Goal: Feedback & Contribution: Submit feedback/report problem

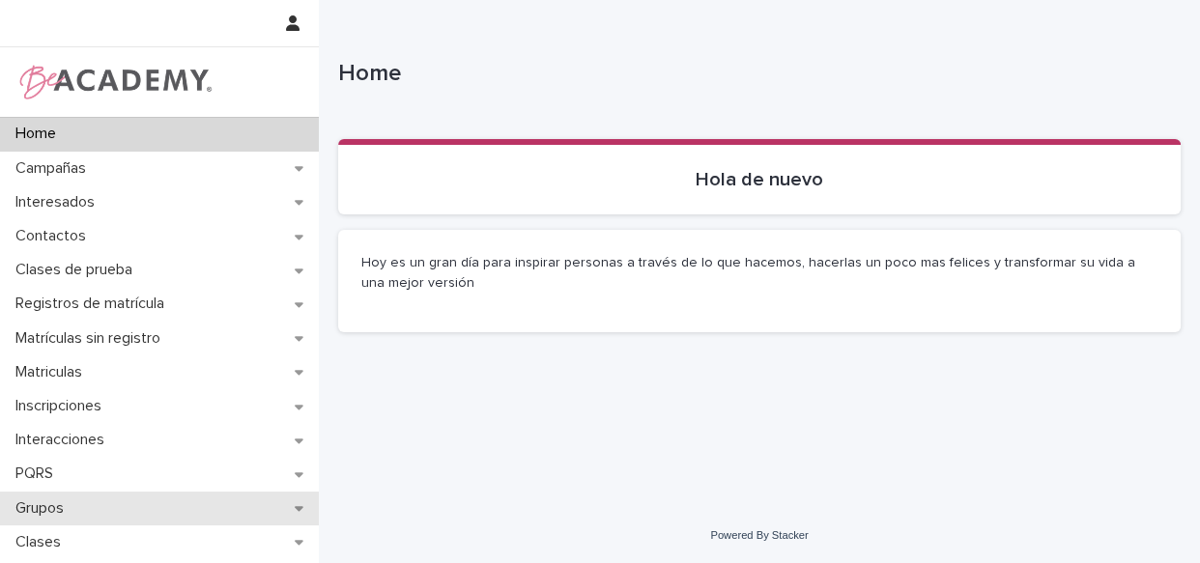
click at [121, 500] on div "Grupos" at bounding box center [159, 509] width 319 height 34
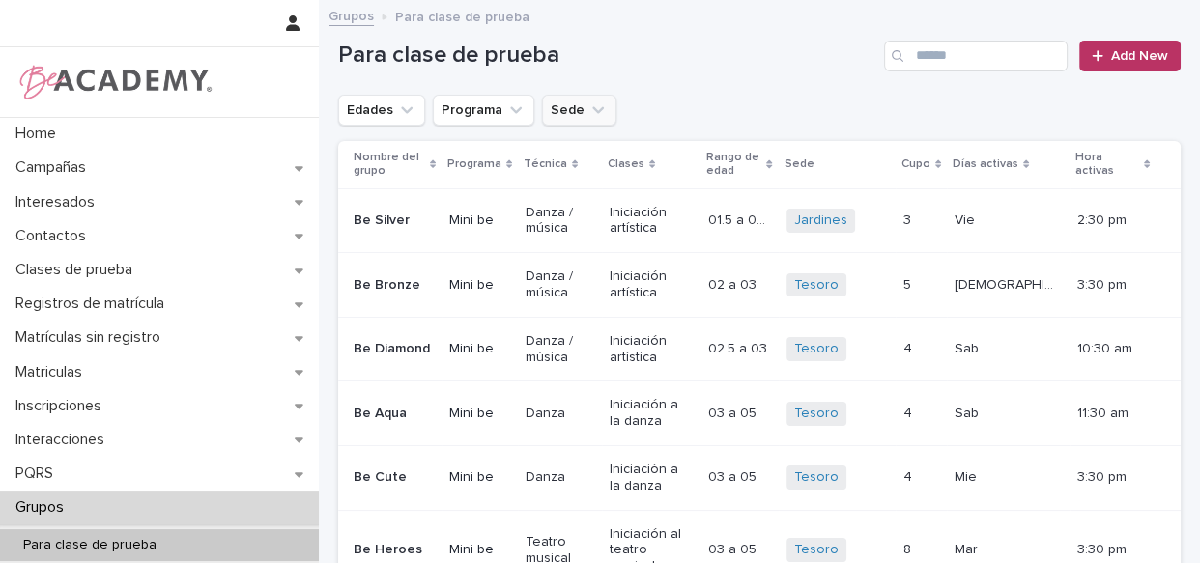
click at [586, 97] on button "Sede" at bounding box center [579, 110] width 74 height 31
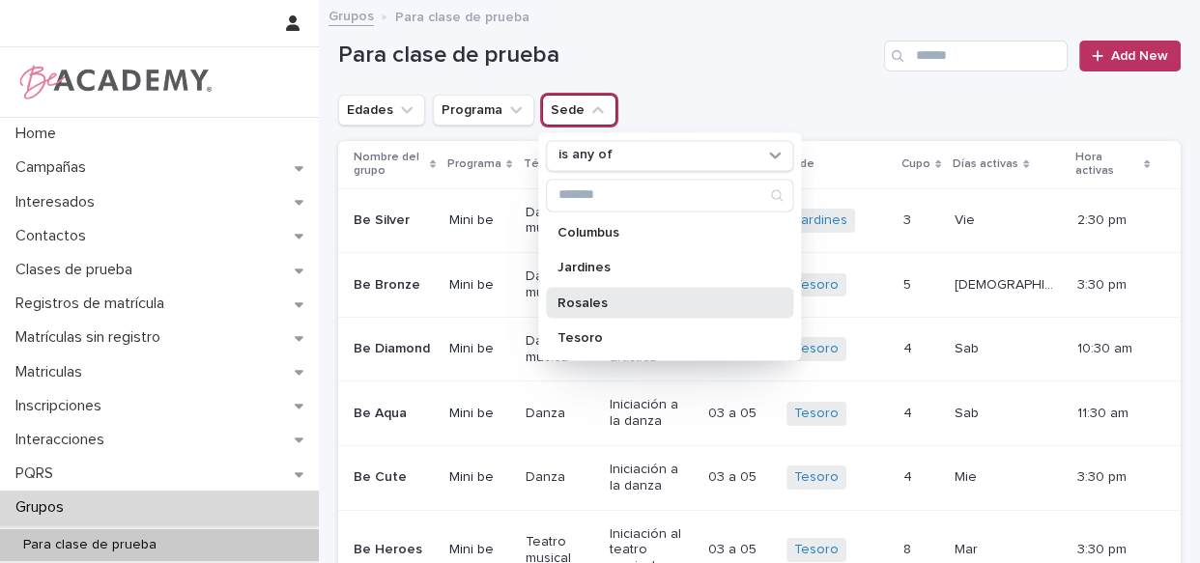
drag, startPoint x: 614, startPoint y: 303, endPoint x: 430, endPoint y: 185, distance: 218.9
click at [613, 302] on p "Rosales" at bounding box center [659, 303] width 205 height 14
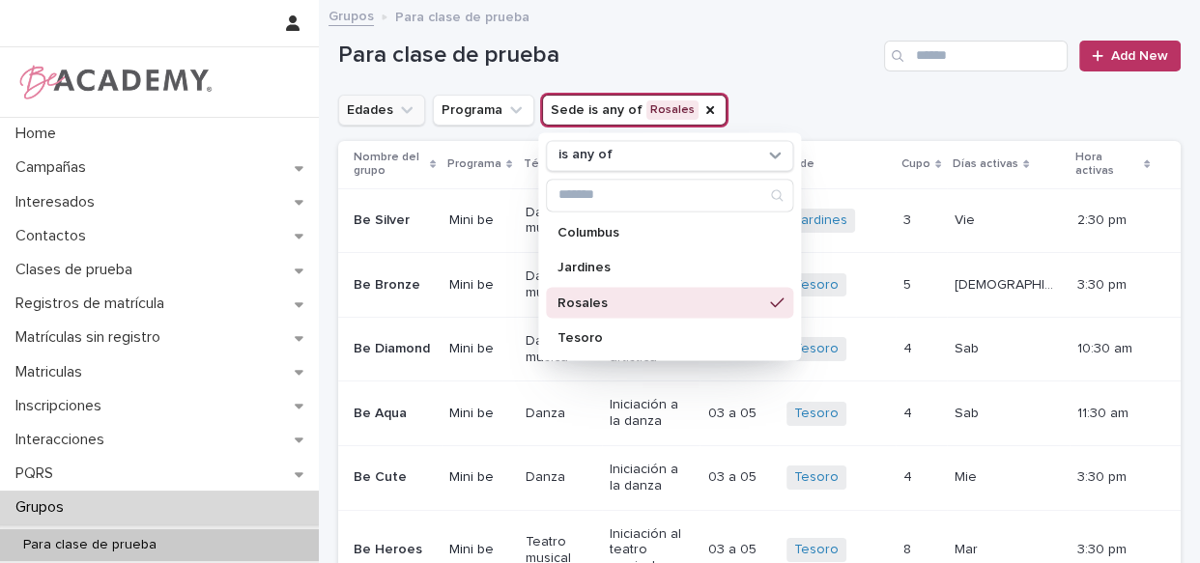
click at [365, 121] on button "Edades" at bounding box center [381, 110] width 87 height 31
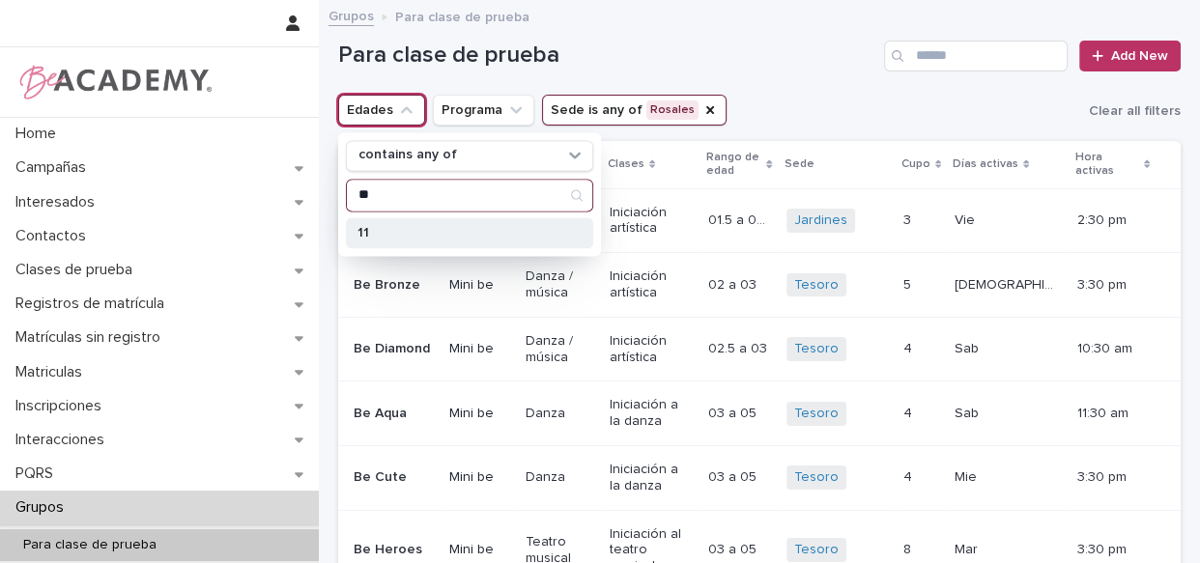
type input "**"
click at [393, 238] on p "11" at bounding box center [459, 233] width 205 height 14
click at [397, 221] on div "11" at bounding box center [469, 232] width 247 height 31
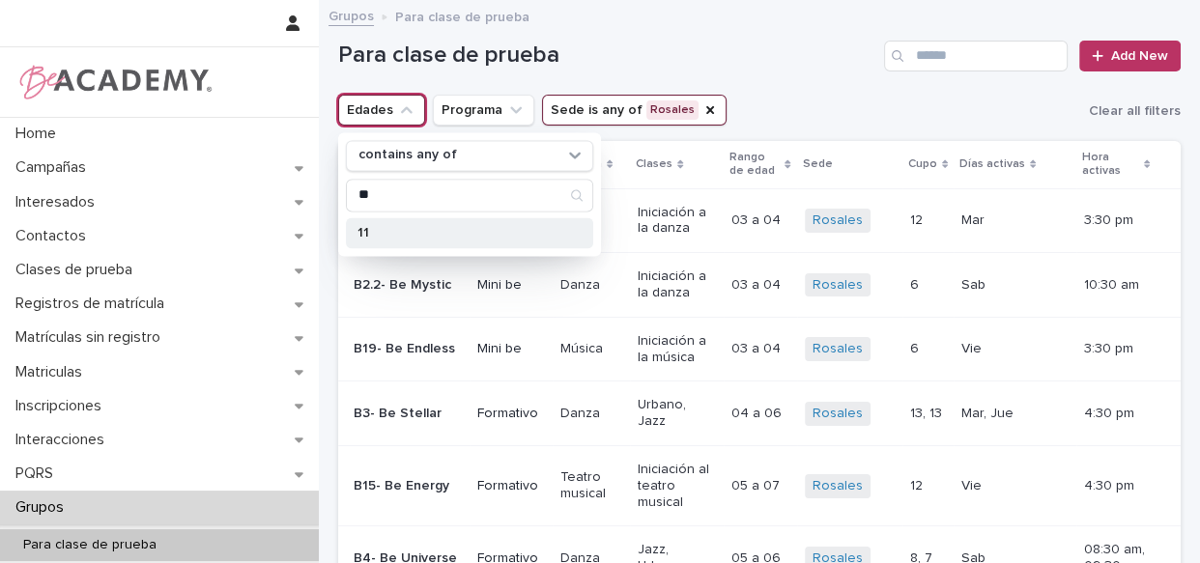
click at [469, 231] on p "11" at bounding box center [459, 233] width 205 height 14
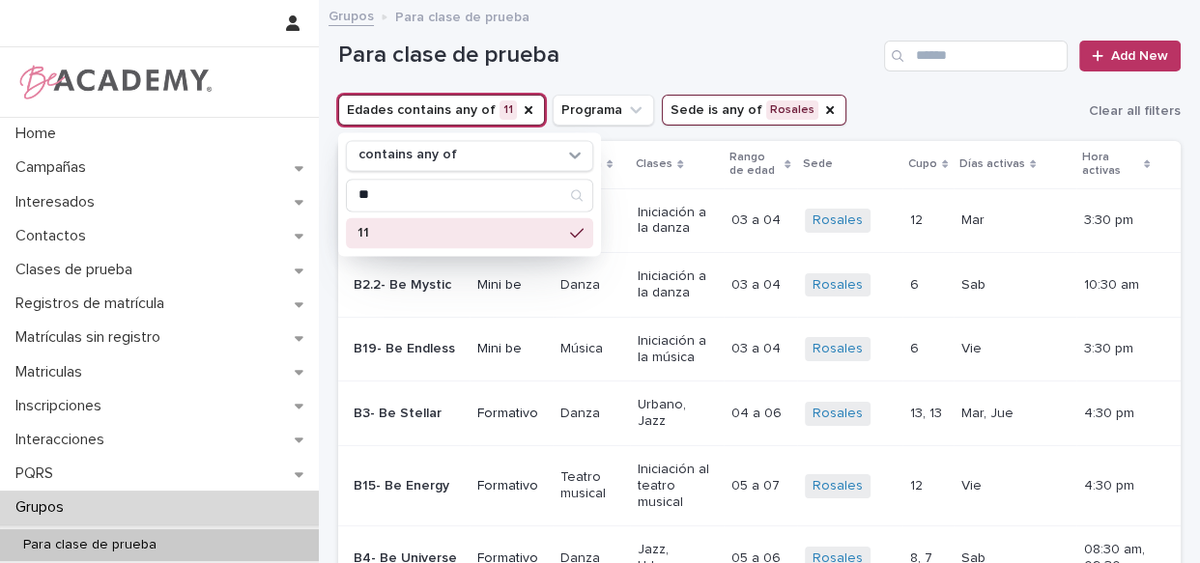
click at [585, 34] on div "Para clase de prueba Add New" at bounding box center [759, 48] width 842 height 93
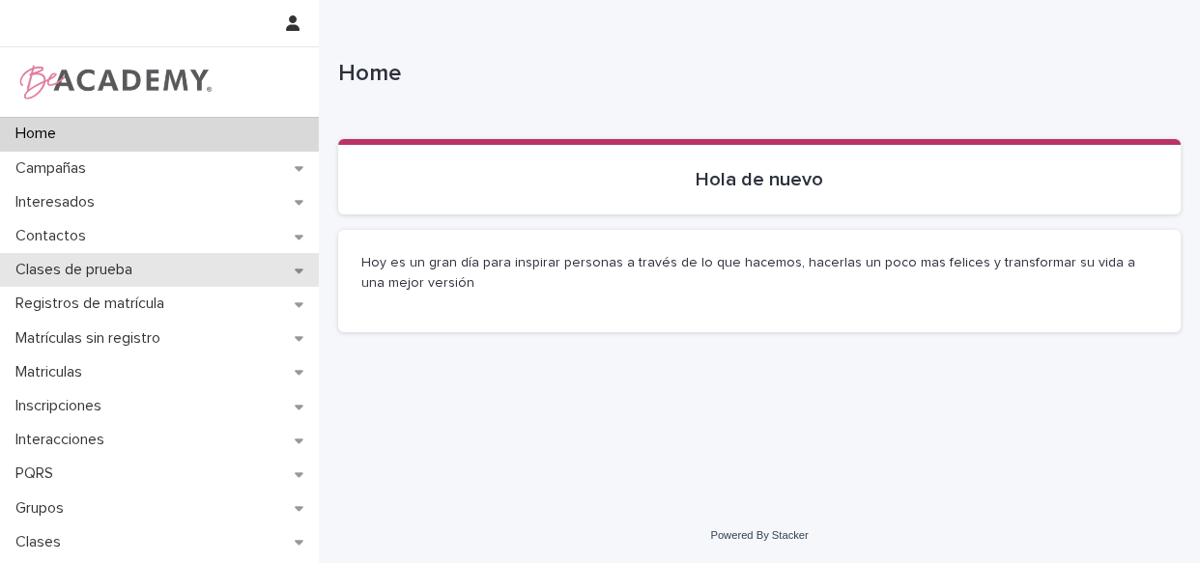
click at [71, 271] on p "Clases de prueba" at bounding box center [78, 270] width 140 height 18
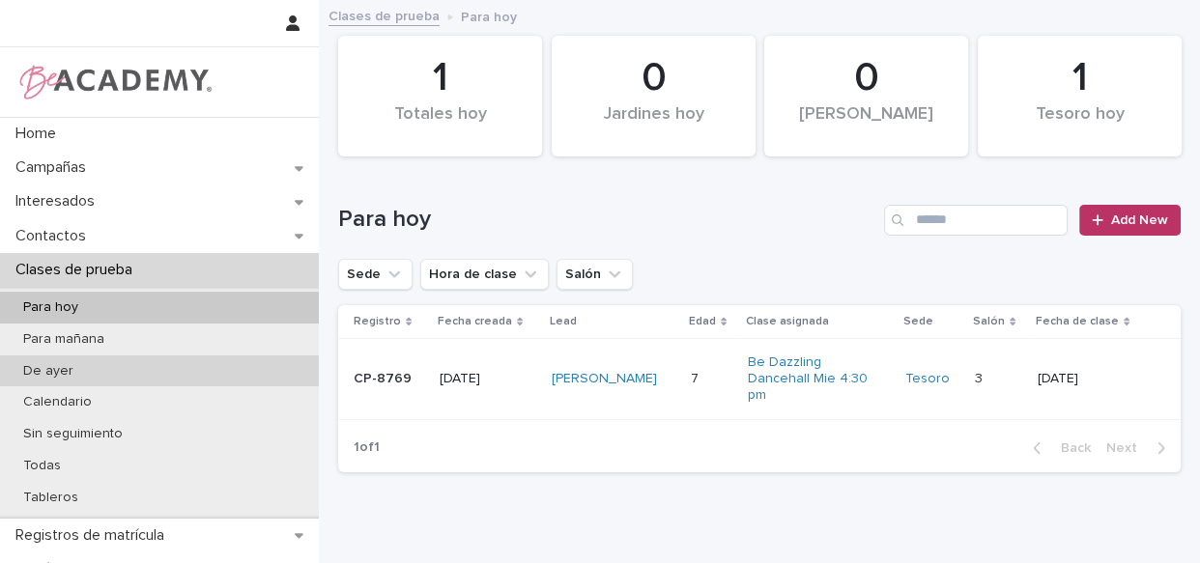
click at [135, 370] on div "De ayer" at bounding box center [159, 371] width 319 height 32
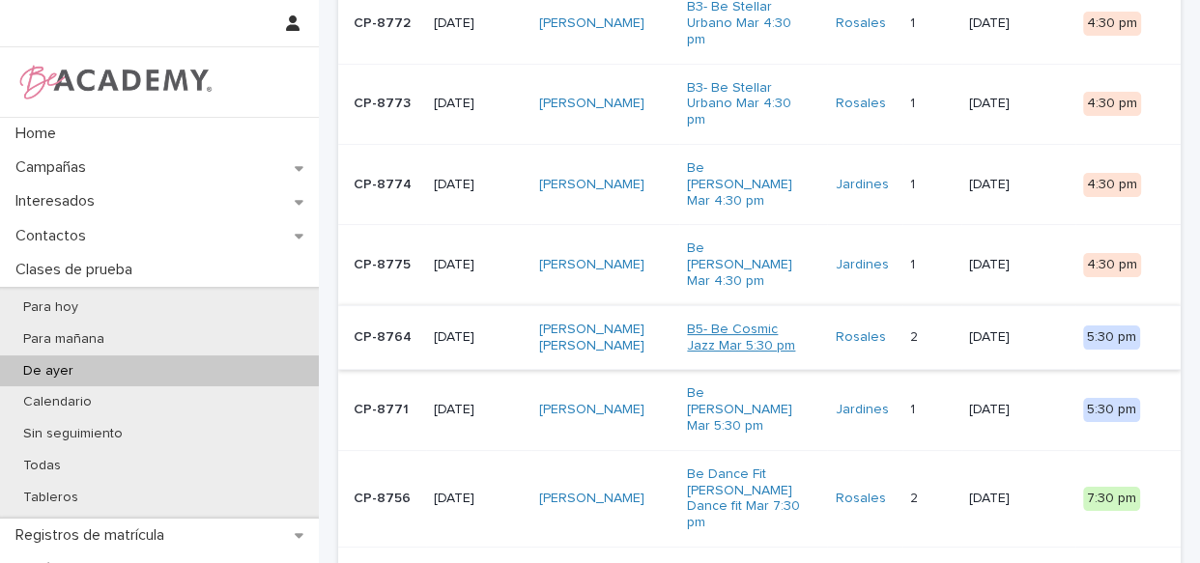
scroll to position [251, 0]
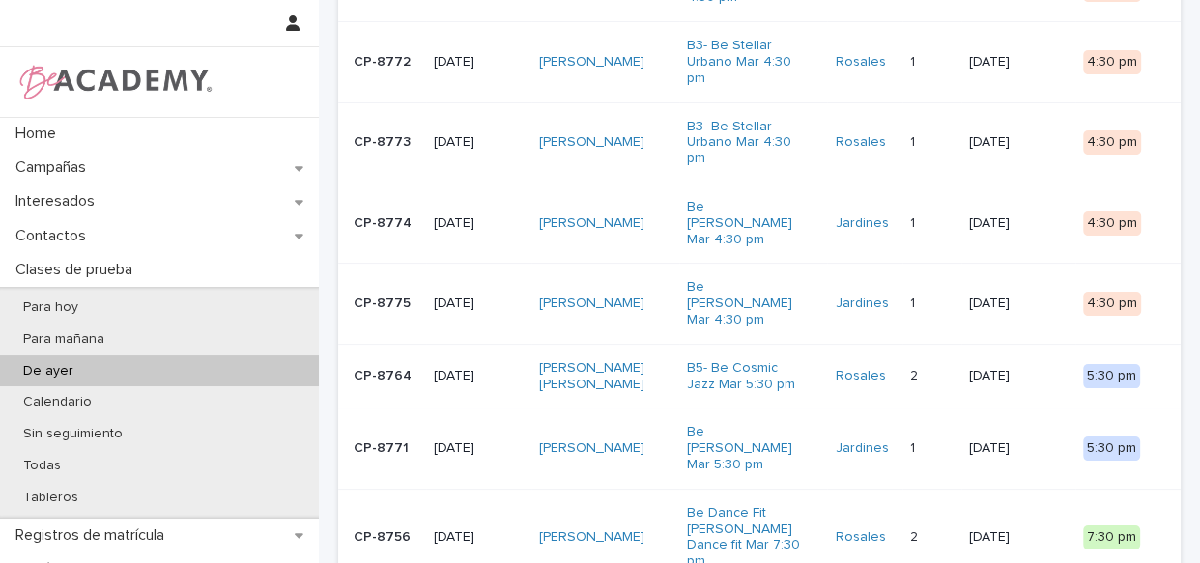
click at [659, 433] on div "Emma Butin Przybylski" at bounding box center [605, 449] width 132 height 32
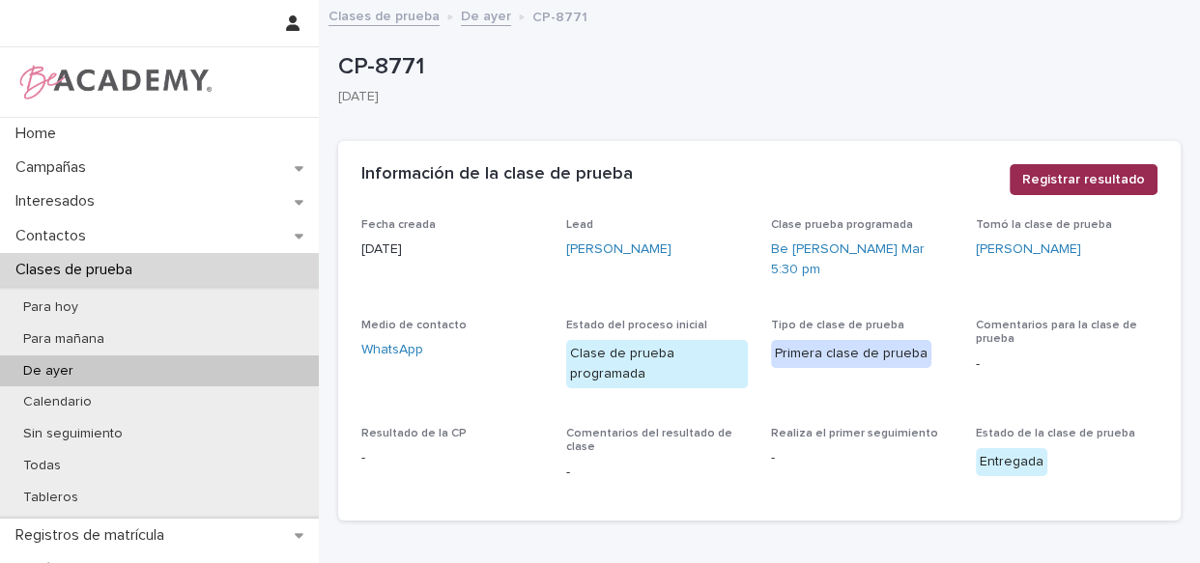
click at [1126, 172] on span "Registrar resultado" at bounding box center [1083, 179] width 123 height 19
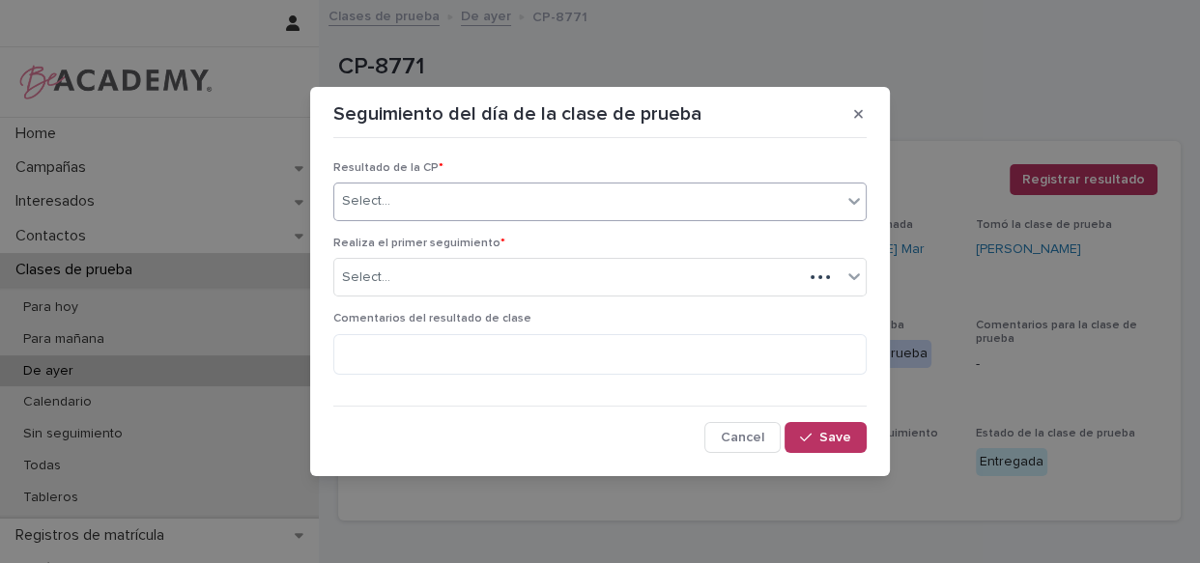
click at [695, 196] on div "Select..." at bounding box center [587, 201] width 507 height 32
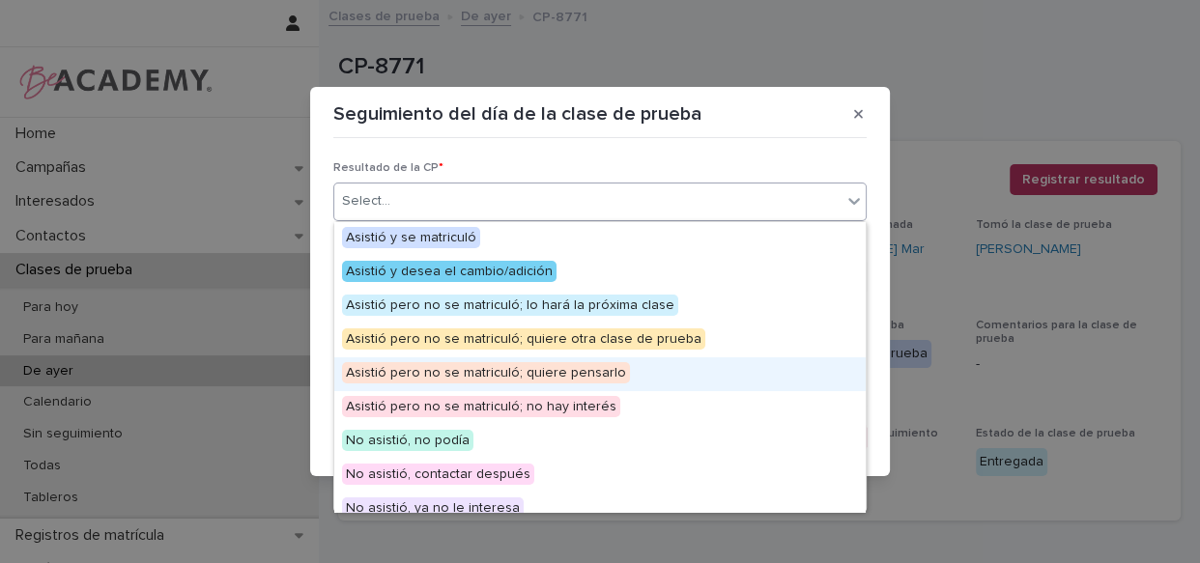
click at [517, 380] on span "Asistió pero no se matriculó; quiere pensarlo" at bounding box center [486, 372] width 288 height 21
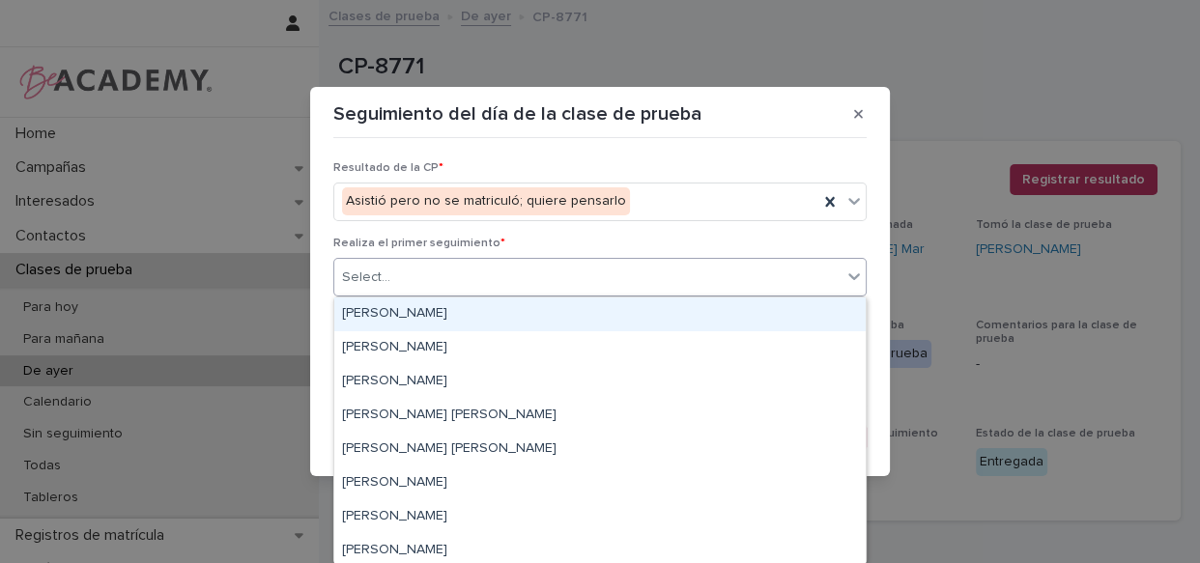
click at [488, 269] on div "Select..." at bounding box center [587, 278] width 507 height 32
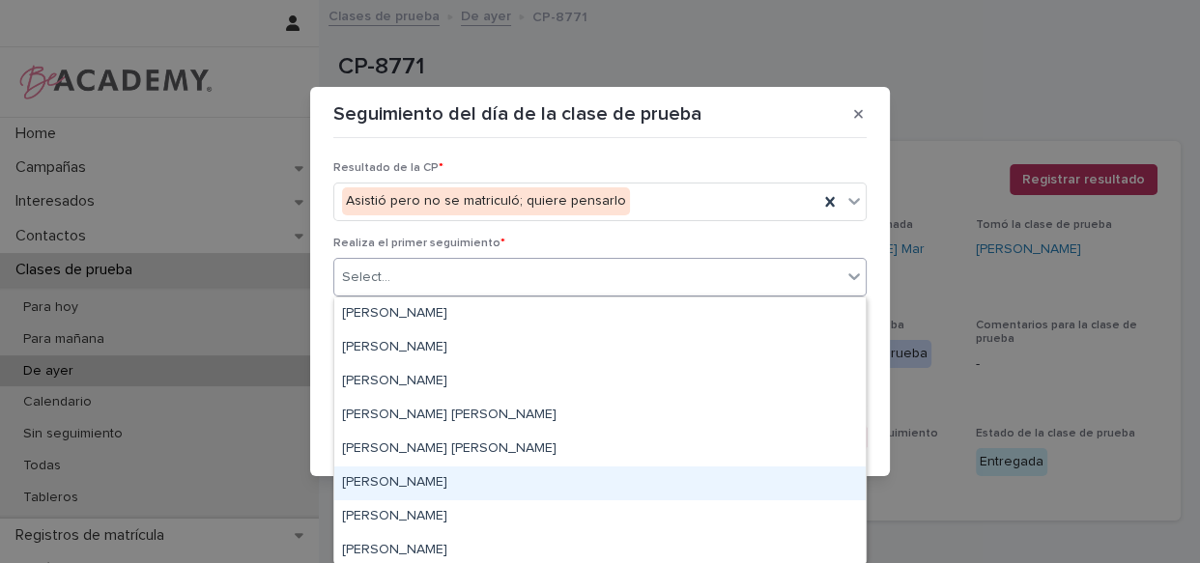
click at [444, 477] on div "Lizeth Gonzalez Mejia" at bounding box center [599, 484] width 531 height 34
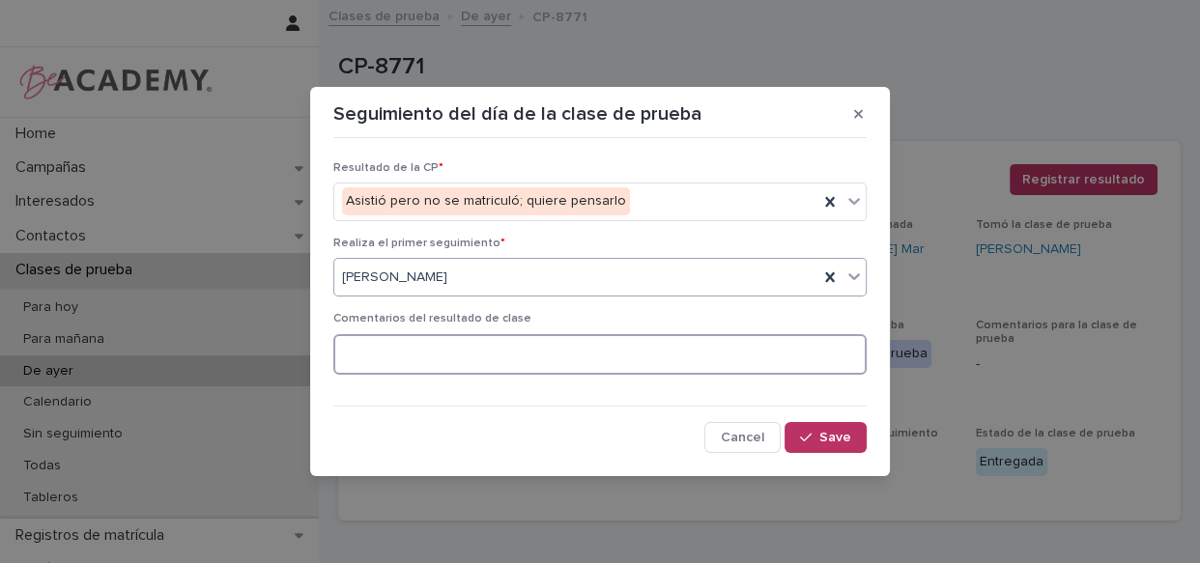
click at [487, 348] on textarea at bounding box center [599, 355] width 533 height 42
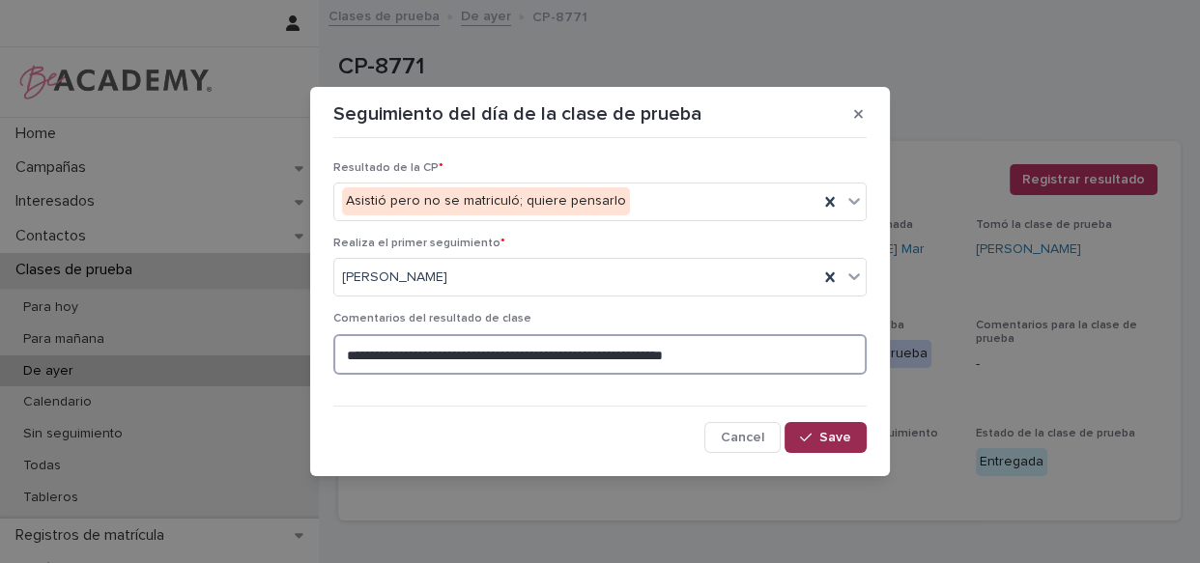
type textarea "**********"
click at [833, 440] on span "Save" at bounding box center [835, 438] width 32 height 14
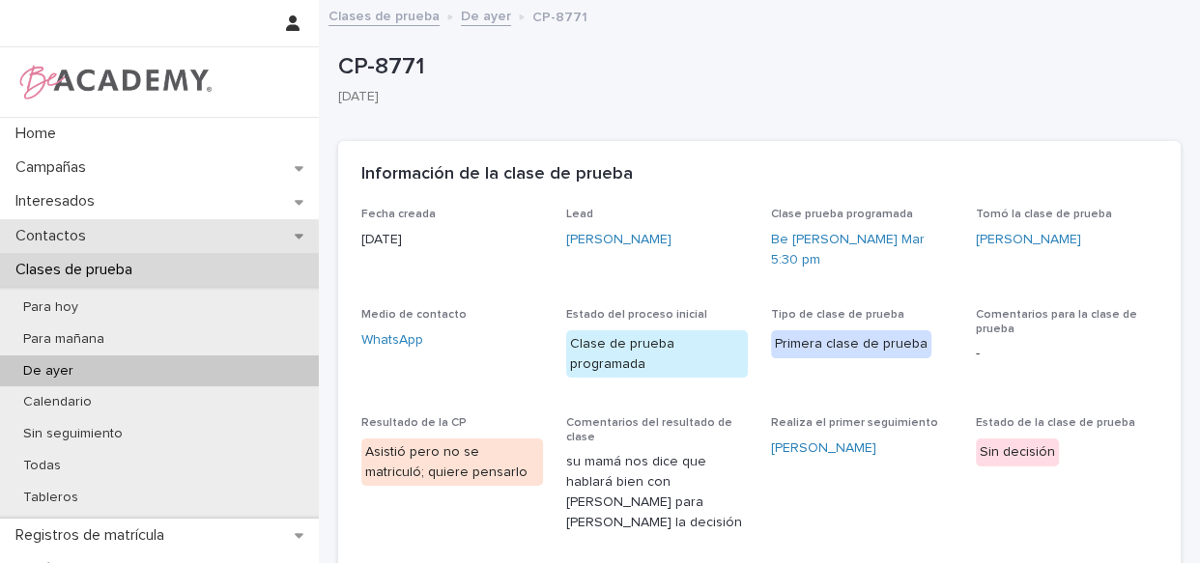
click at [97, 234] on p "Contactos" at bounding box center [55, 236] width 94 height 18
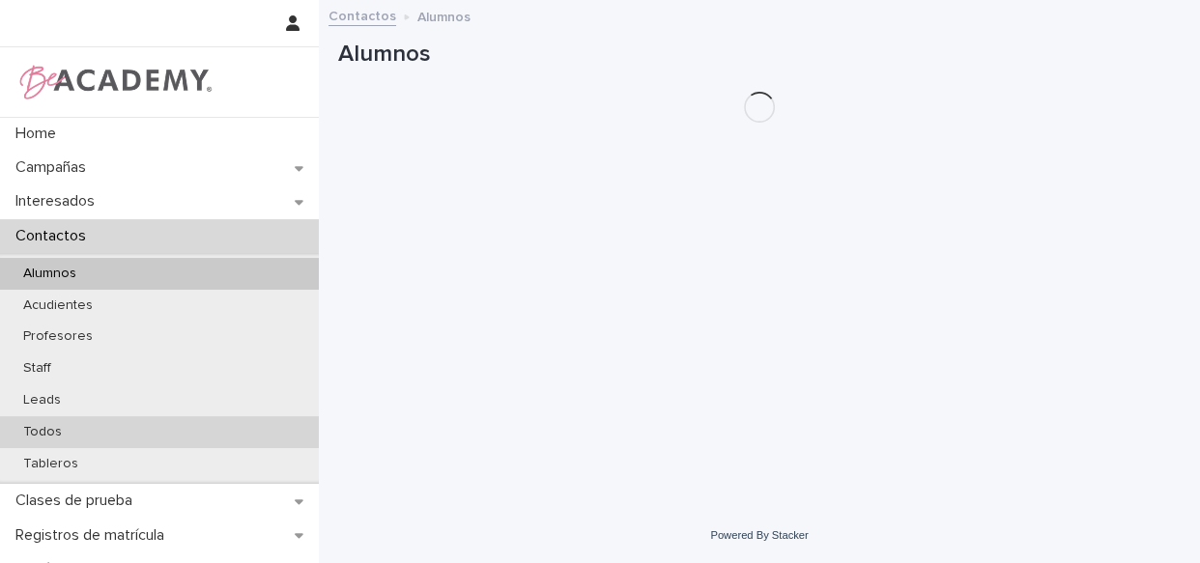
click at [41, 424] on p "Todos" at bounding box center [43, 432] width 70 height 16
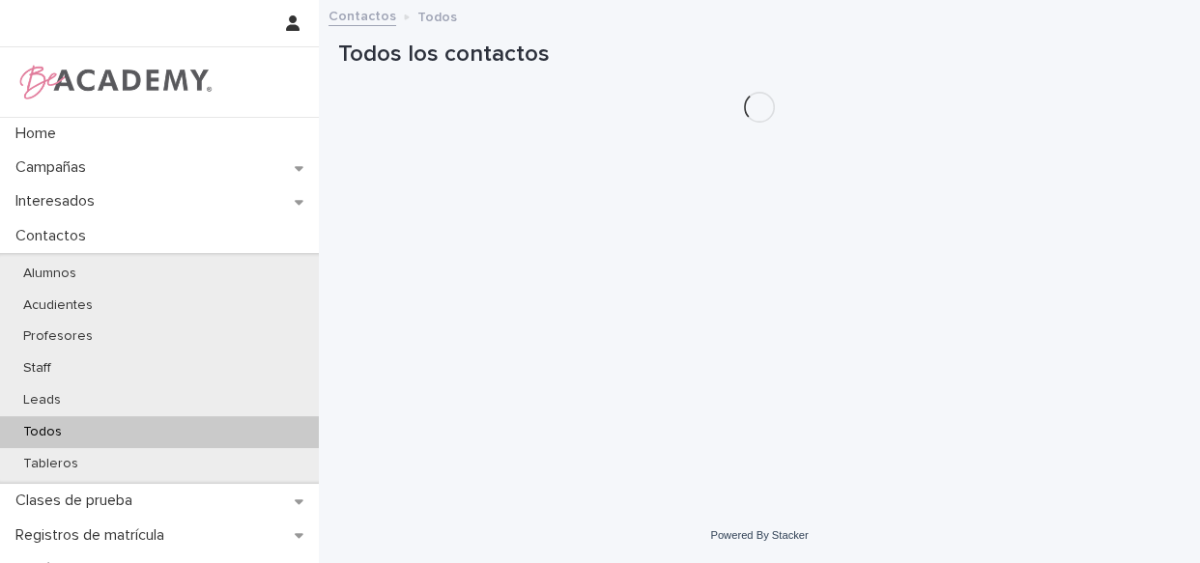
click at [41, 424] on p "Todos" at bounding box center [43, 432] width 70 height 16
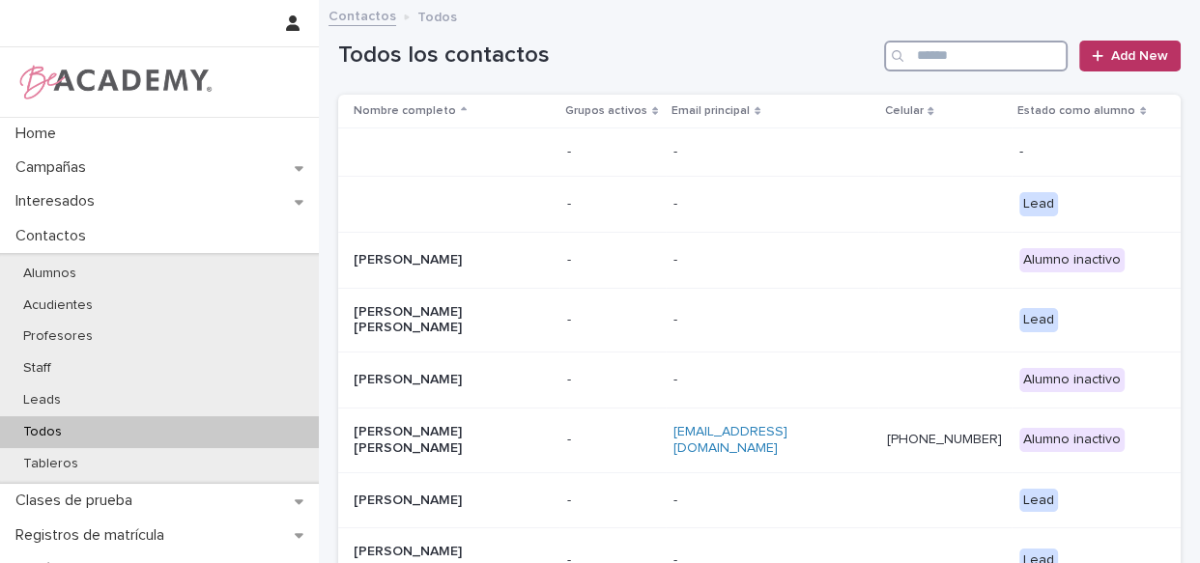
click at [1006, 59] on input "Search" at bounding box center [976, 56] width 184 height 31
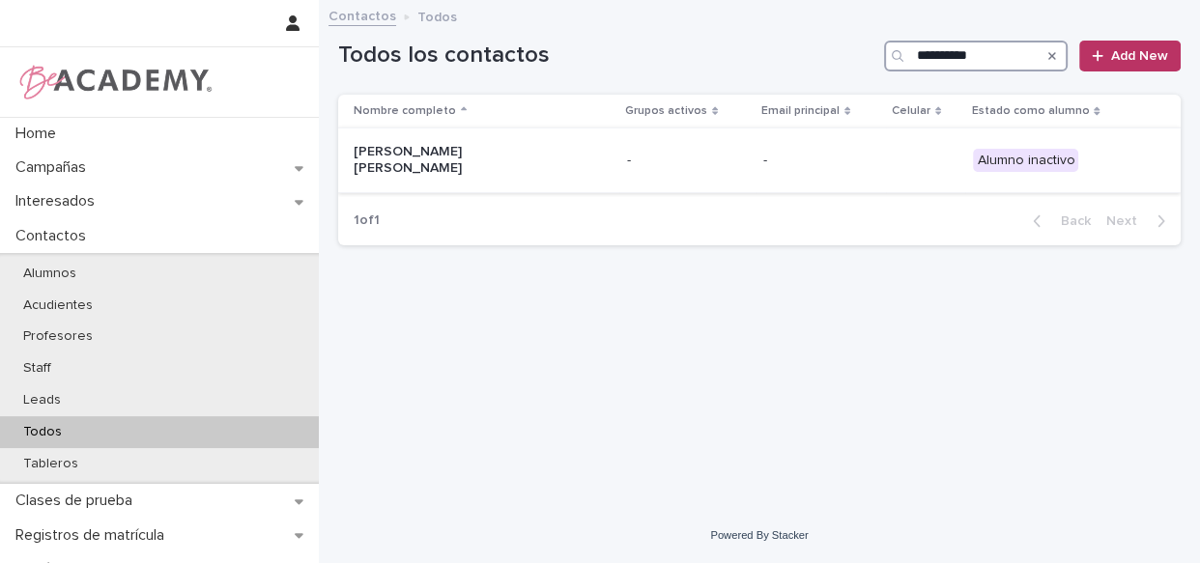
type input "**********"
click at [686, 159] on p "-" at bounding box center [687, 161] width 121 height 16
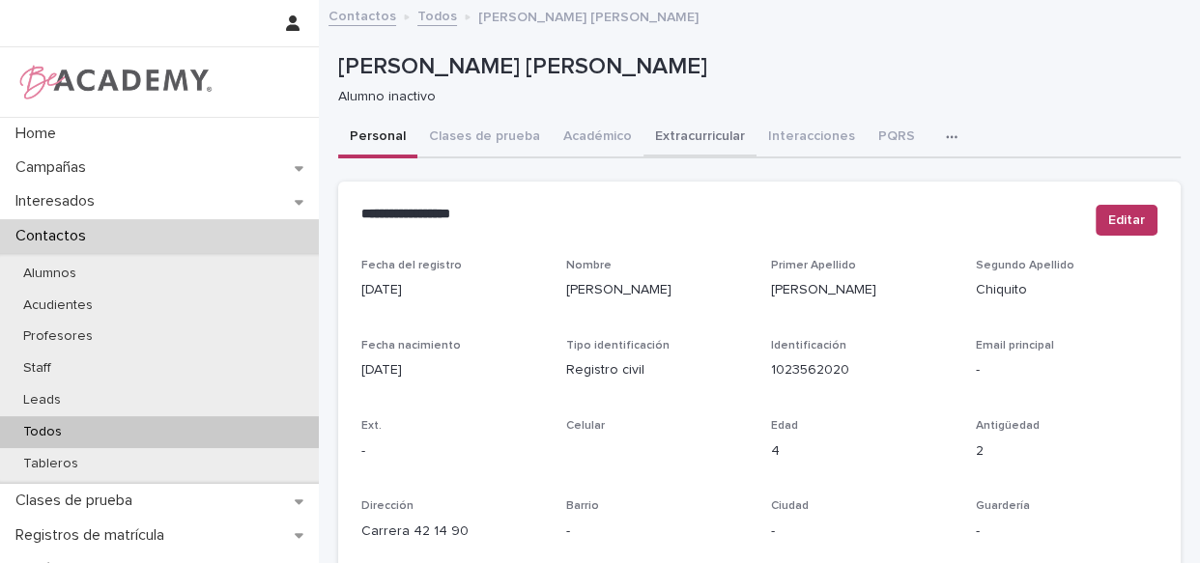
click at [579, 129] on button "Académico" at bounding box center [598, 138] width 92 height 41
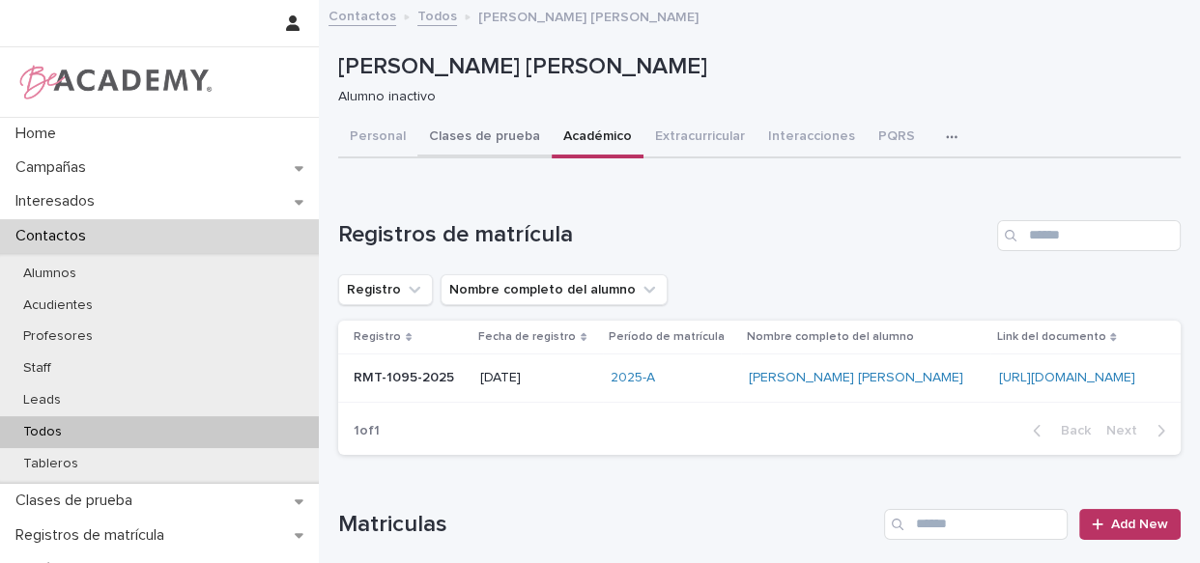
click at [438, 136] on button "Clases de prueba" at bounding box center [484, 138] width 134 height 41
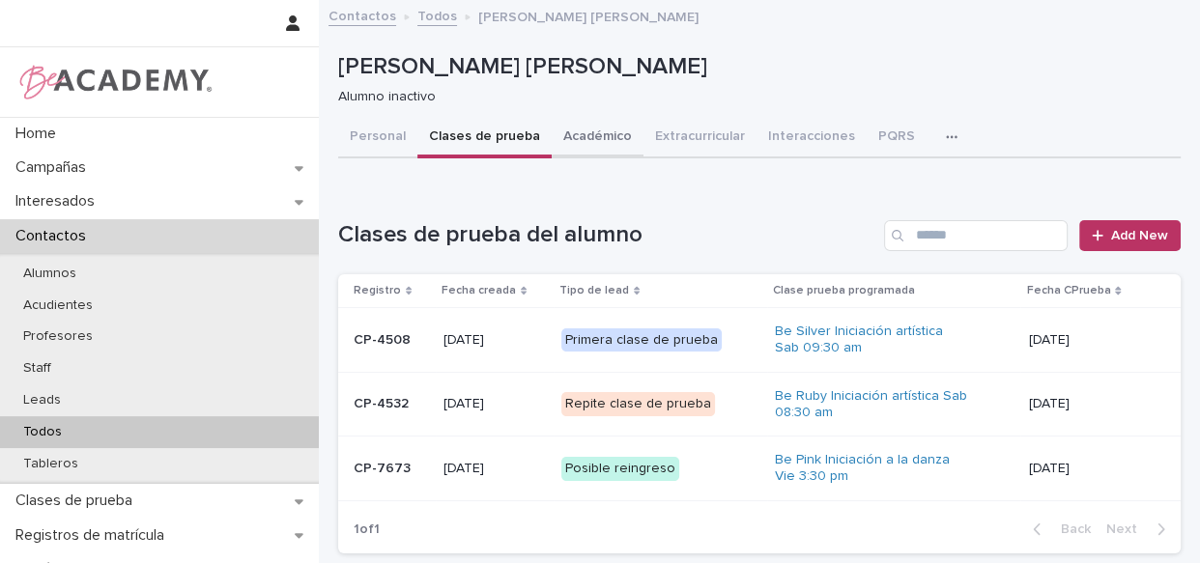
click at [607, 138] on button "Académico" at bounding box center [598, 138] width 92 height 41
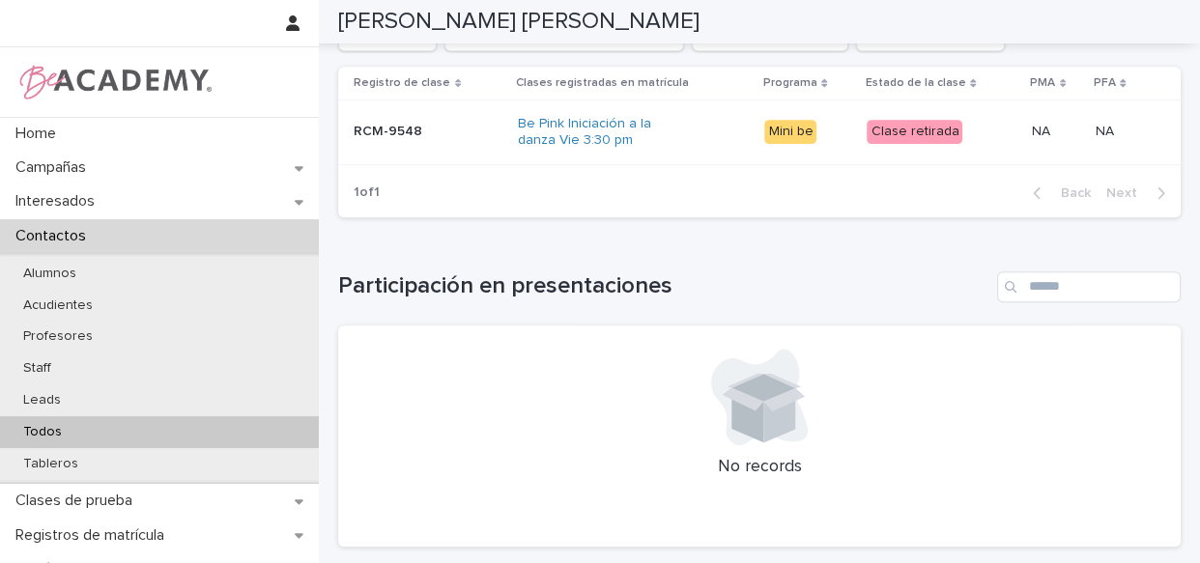
scroll to position [868, 0]
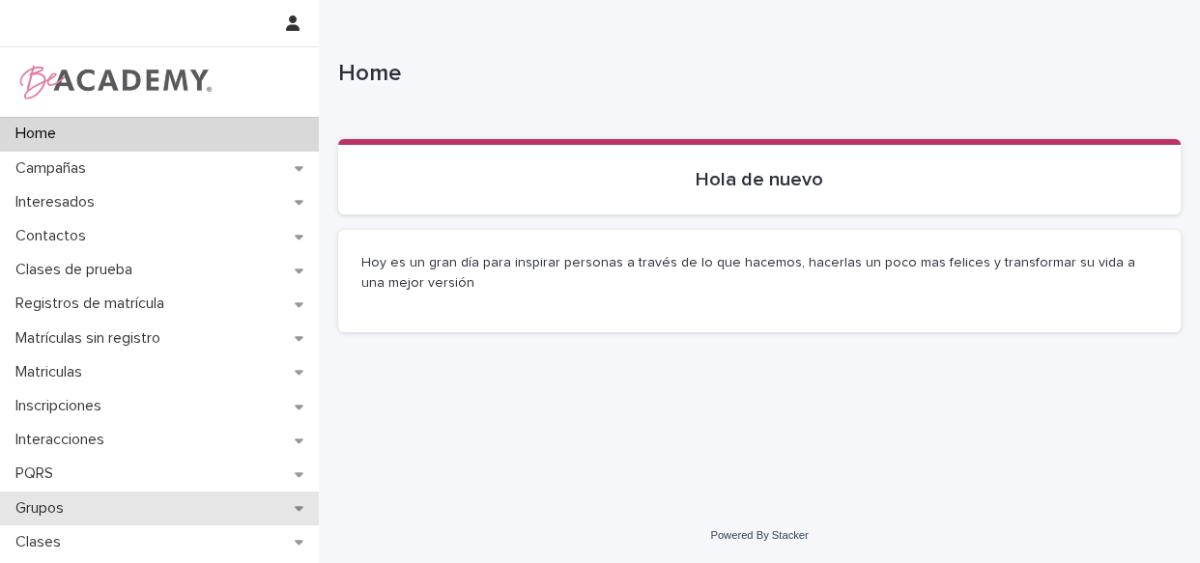
click at [48, 522] on div "Grupos" at bounding box center [159, 509] width 319 height 34
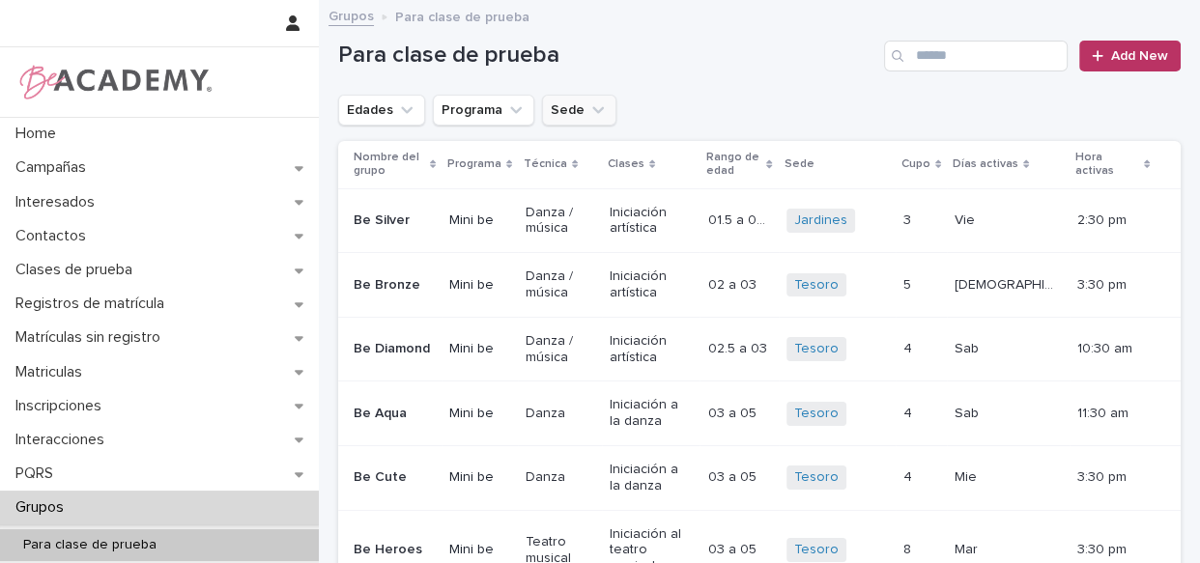
click at [570, 105] on button "Sede" at bounding box center [579, 110] width 74 height 31
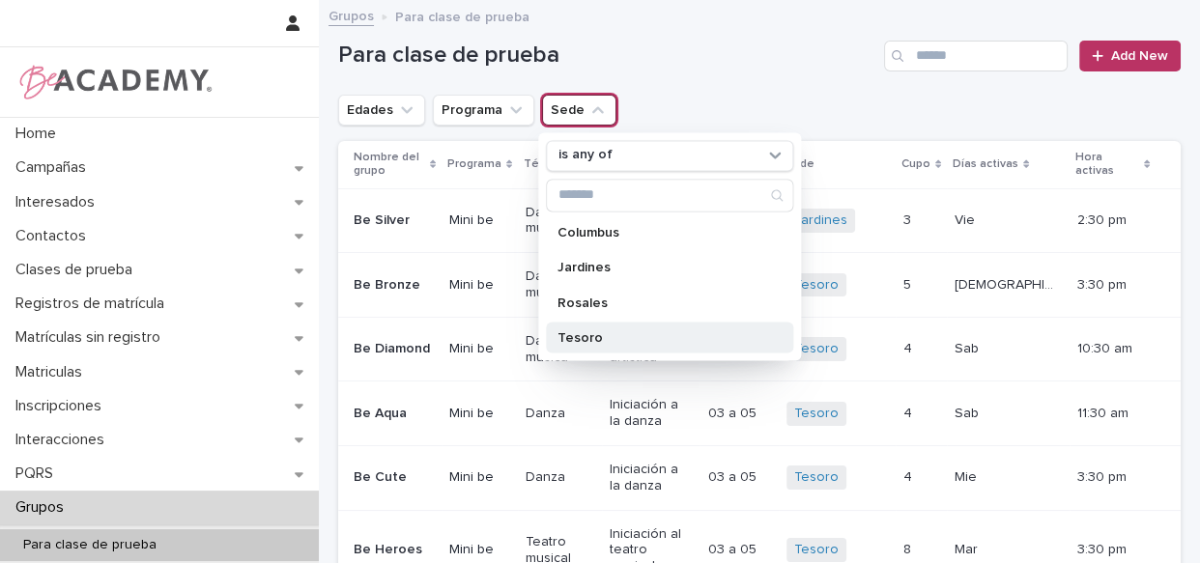
click at [610, 338] on p "Tesoro" at bounding box center [659, 337] width 205 height 14
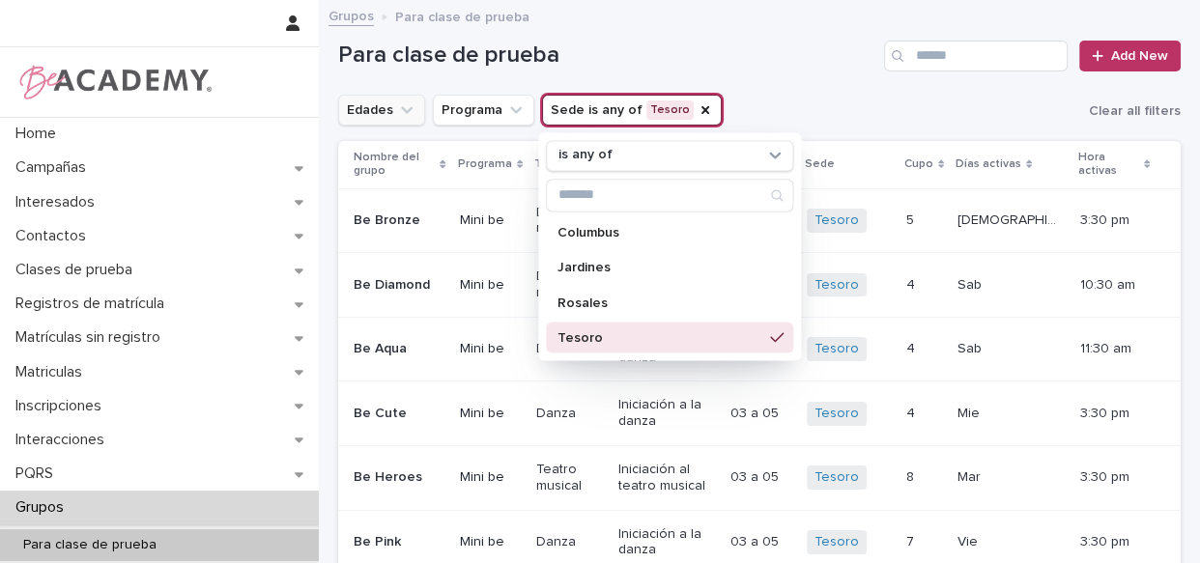
click at [386, 120] on button "Edades" at bounding box center [381, 110] width 87 height 31
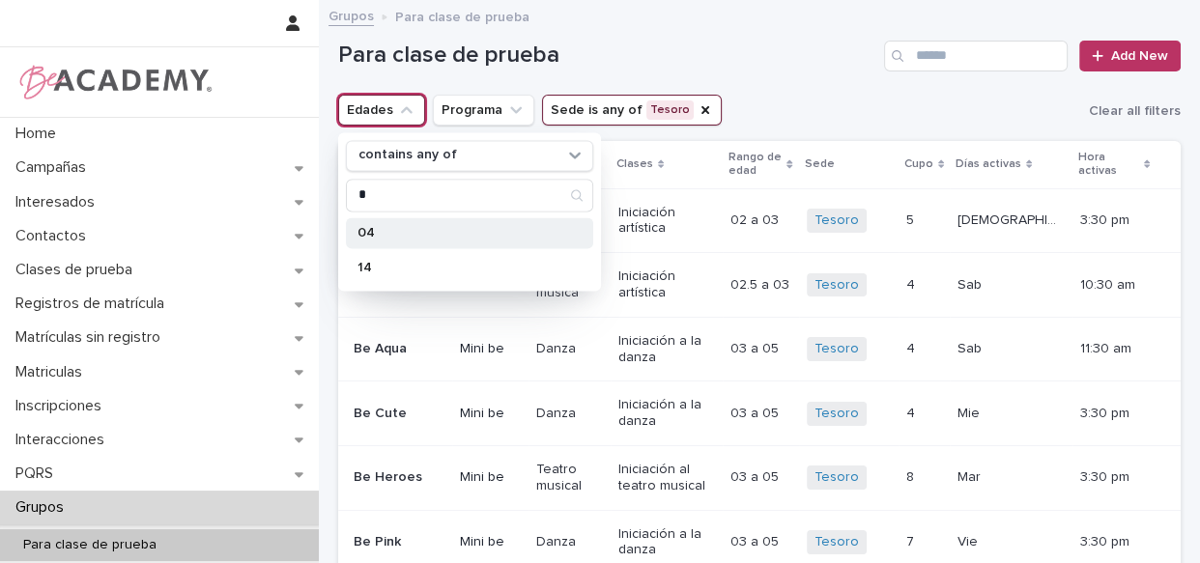
type input "*"
click at [389, 241] on div "04" at bounding box center [469, 232] width 247 height 31
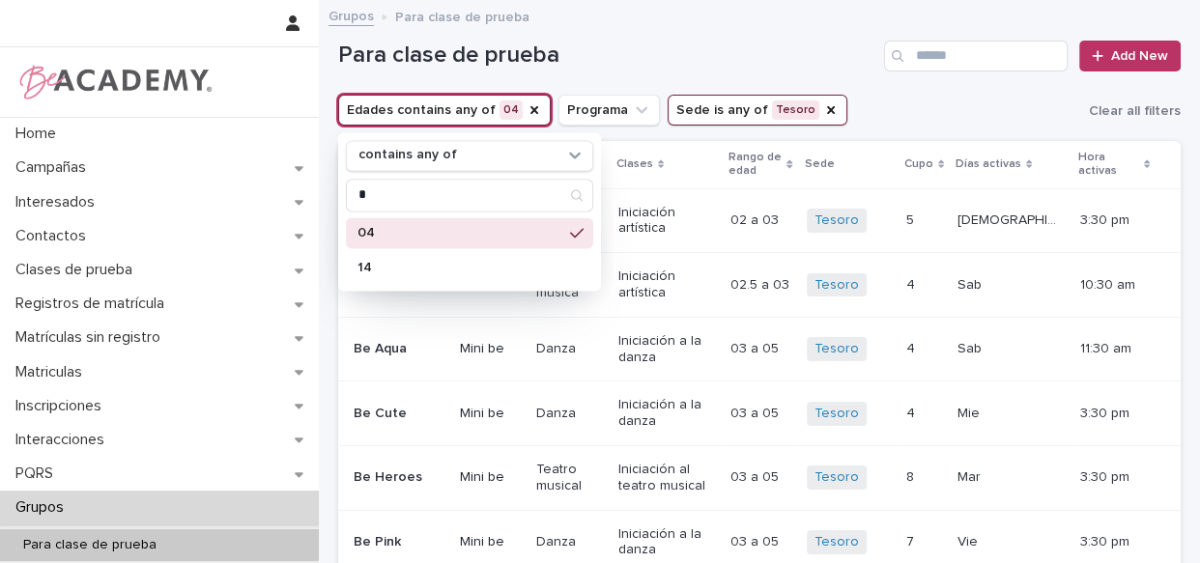
click at [705, 32] on div "Para clase de prueba Add New" at bounding box center [759, 48] width 842 height 93
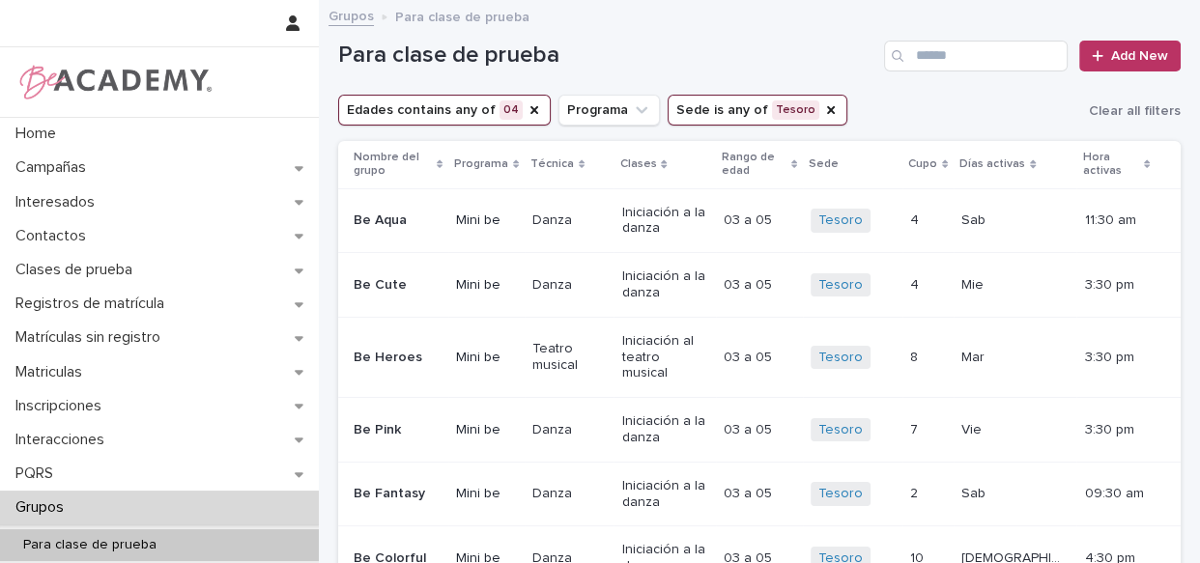
click at [853, 65] on h1 "Para clase de prueba" at bounding box center [607, 56] width 538 height 28
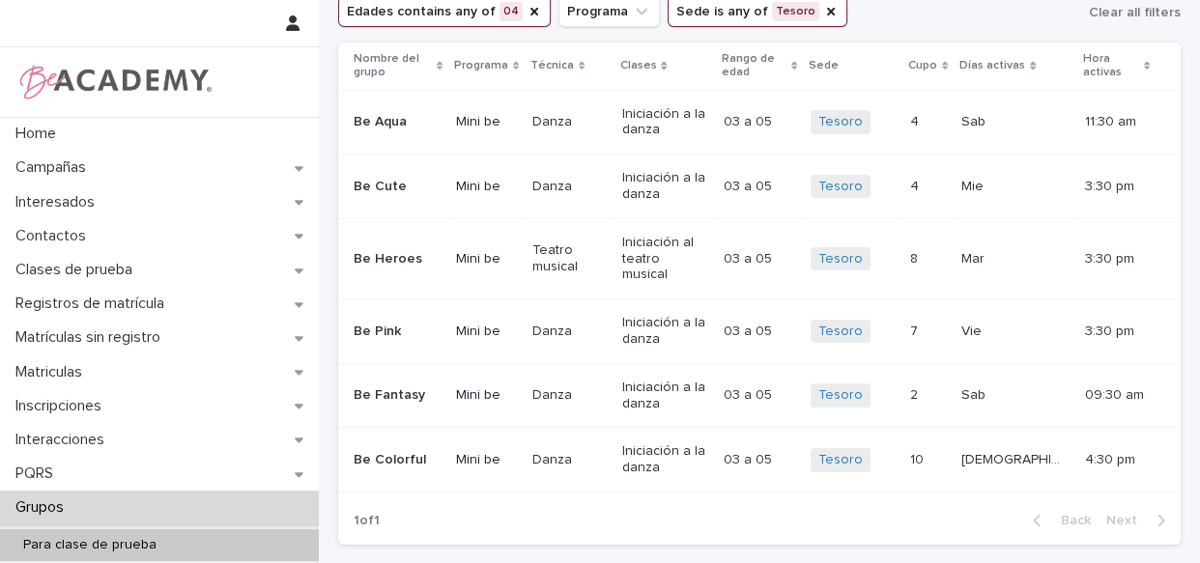
scroll to position [101, 0]
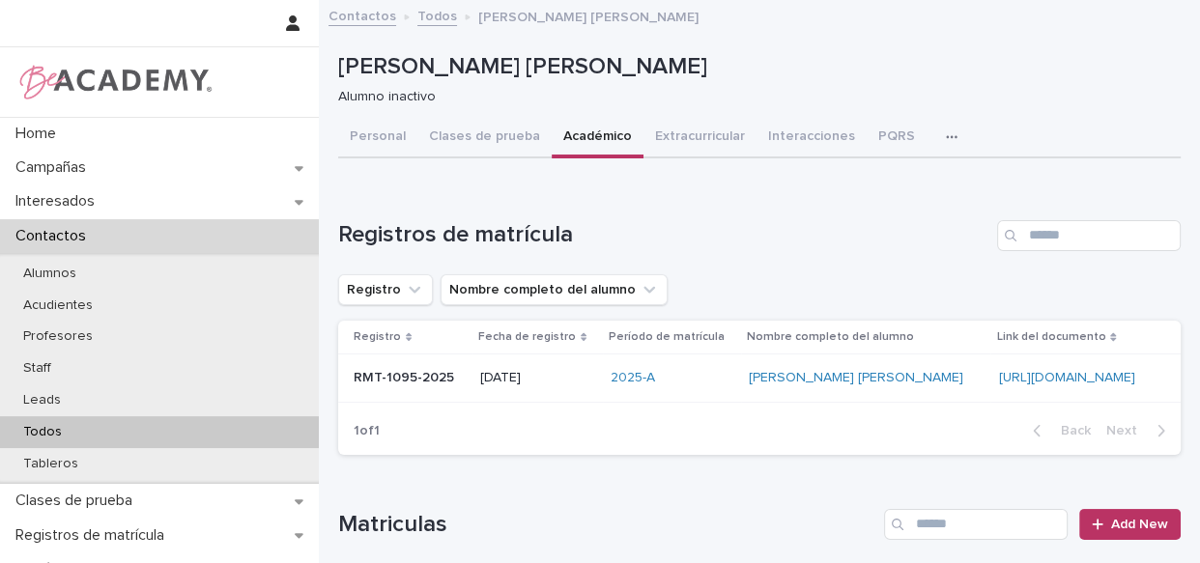
click at [417, 13] on link "Todos" at bounding box center [437, 15] width 40 height 22
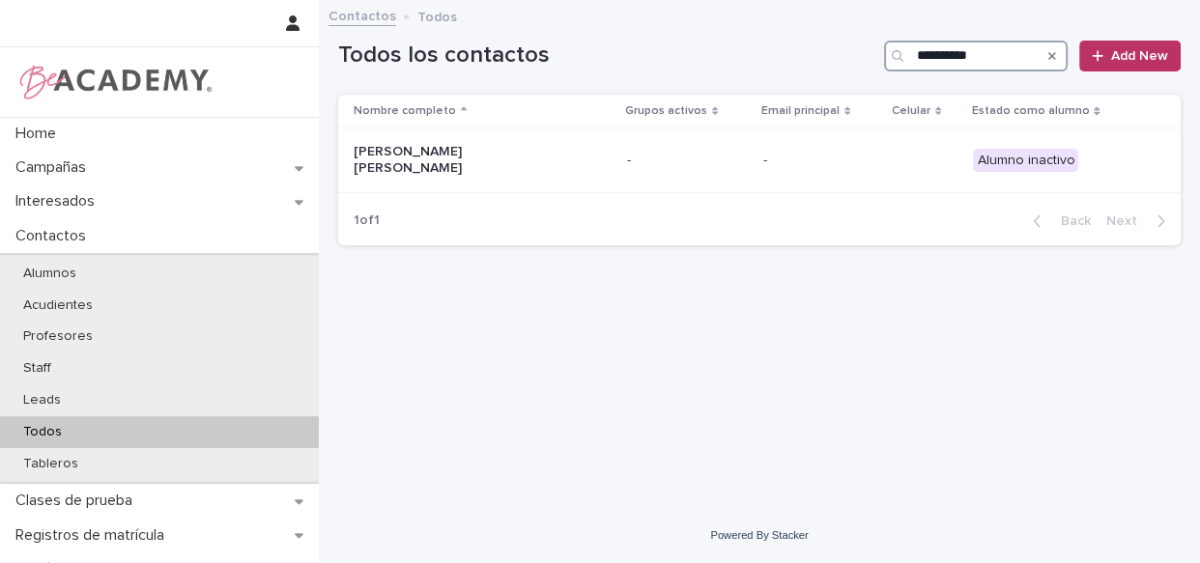
click at [1009, 49] on input "**********" at bounding box center [976, 56] width 184 height 31
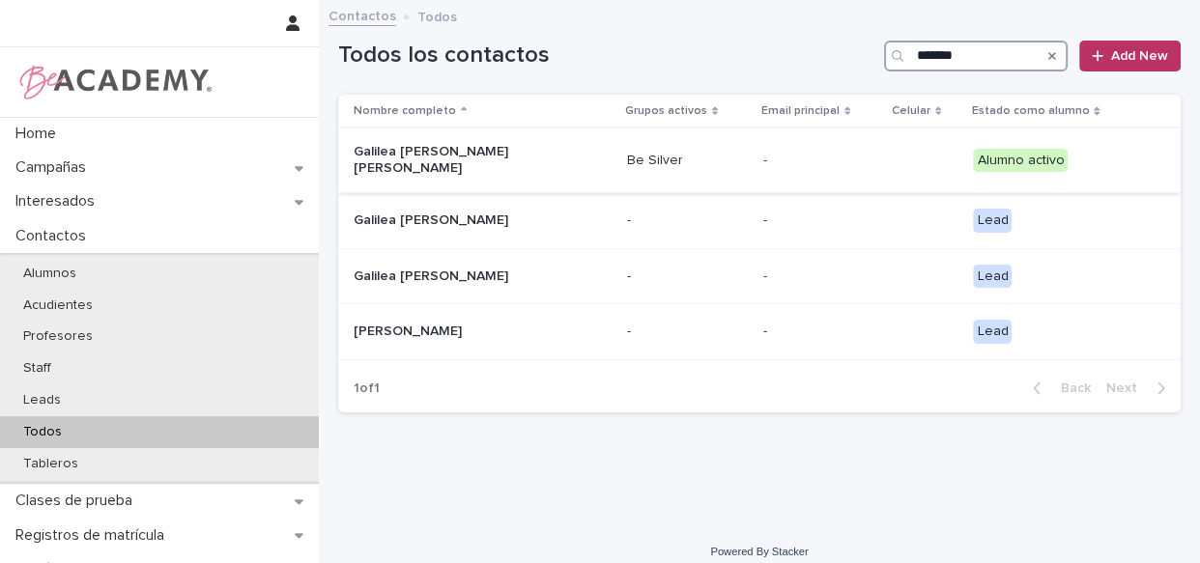
type input "*******"
click at [681, 166] on div "Be Silver" at bounding box center [687, 161] width 121 height 32
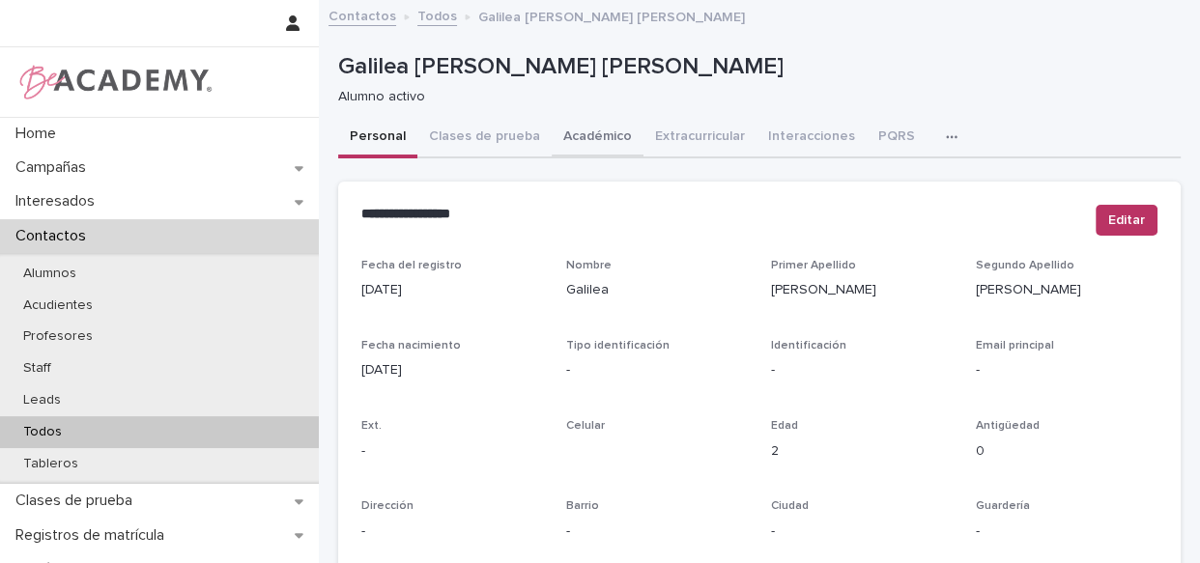
click at [577, 151] on button "Académico" at bounding box center [598, 138] width 92 height 41
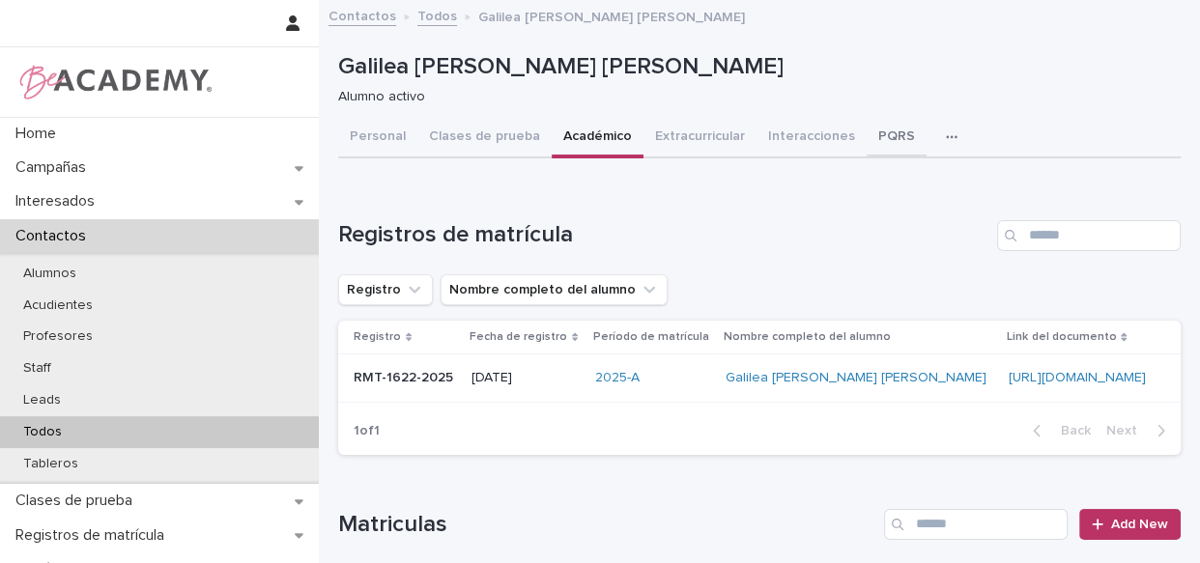
click at [885, 141] on button "PQRS" at bounding box center [896, 138] width 60 height 41
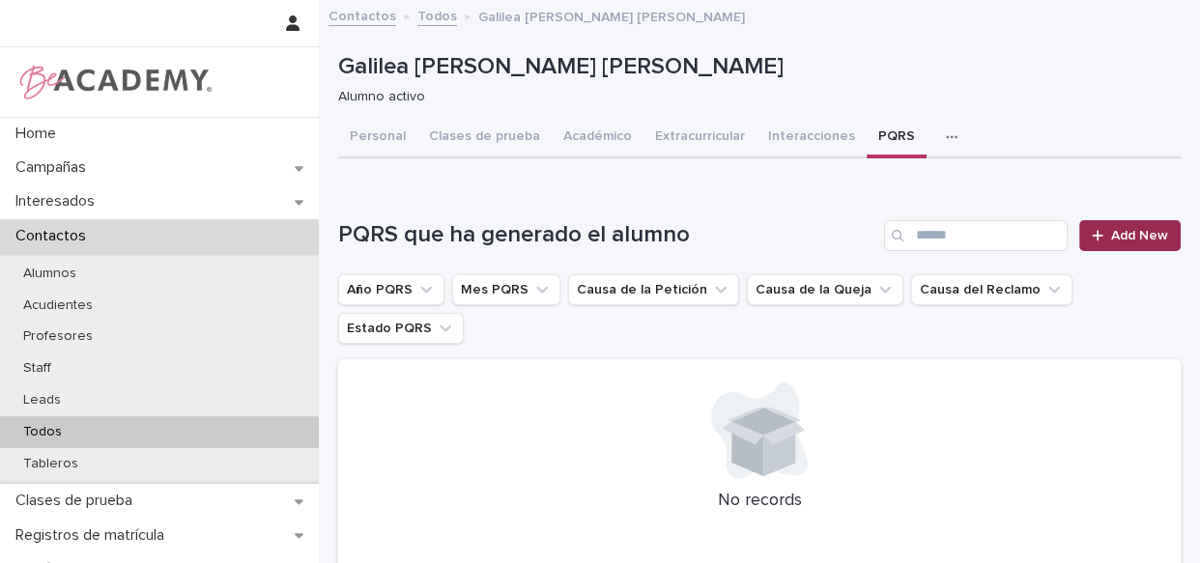
click at [1111, 231] on span "Add New" at bounding box center [1139, 236] width 57 height 14
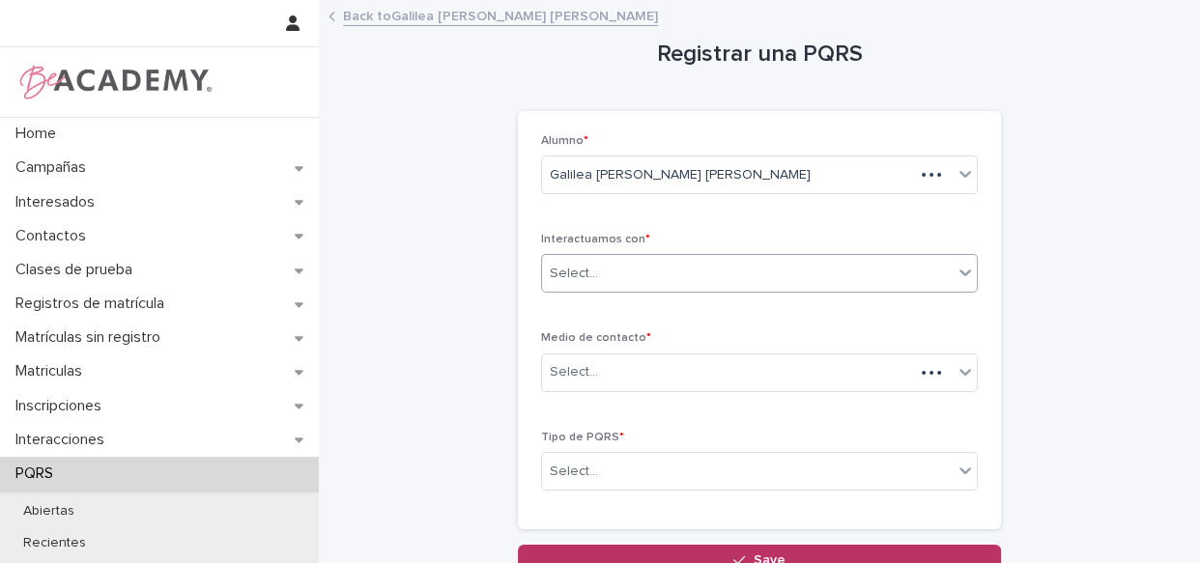
click at [712, 274] on div "Select..." at bounding box center [747, 274] width 411 height 32
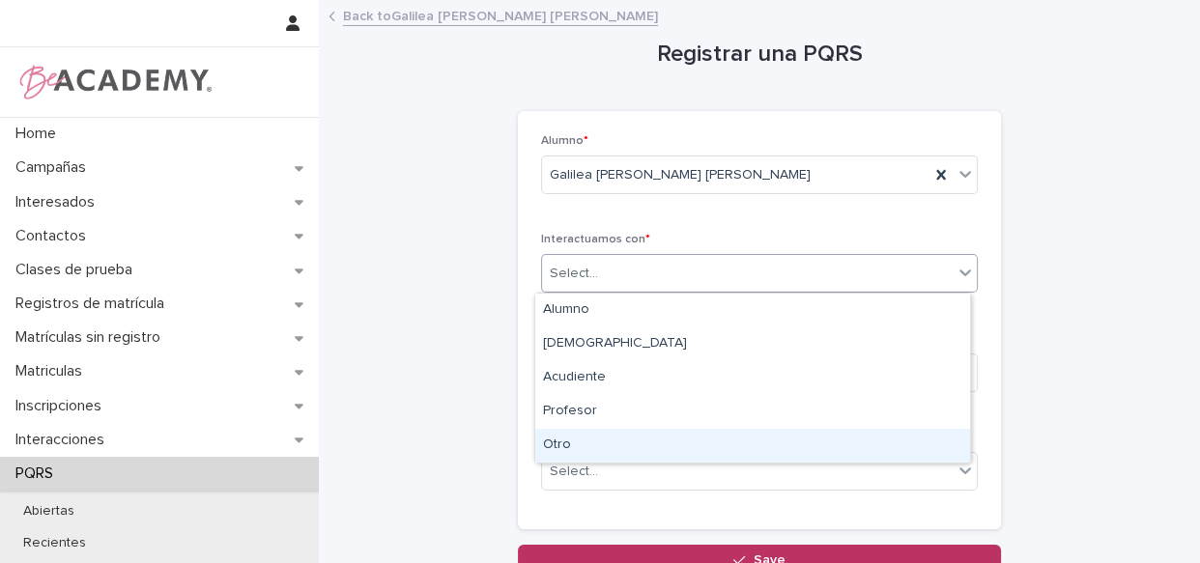
click at [625, 436] on div "Otro" at bounding box center [752, 446] width 435 height 34
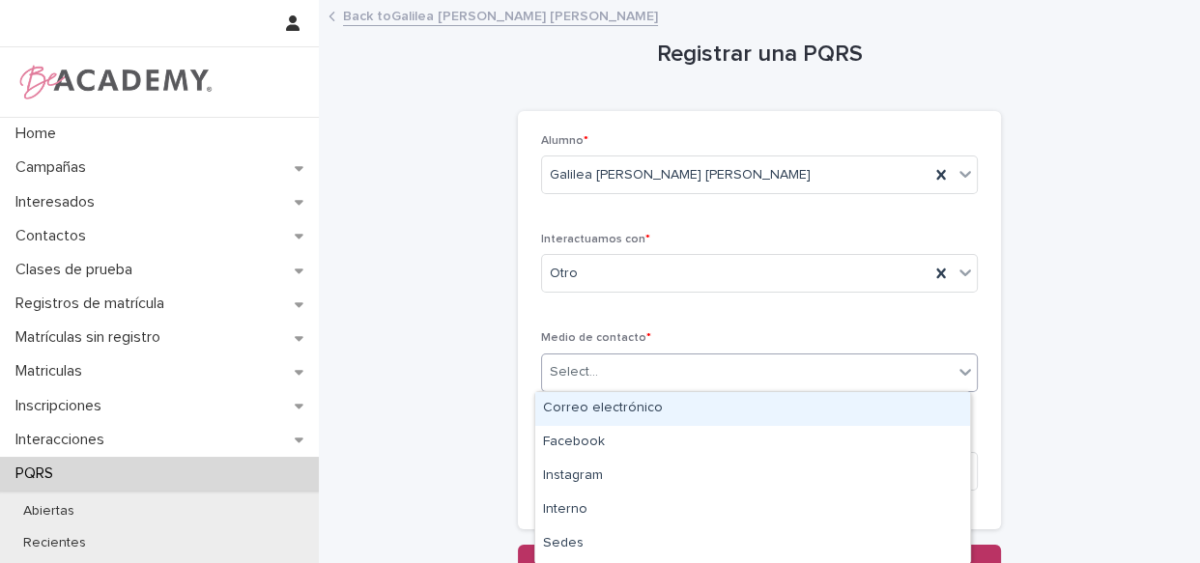
click at [635, 367] on div "Select..." at bounding box center [747, 372] width 411 height 32
type input "*"
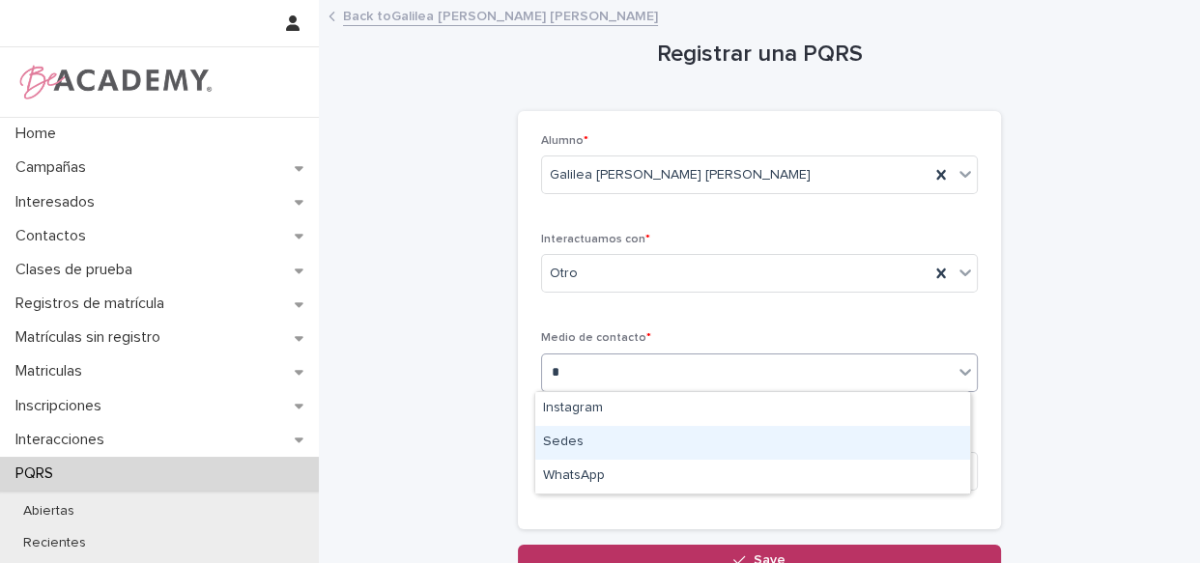
click at [627, 433] on div "Sedes" at bounding box center [752, 443] width 435 height 34
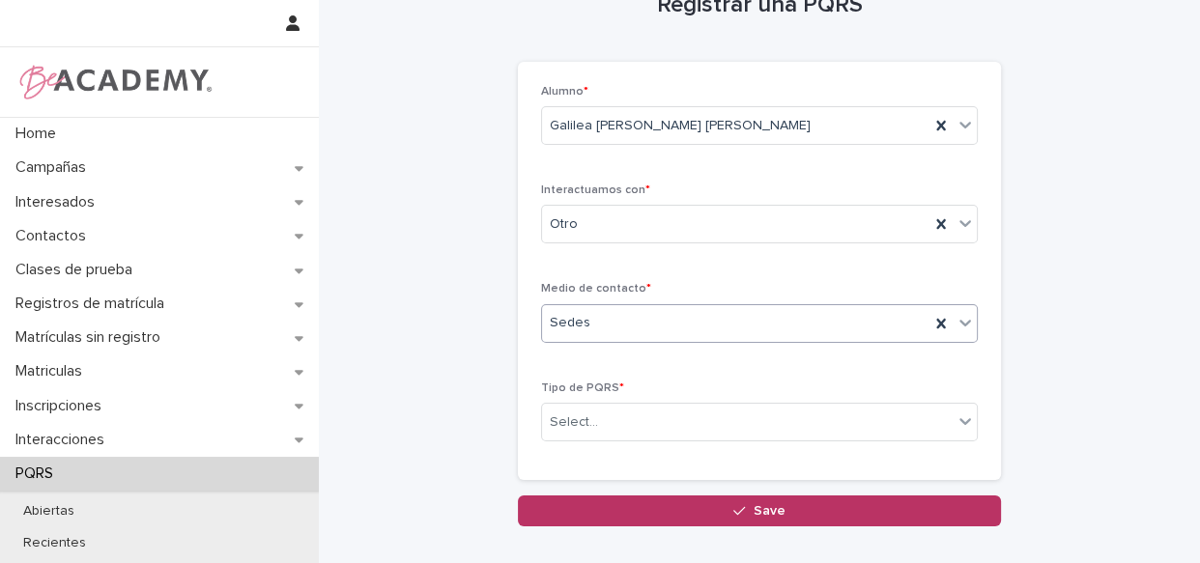
scroll to position [87, 0]
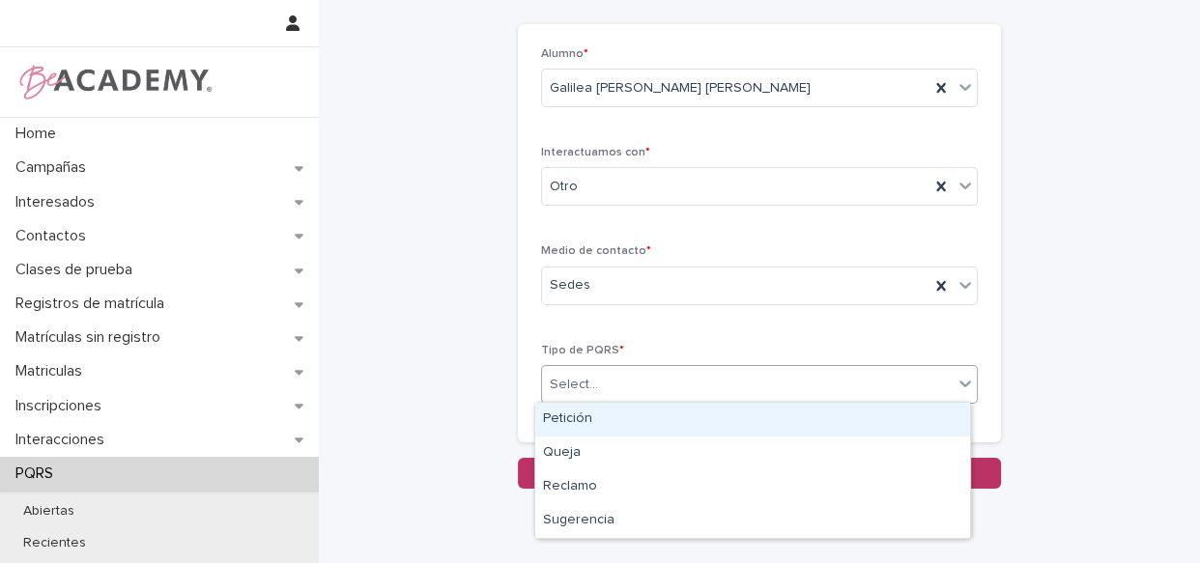
click at [726, 382] on div "Select..." at bounding box center [747, 385] width 411 height 32
click at [719, 411] on div "Petición" at bounding box center [752, 420] width 435 height 34
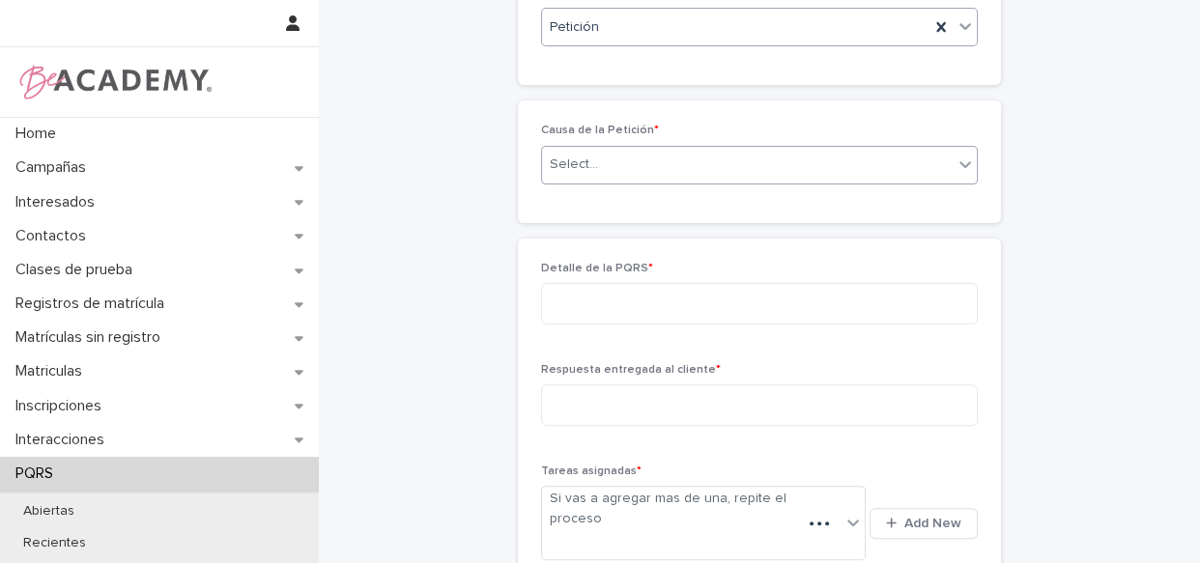
scroll to position [427, 0]
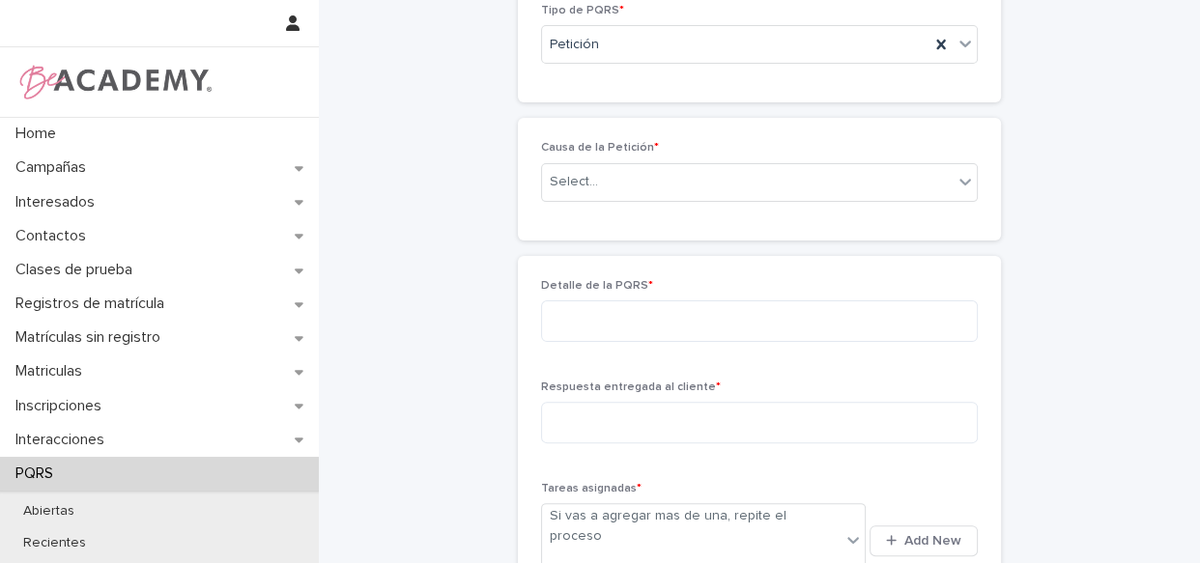
click at [695, 149] on p "Causa de la Petición *" at bounding box center [759, 148] width 437 height 14
click at [695, 156] on div "Causa de la Petición * Select..." at bounding box center [759, 178] width 437 height 75
click at [700, 173] on div "Select..." at bounding box center [747, 182] width 411 height 32
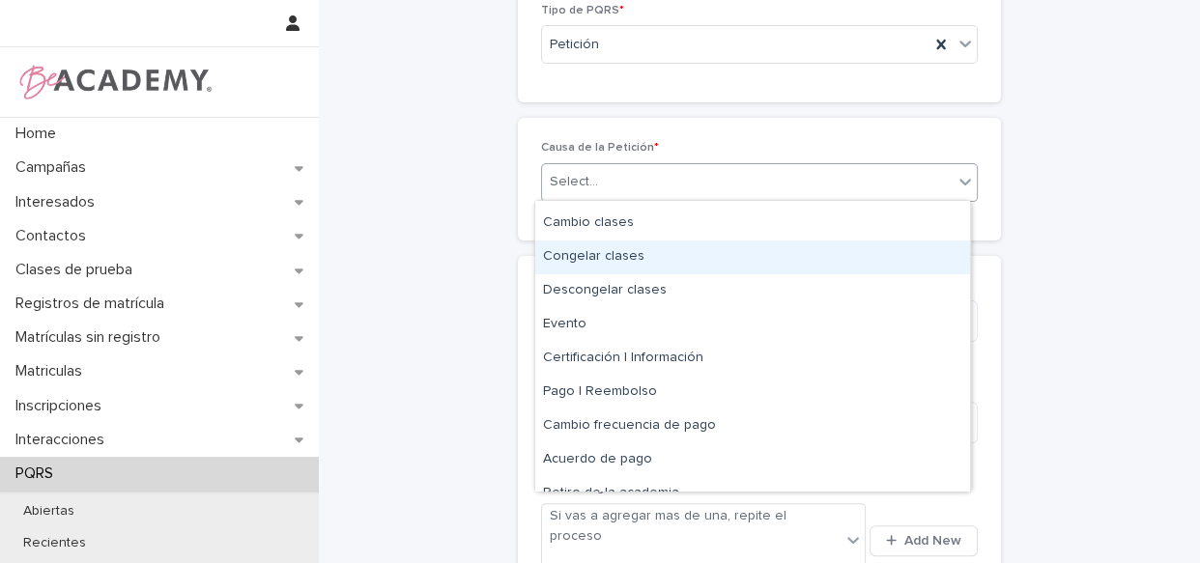
scroll to position [87, 0]
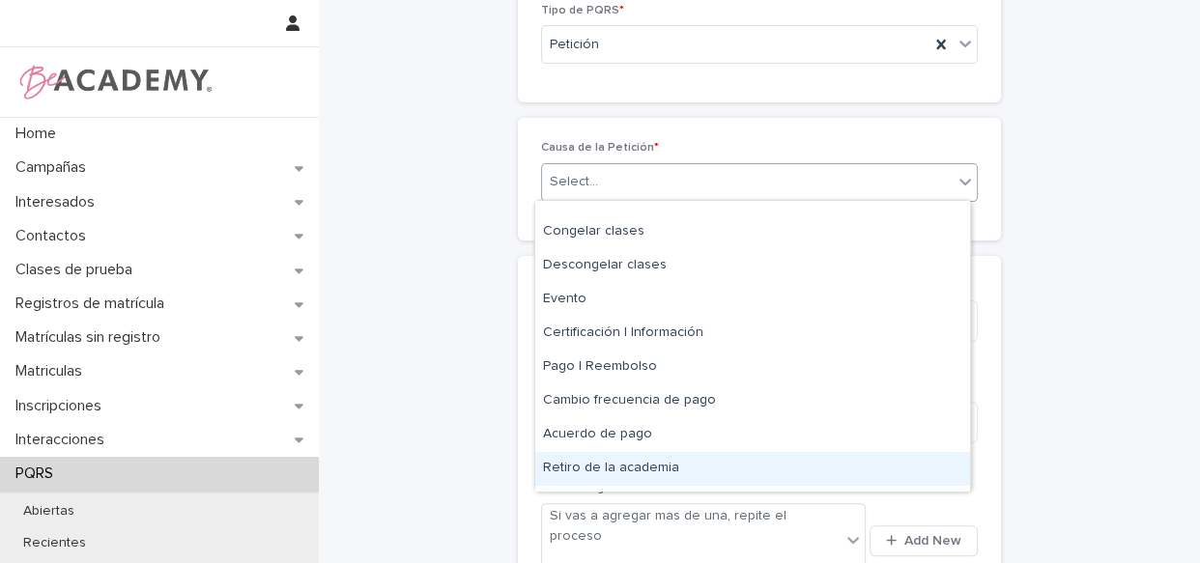
click at [689, 463] on div "Retiro de la academia" at bounding box center [752, 469] width 435 height 34
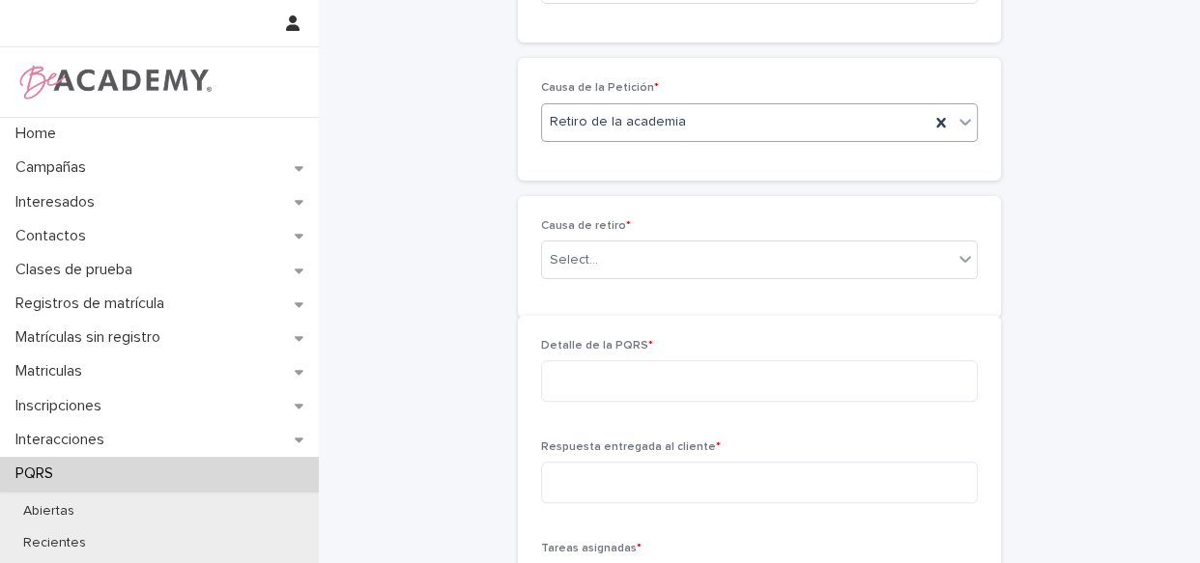
scroll to position [496, 0]
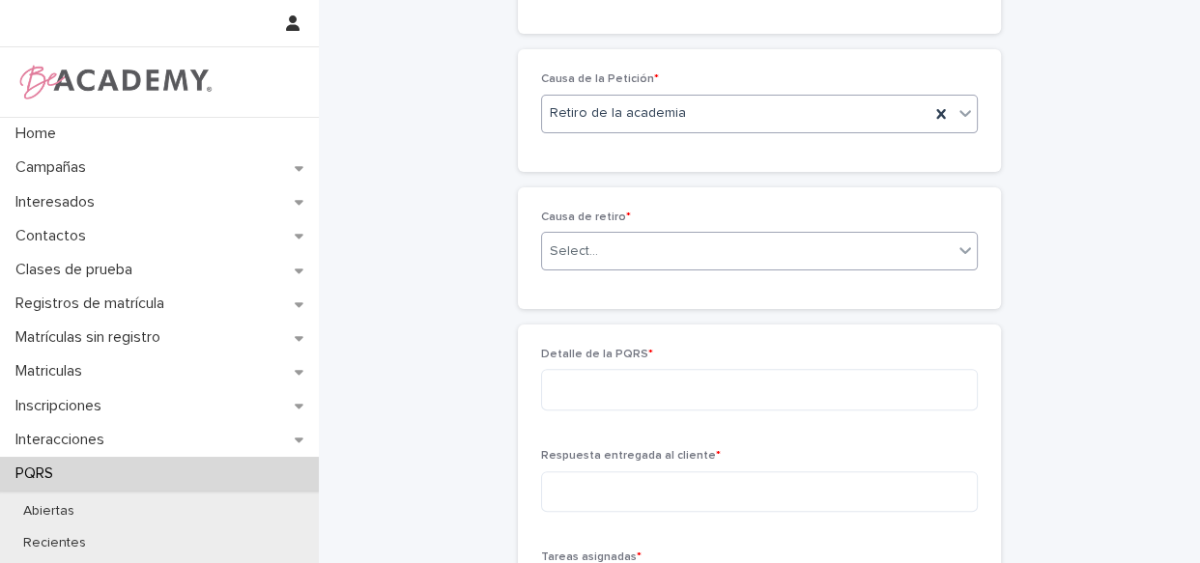
click at [587, 247] on div "Select..." at bounding box center [574, 251] width 48 height 20
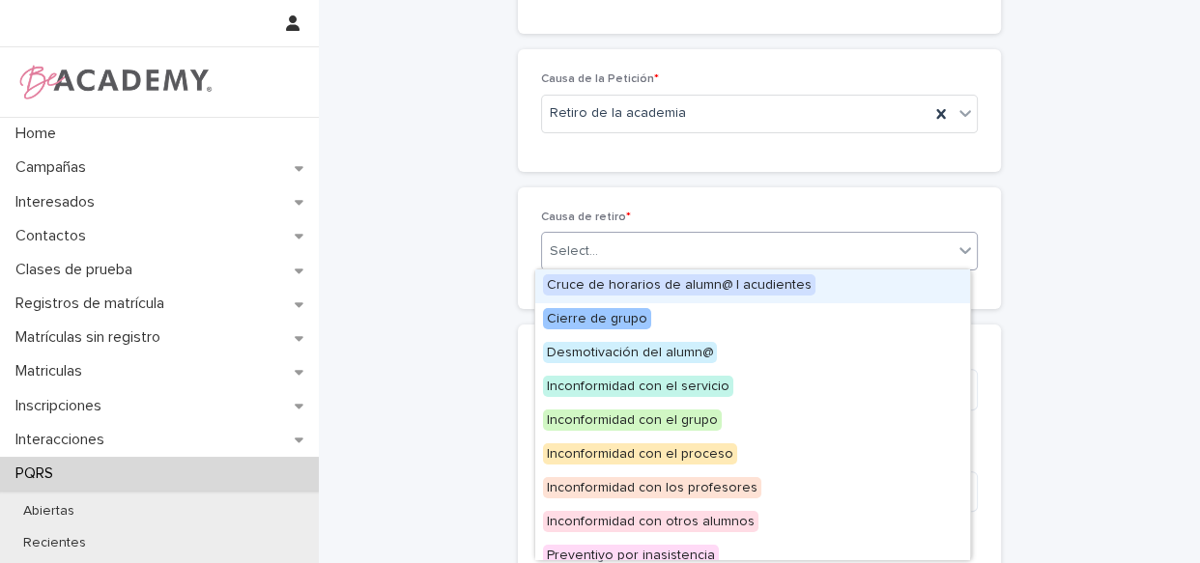
click at [700, 279] on span "Cruce de horarios de alumn@ | acudientes" at bounding box center [679, 284] width 272 height 21
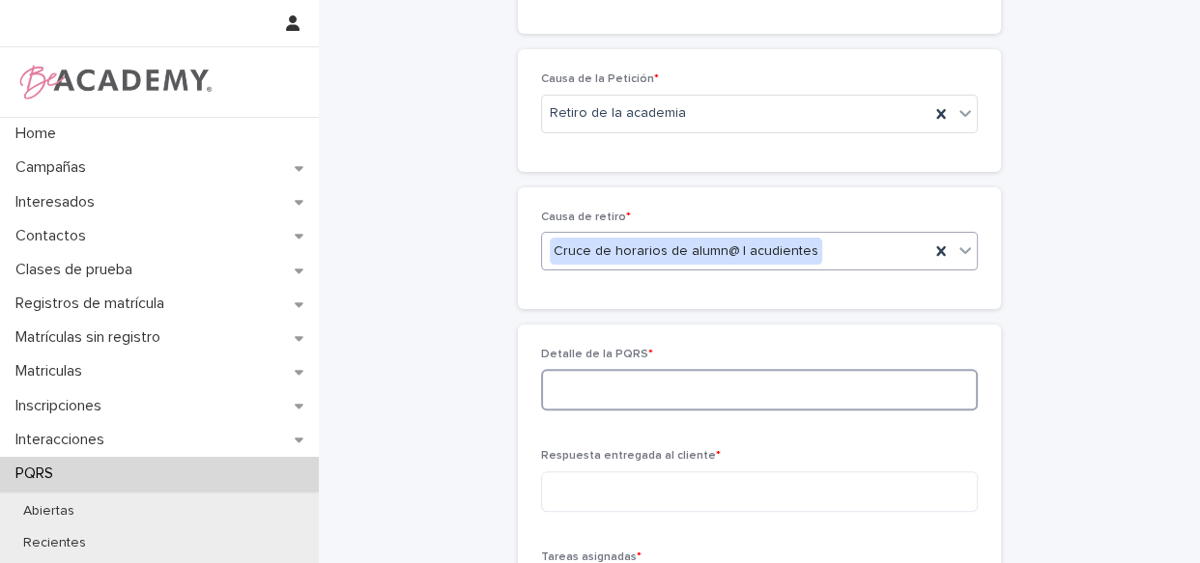
click at [637, 375] on textarea at bounding box center [759, 390] width 437 height 42
click at [637, 376] on textarea at bounding box center [759, 390] width 437 height 42
type textarea "*"
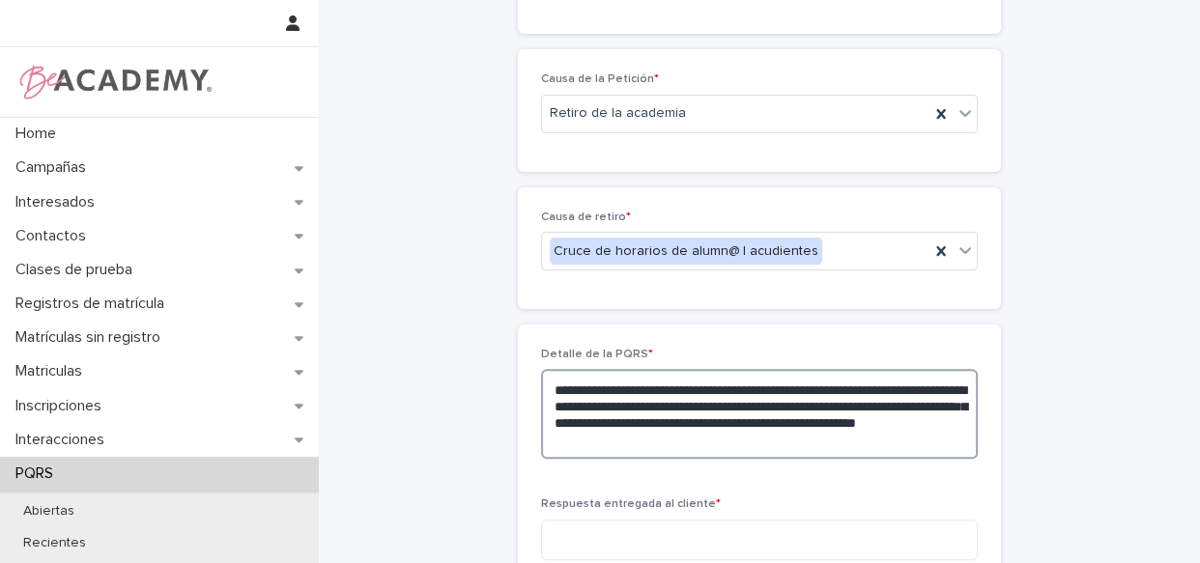
click at [583, 441] on textarea "**********" at bounding box center [759, 414] width 437 height 90
click at [589, 440] on textarea "**********" at bounding box center [759, 414] width 437 height 90
click at [570, 443] on textarea "**********" at bounding box center [759, 414] width 437 height 90
click at [827, 437] on textarea "**********" at bounding box center [759, 414] width 437 height 90
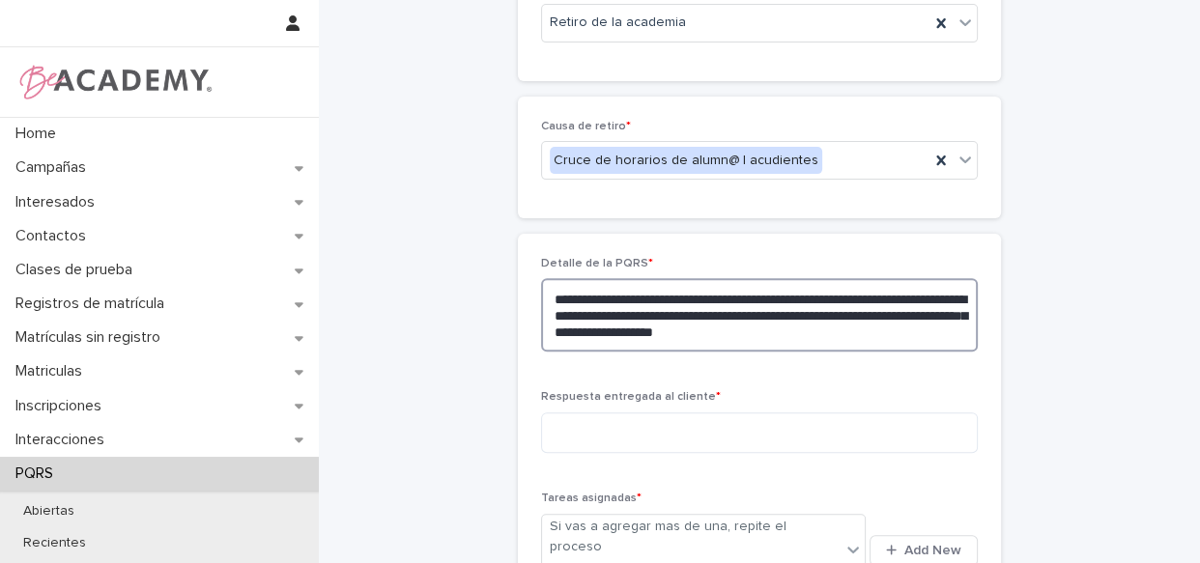
scroll to position [671, 0]
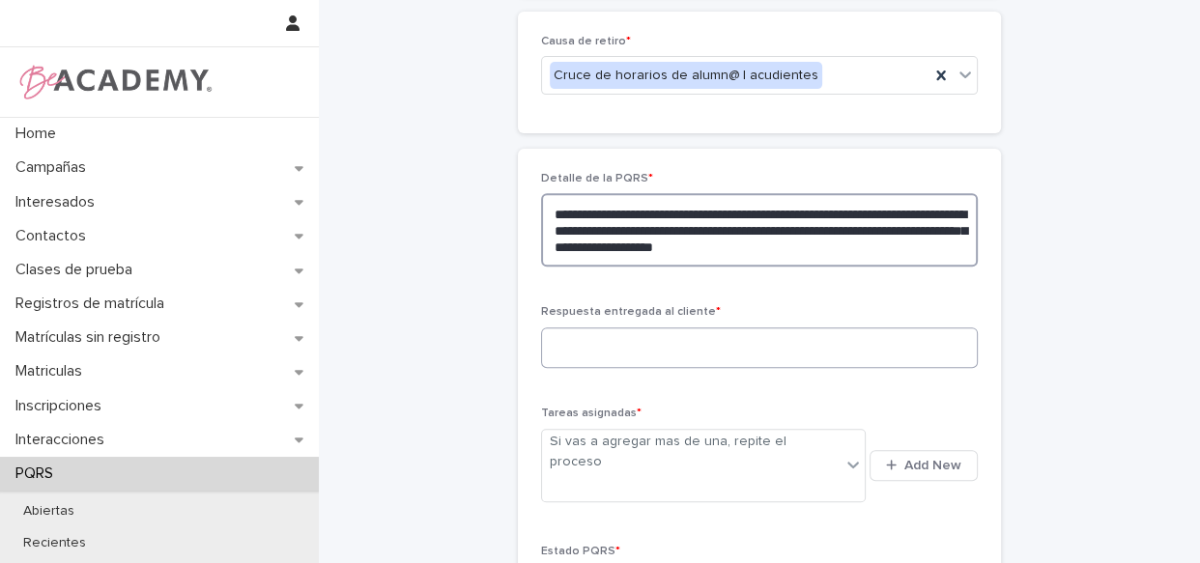
type textarea "**********"
click at [811, 338] on textarea at bounding box center [759, 348] width 437 height 42
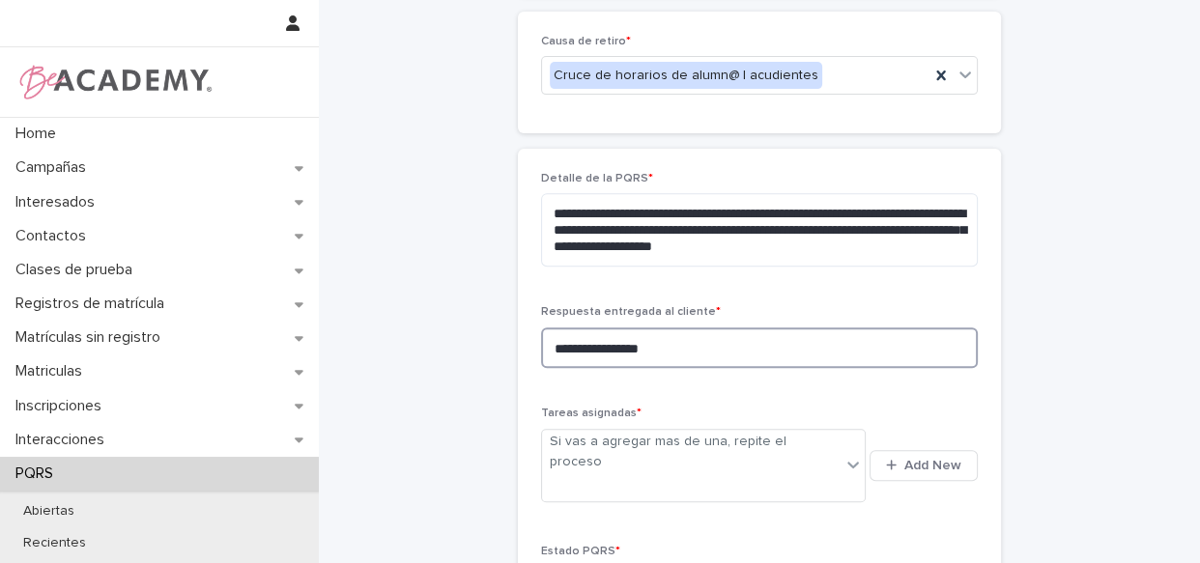
click at [750, 355] on textarea "**********" at bounding box center [759, 348] width 437 height 42
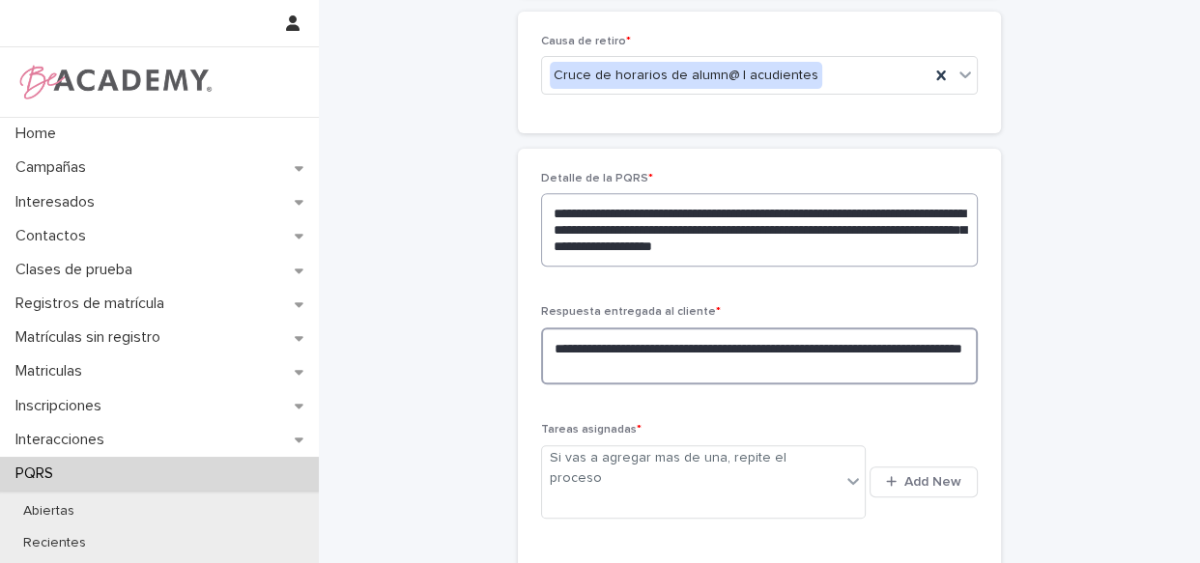
type textarea "**********"
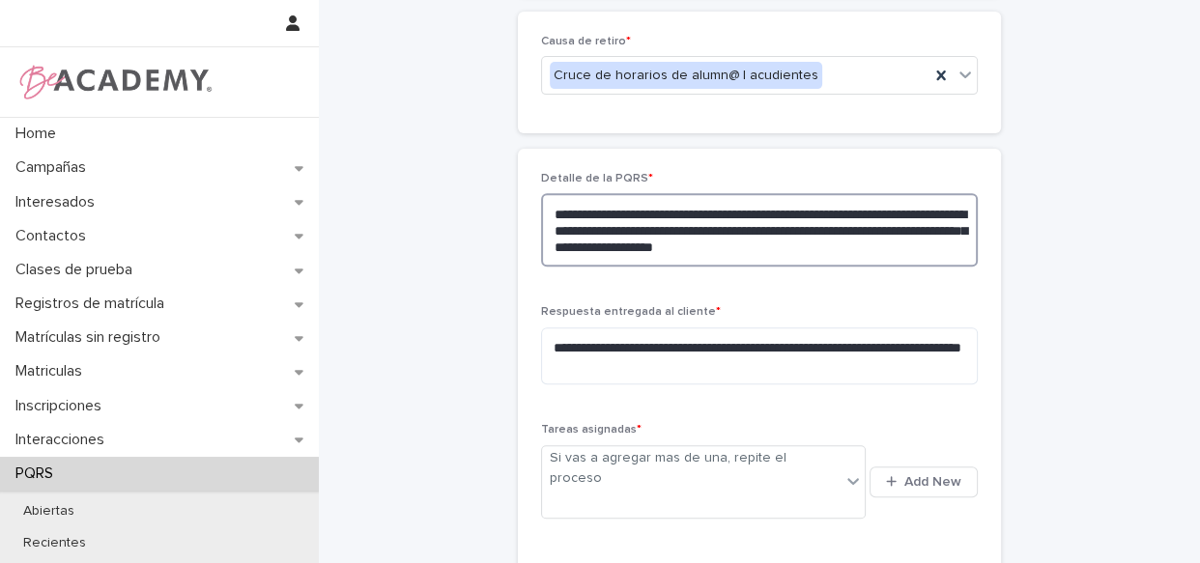
click at [920, 250] on textarea "**********" at bounding box center [759, 229] width 437 height 73
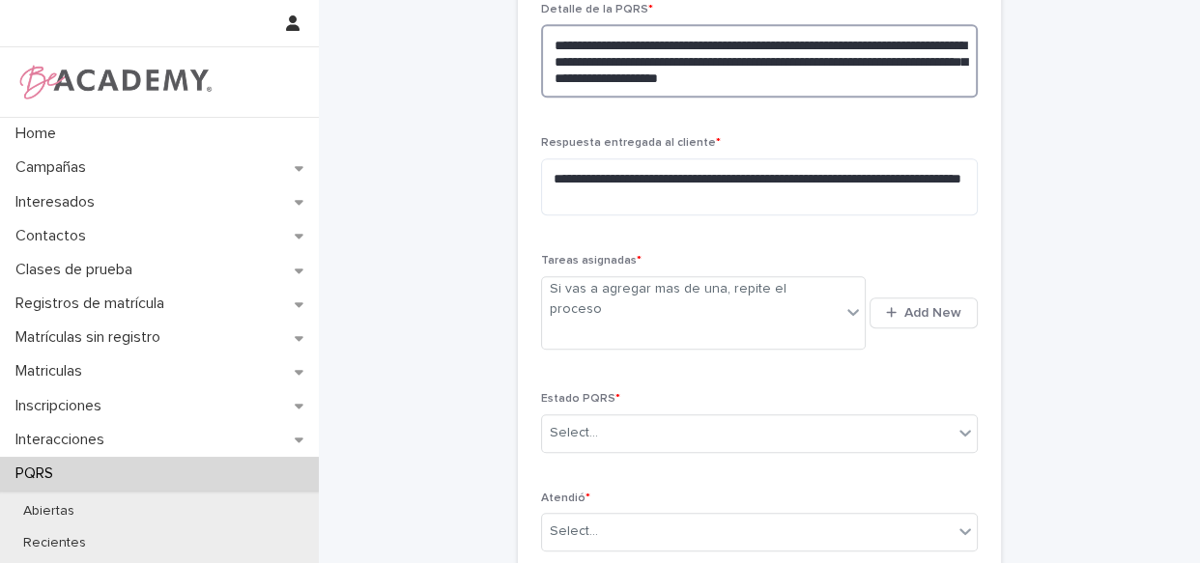
scroll to position [847, 0]
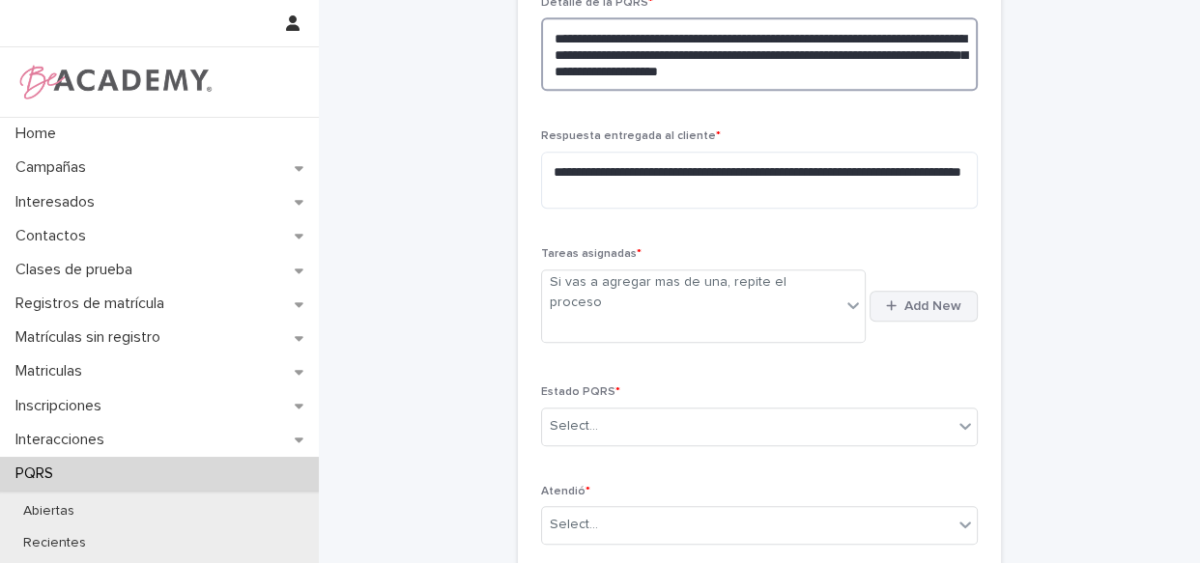
type textarea "**********"
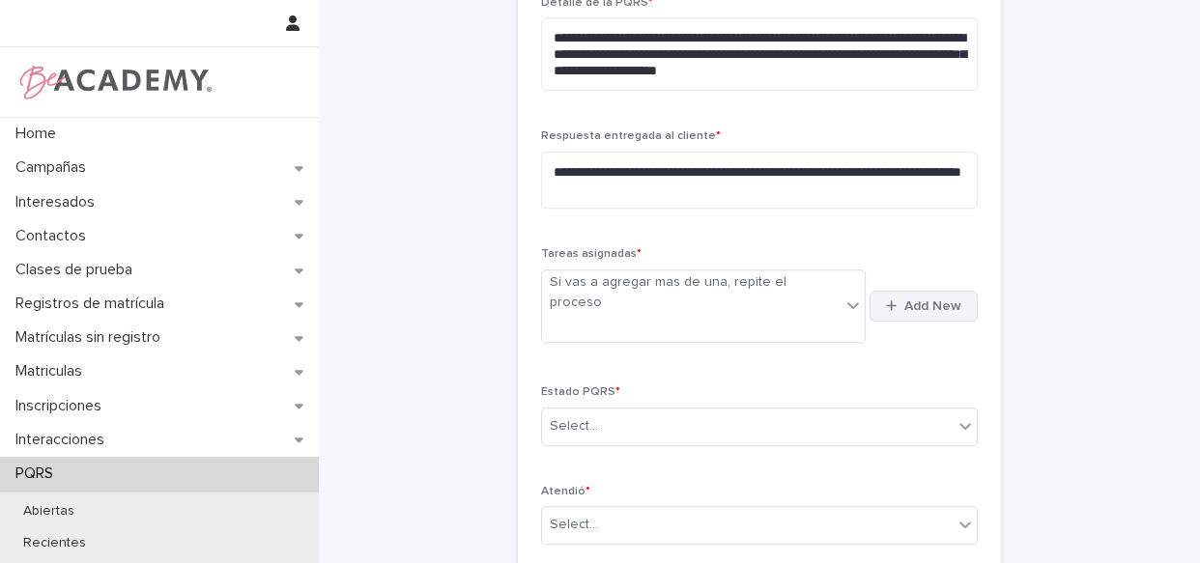
click at [890, 291] on button "Add New" at bounding box center [923, 306] width 108 height 31
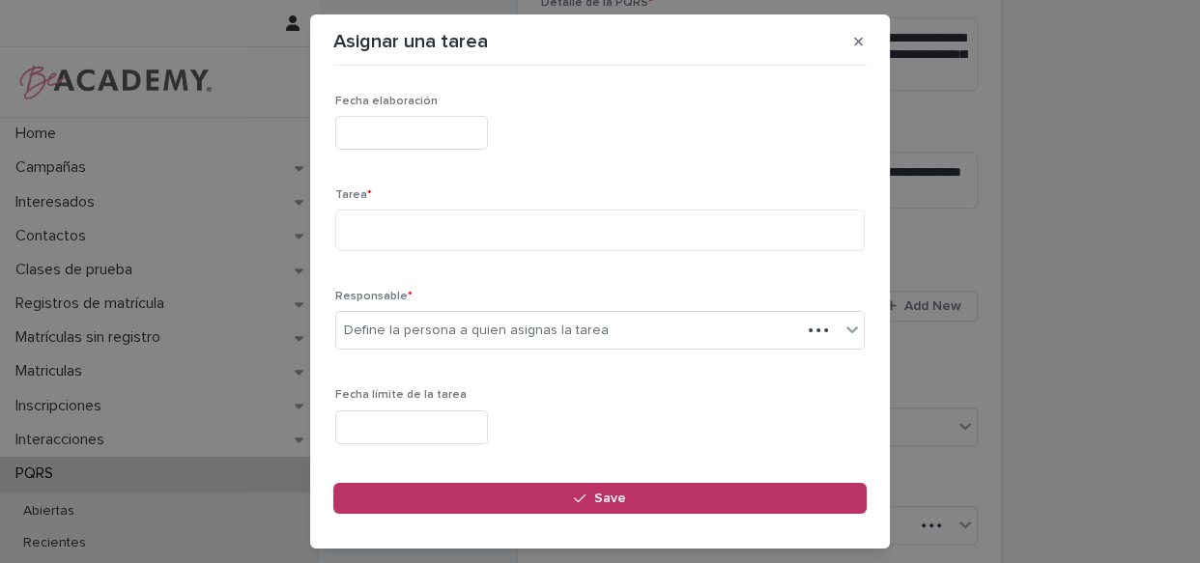
click at [440, 124] on input "text" at bounding box center [411, 133] width 153 height 34
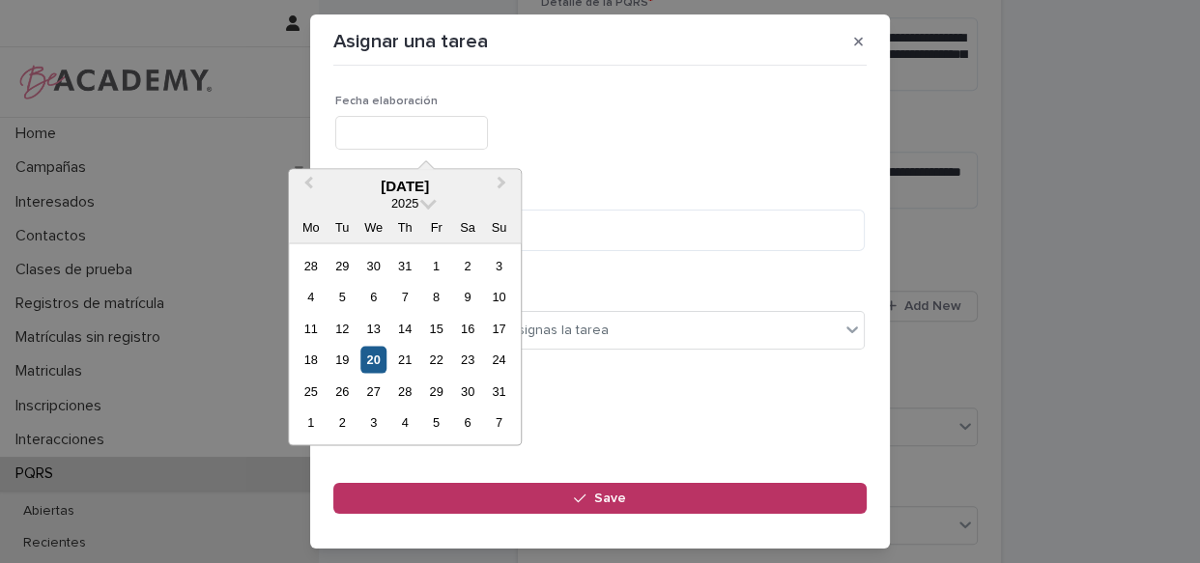
click at [367, 352] on div "20" at bounding box center [373, 360] width 26 height 26
type input "**********"
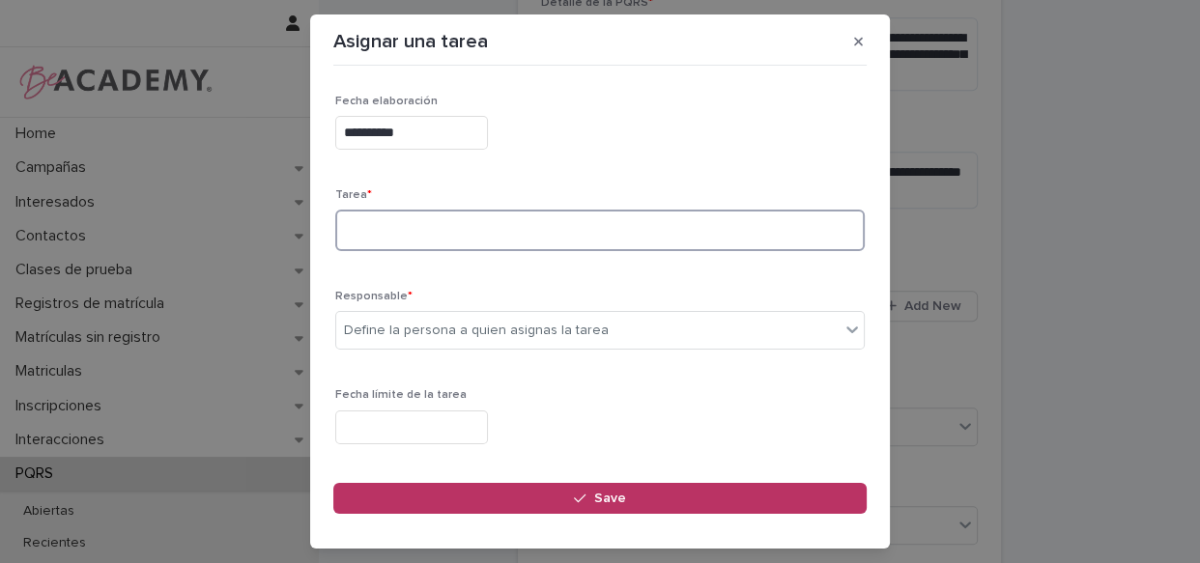
click at [398, 241] on textarea at bounding box center [599, 231] width 529 height 42
click at [699, 230] on textarea "**********" at bounding box center [593, 231] width 516 height 42
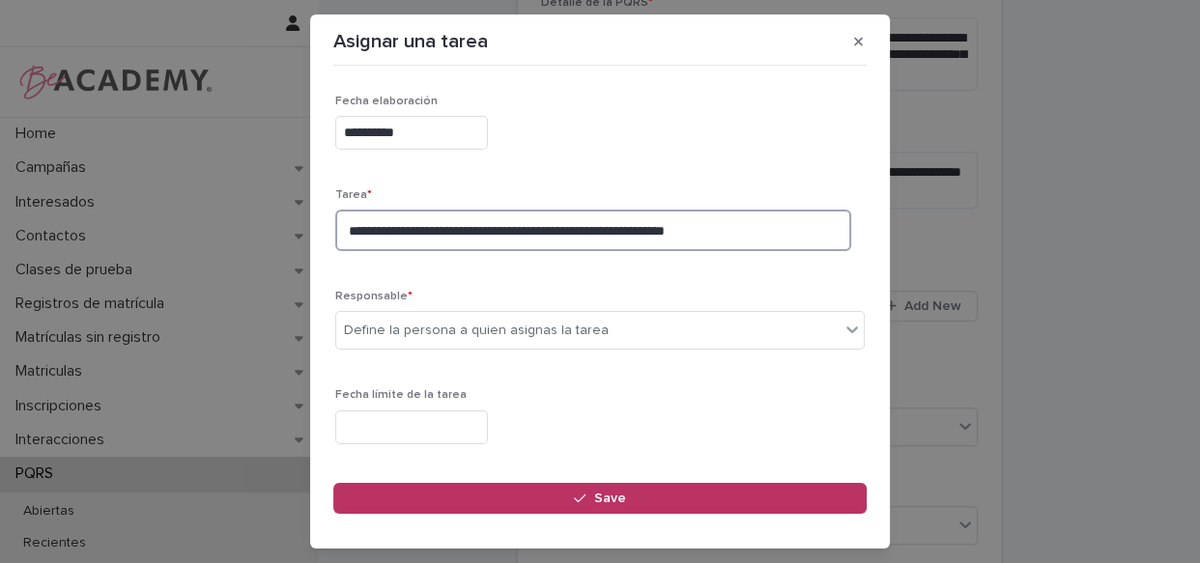
type textarea "**********"
click at [517, 309] on div "Responsable * Define la persona a quien asignas la tarea" at bounding box center [599, 327] width 529 height 75
click at [509, 328] on div "Define la persona a quien asignas la tarea" at bounding box center [476, 331] width 265 height 20
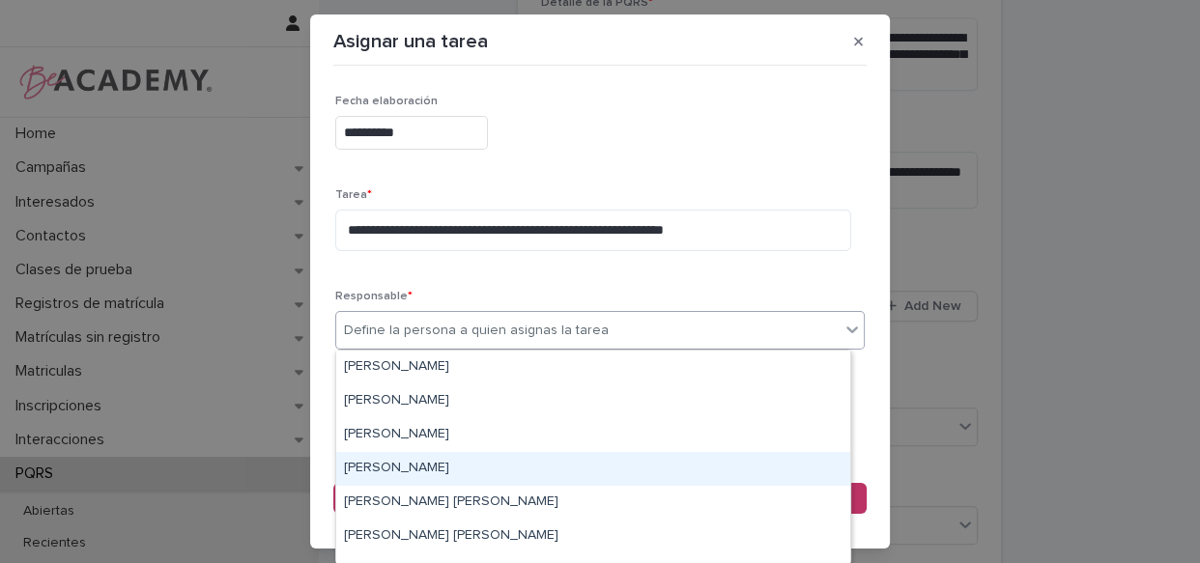
scroll to position [87, 0]
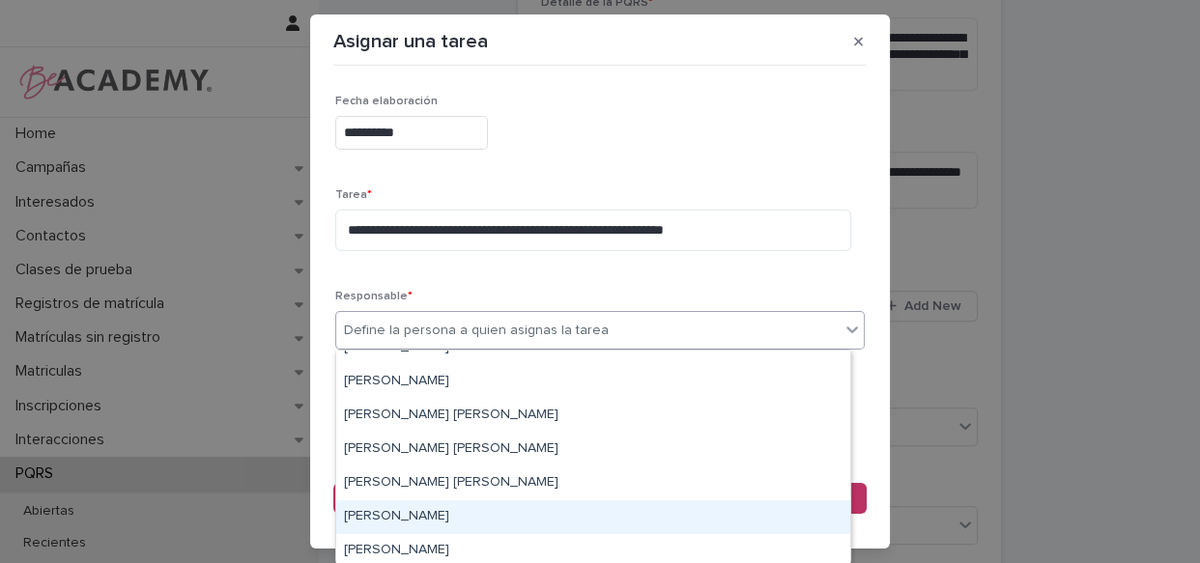
click at [414, 502] on div "Lizeth Gonzalez Mejia" at bounding box center [593, 517] width 514 height 34
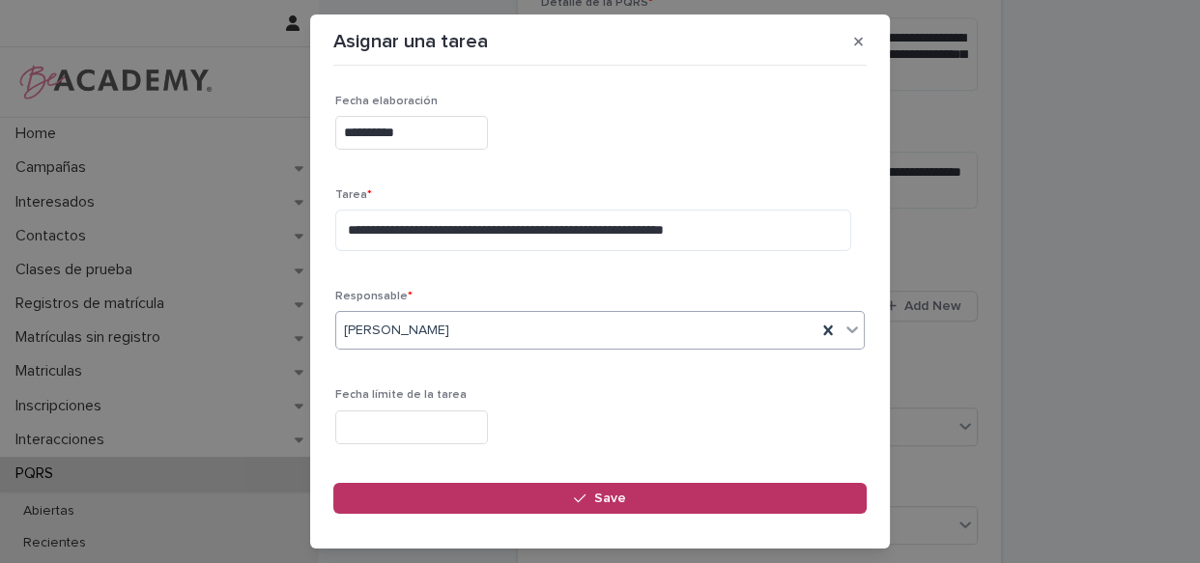
click at [469, 424] on input "text" at bounding box center [411, 428] width 153 height 34
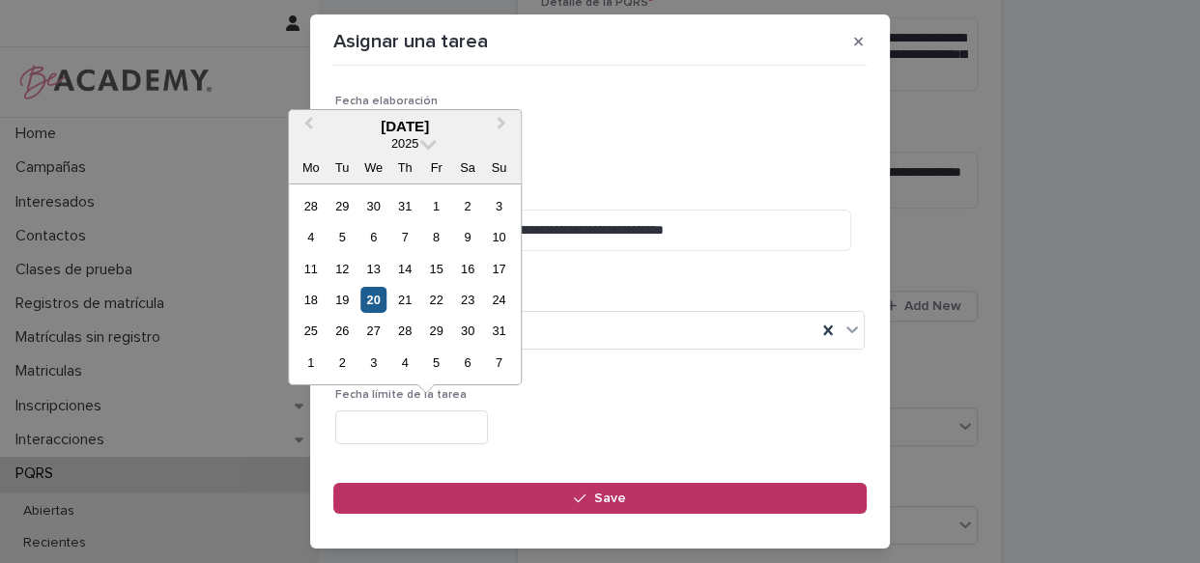
click at [374, 299] on div "20" at bounding box center [373, 300] width 26 height 26
type input "**********"
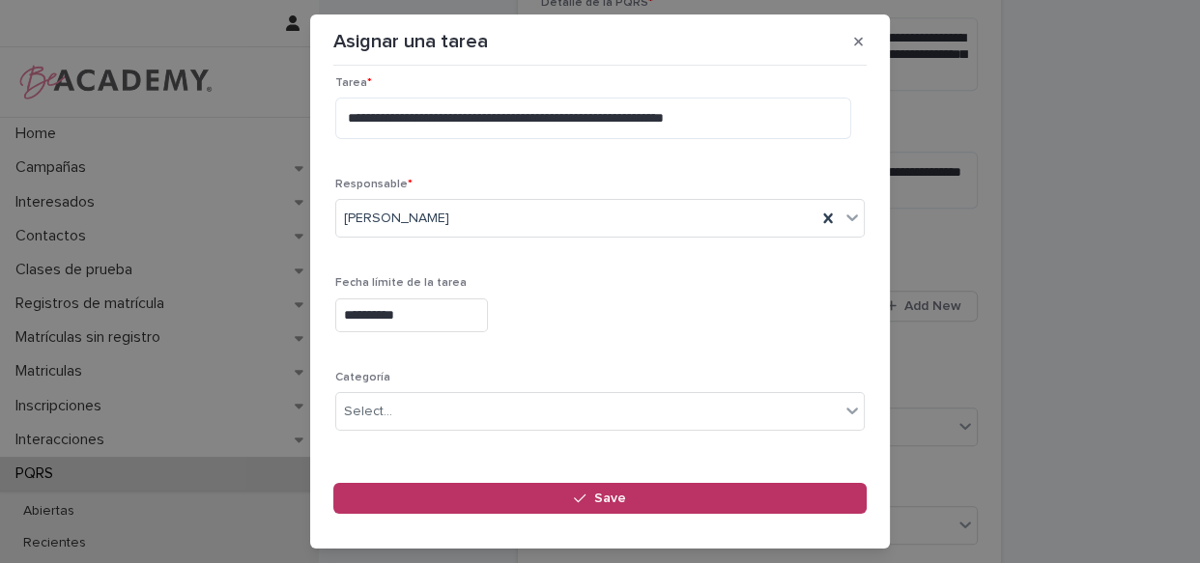
scroll to position [241, 0]
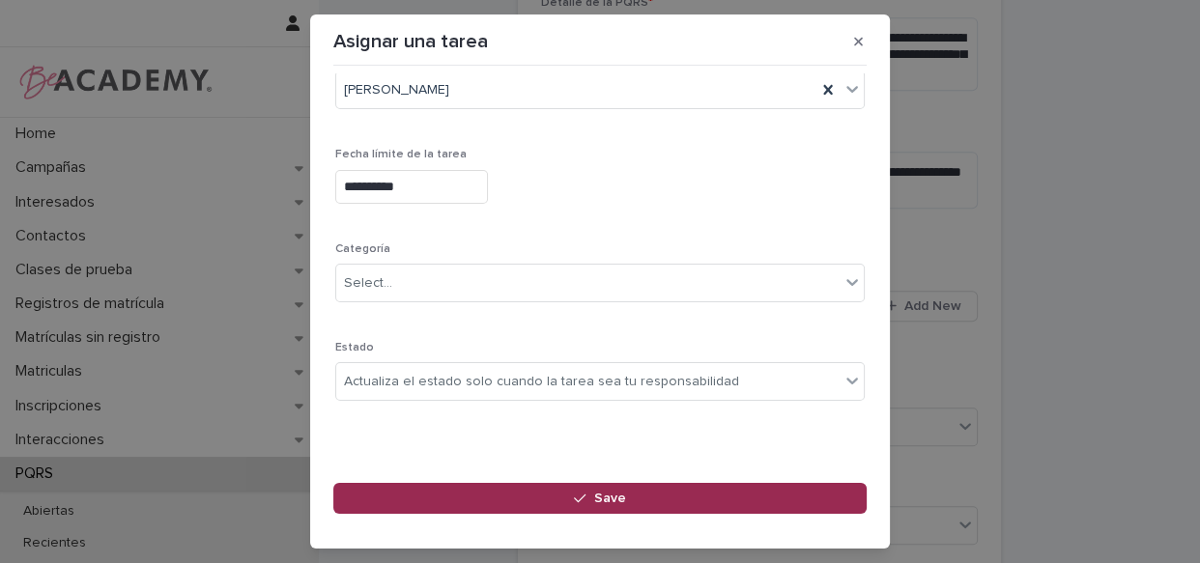
click at [563, 492] on button "Save" at bounding box center [599, 498] width 533 height 31
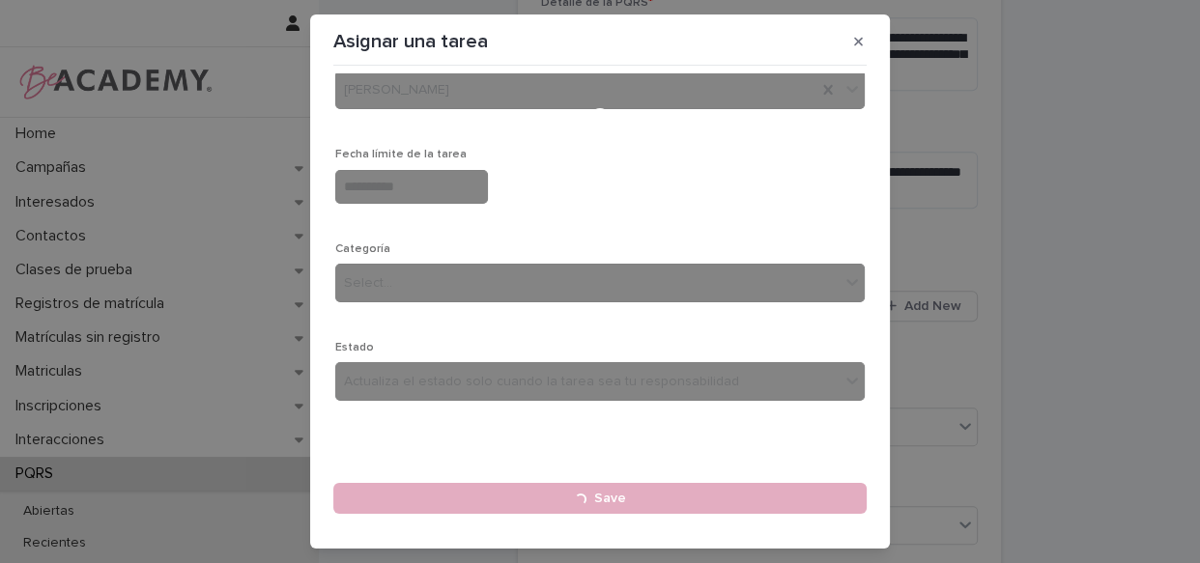
scroll to position [153, 0]
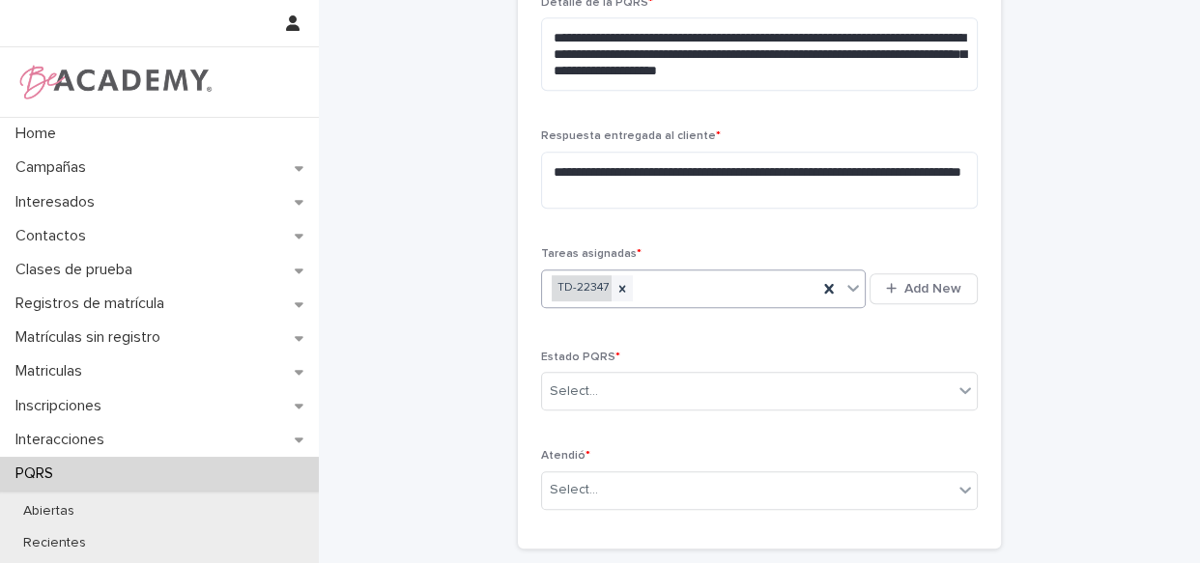
click at [591, 292] on div "TD-22347" at bounding box center [582, 288] width 60 height 26
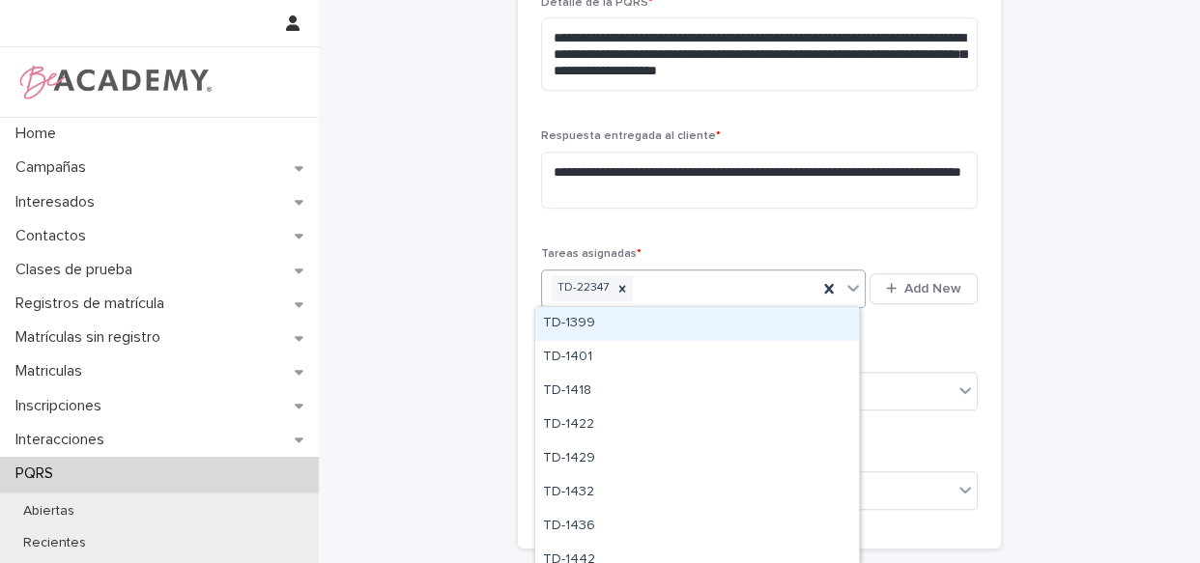
click at [679, 288] on div "TD-22347" at bounding box center [679, 288] width 275 height 34
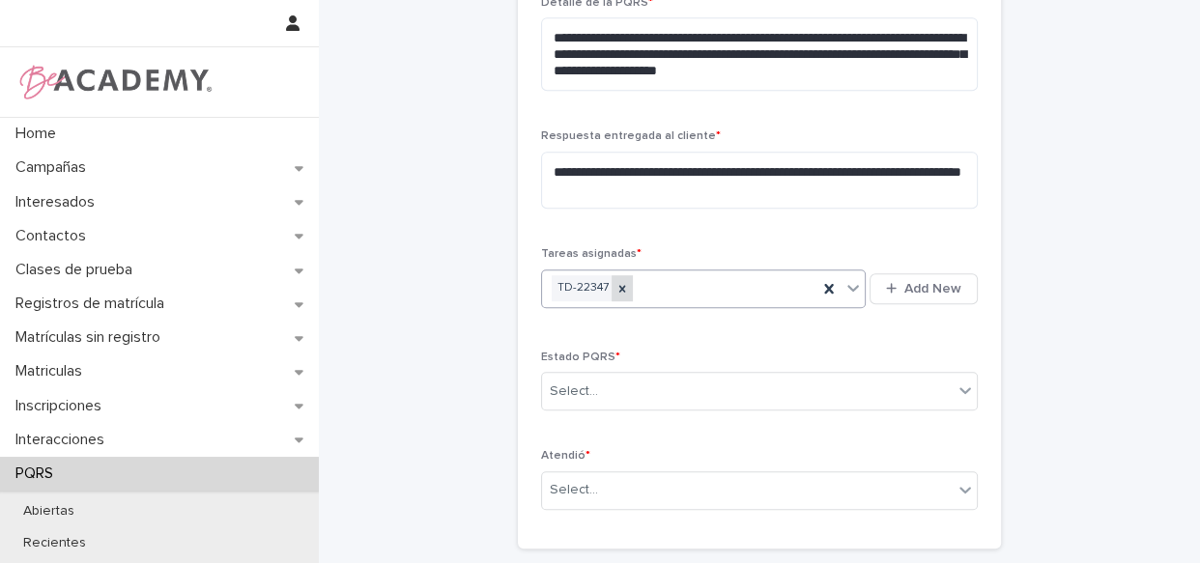
click at [615, 290] on icon at bounding box center [622, 289] width 14 height 14
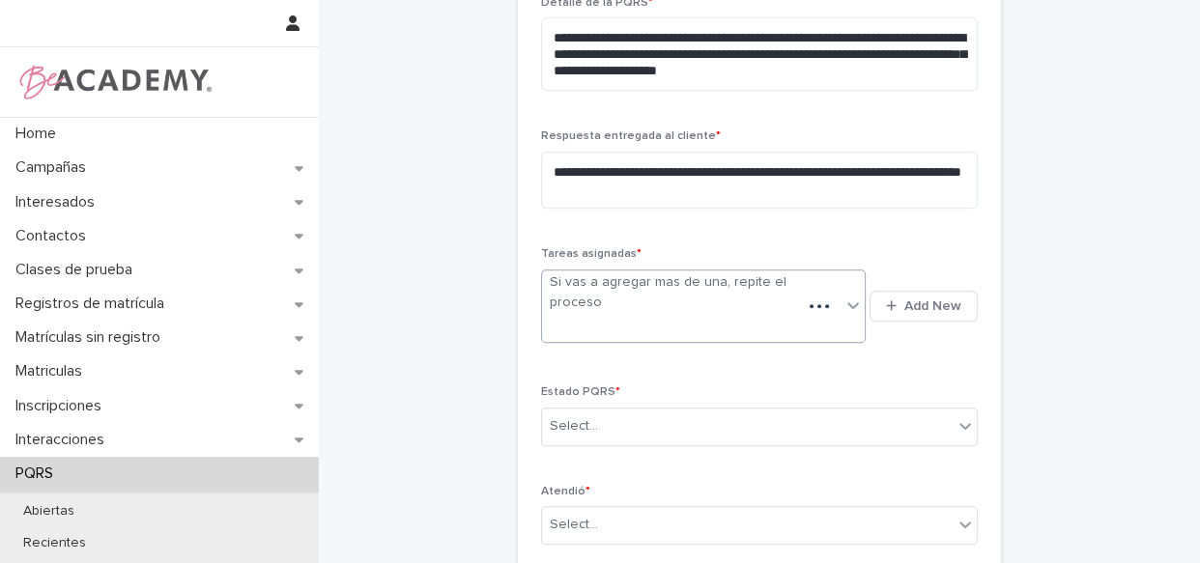
click at [653, 298] on div "Si vas a agregar mas de una, repite el proceso" at bounding box center [672, 292] width 244 height 41
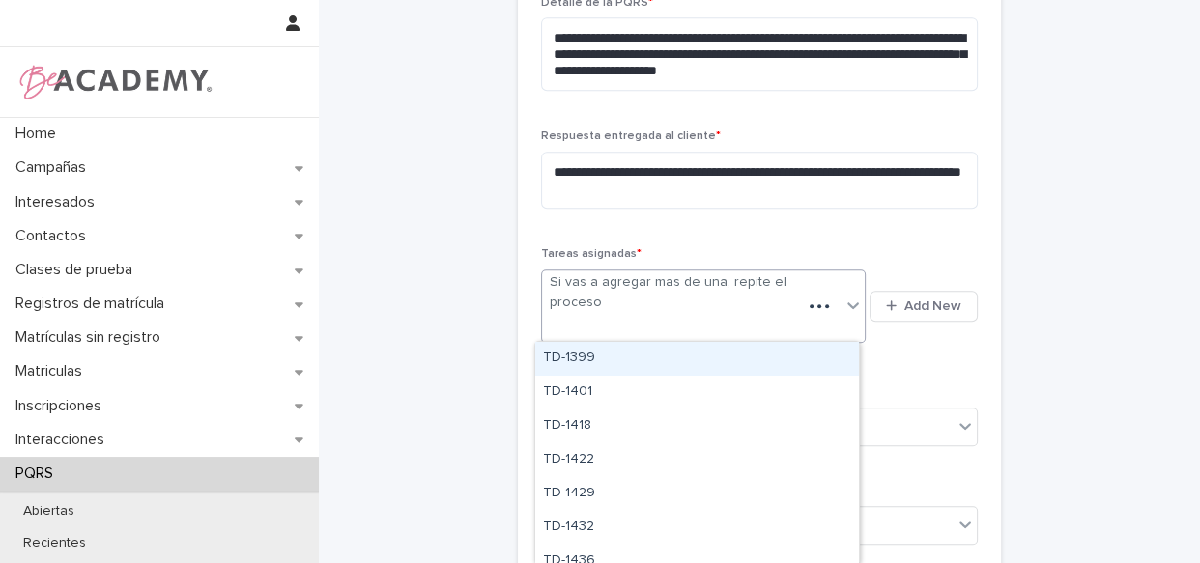
click at [968, 247] on p "Tareas asignadas *" at bounding box center [759, 254] width 437 height 14
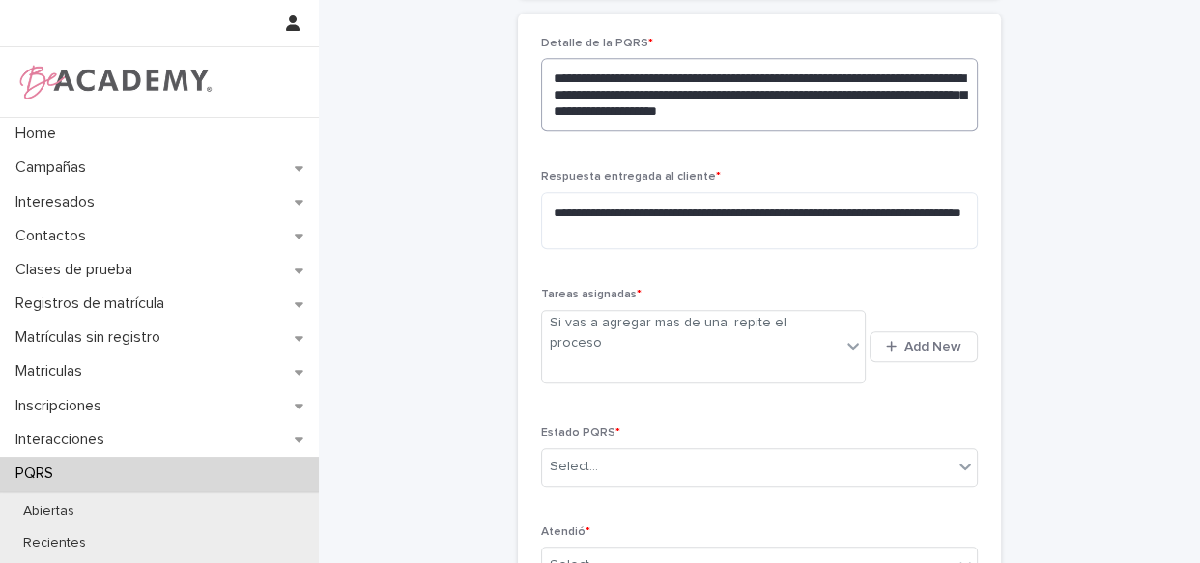
scroll to position [847, 0]
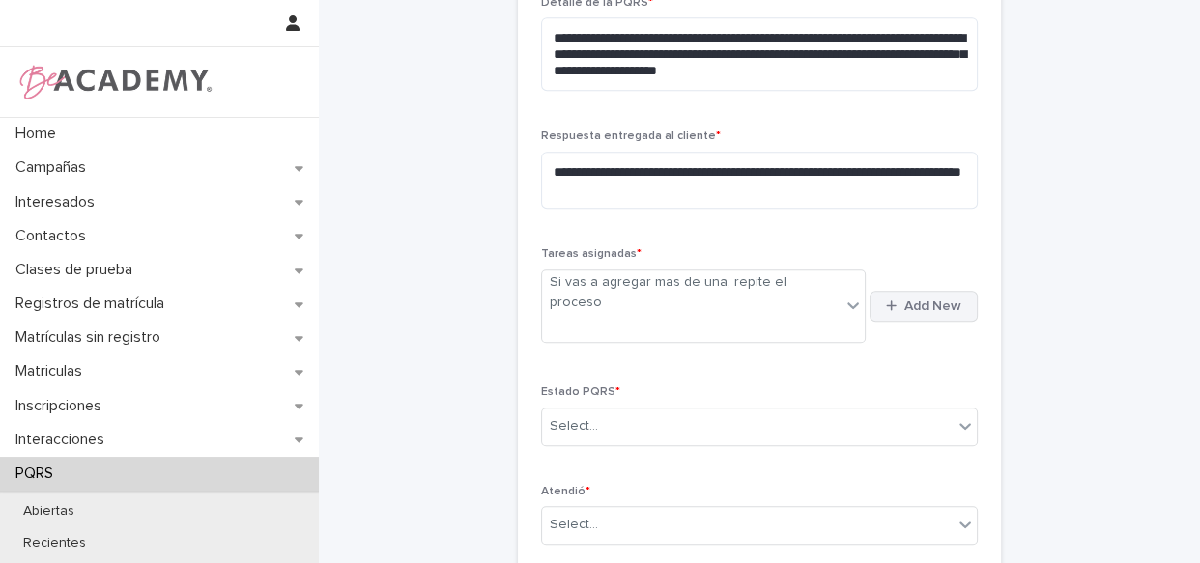
click at [917, 299] on span "Add New" at bounding box center [932, 306] width 57 height 14
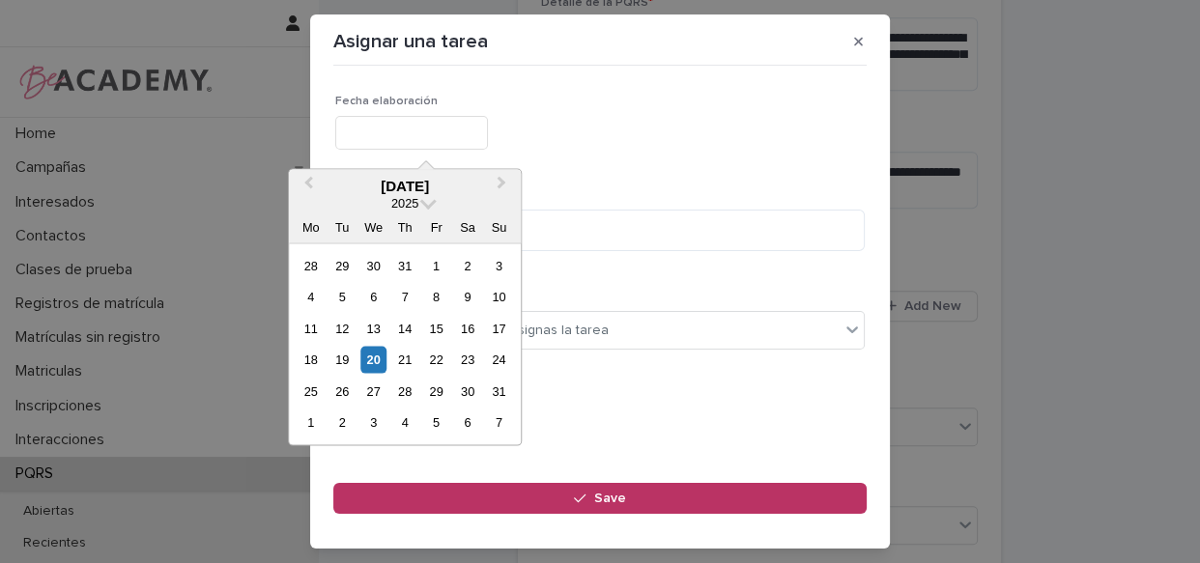
click at [425, 128] on input "text" at bounding box center [411, 133] width 153 height 34
click at [374, 362] on div "20" at bounding box center [373, 360] width 26 height 26
type input "**********"
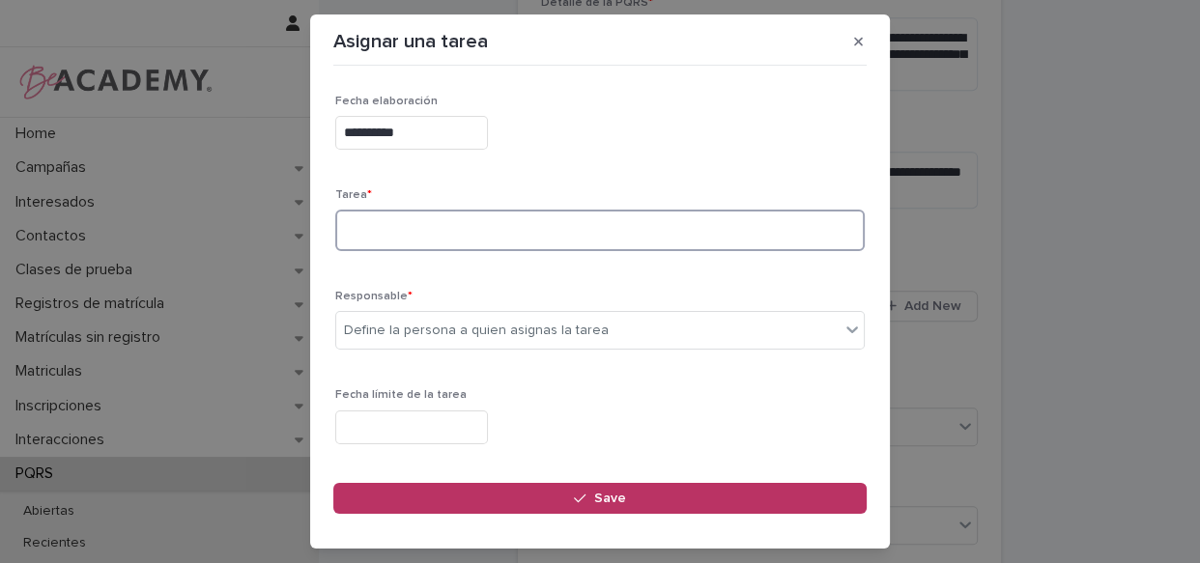
click at [435, 248] on textarea at bounding box center [599, 231] width 529 height 42
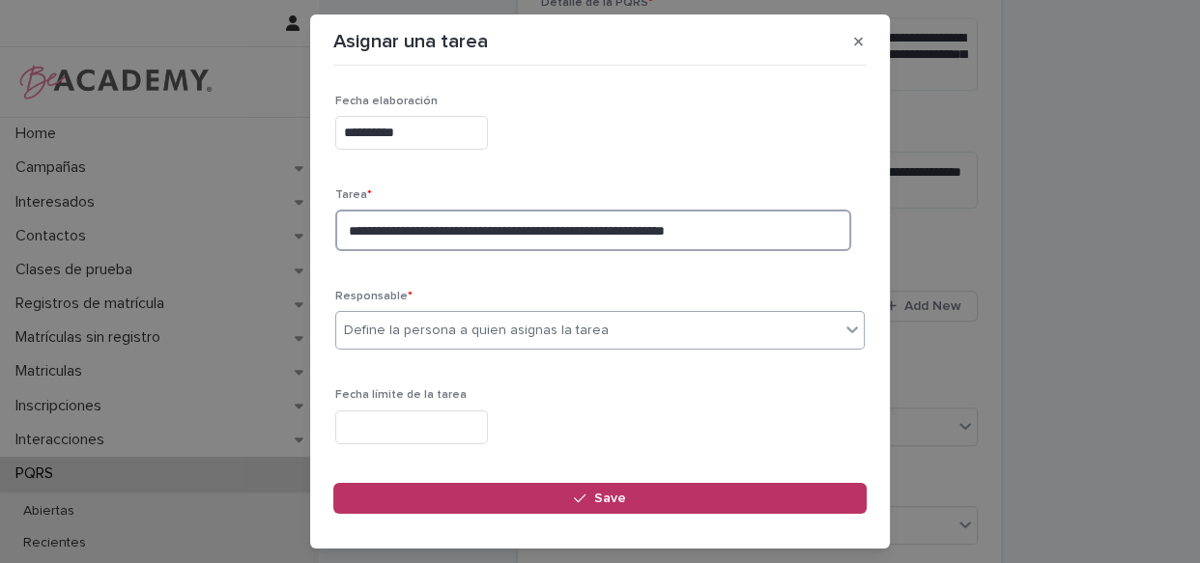
type textarea "**********"
click at [541, 326] on div "Define la persona a quien asignas la tarea" at bounding box center [476, 331] width 265 height 20
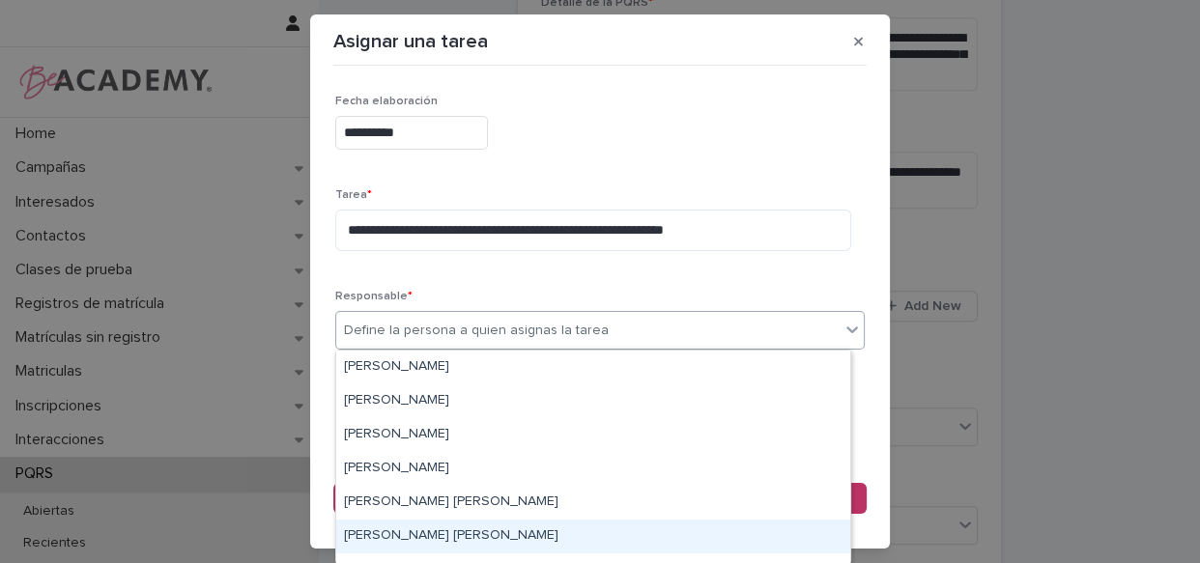
click at [414, 534] on div "Leidy Mesa Alvarez" at bounding box center [593, 537] width 514 height 34
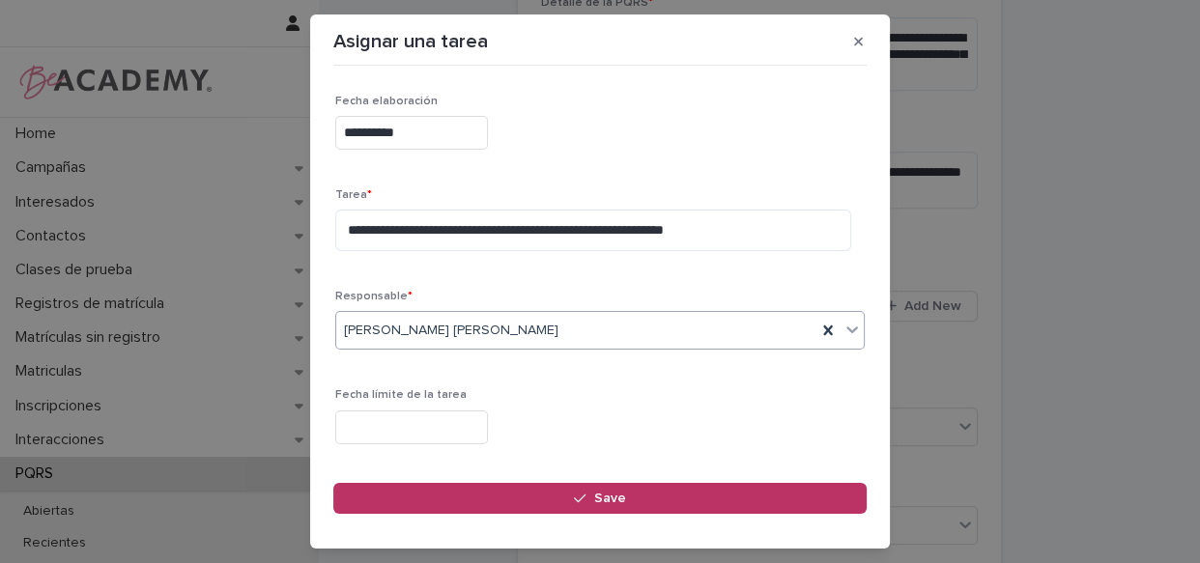
click at [439, 411] on input "text" at bounding box center [411, 428] width 153 height 34
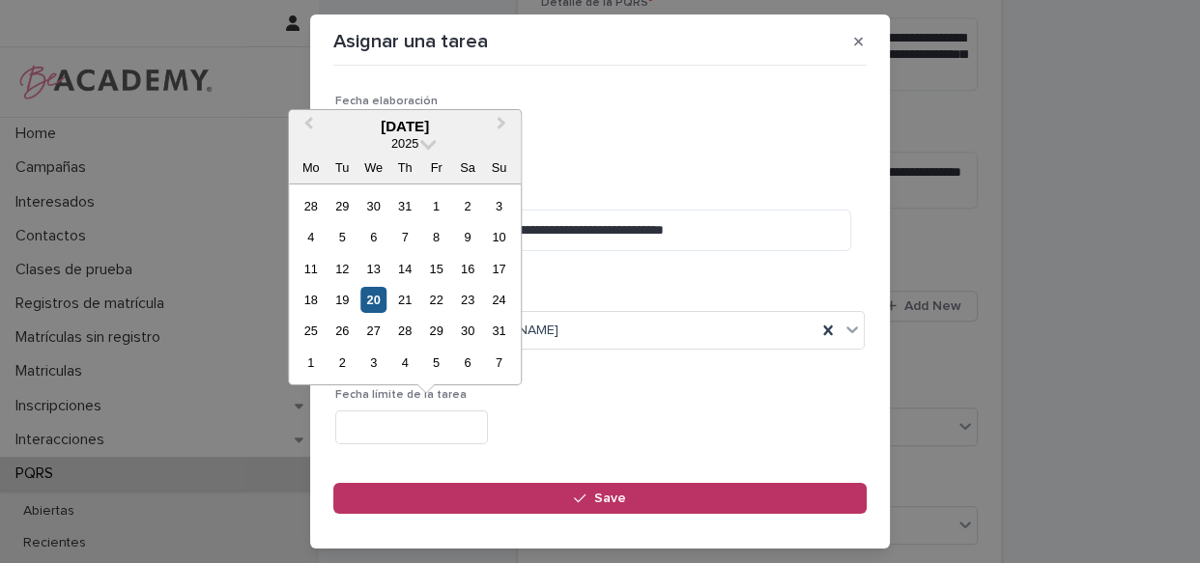
click at [373, 294] on div "20" at bounding box center [373, 300] width 26 height 26
type input "**********"
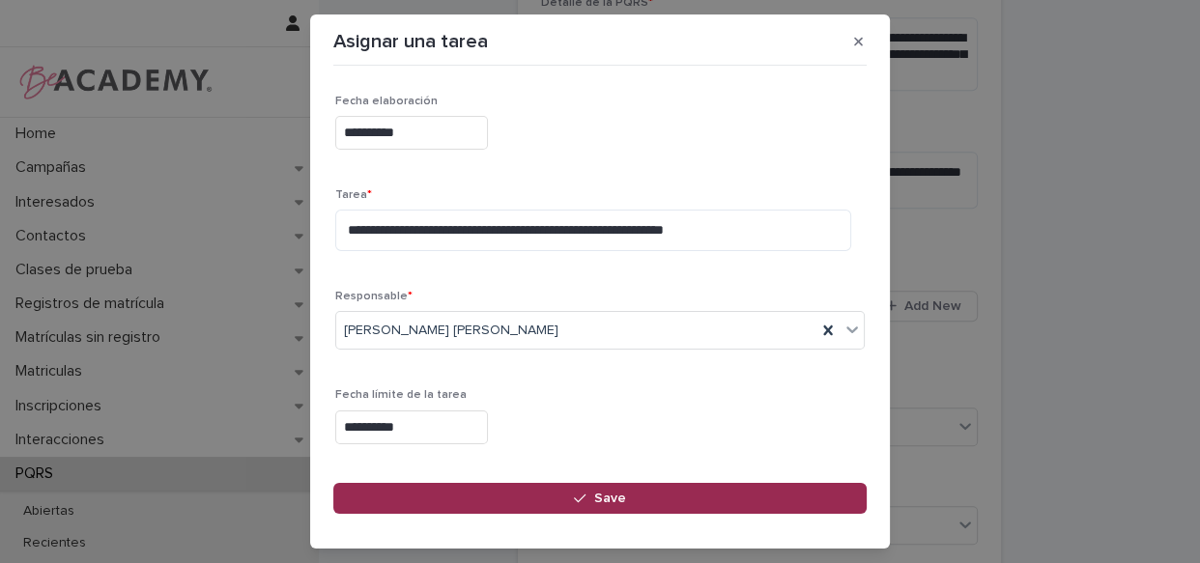
click at [611, 499] on span "Save" at bounding box center [610, 499] width 32 height 14
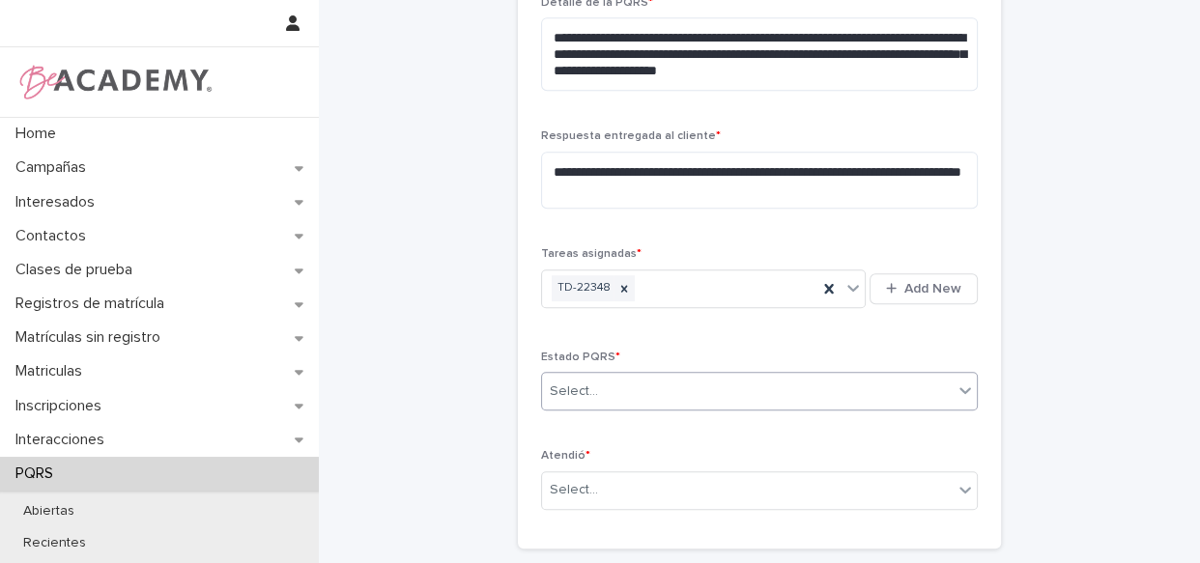
click at [653, 394] on div "Select..." at bounding box center [747, 392] width 411 height 32
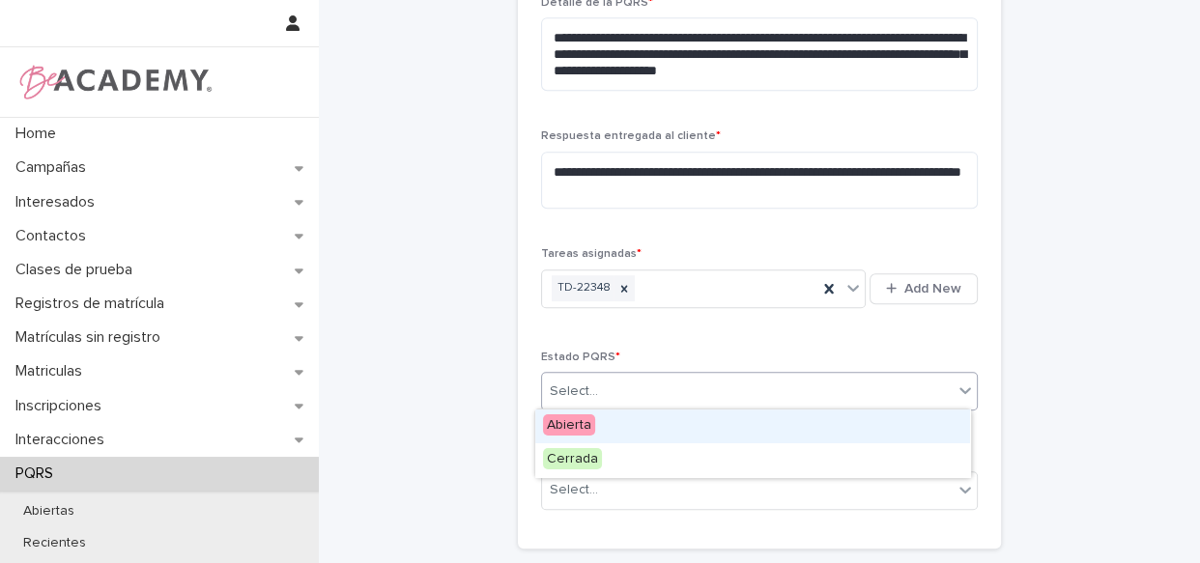
click at [644, 419] on div "Abierta" at bounding box center [752, 427] width 435 height 34
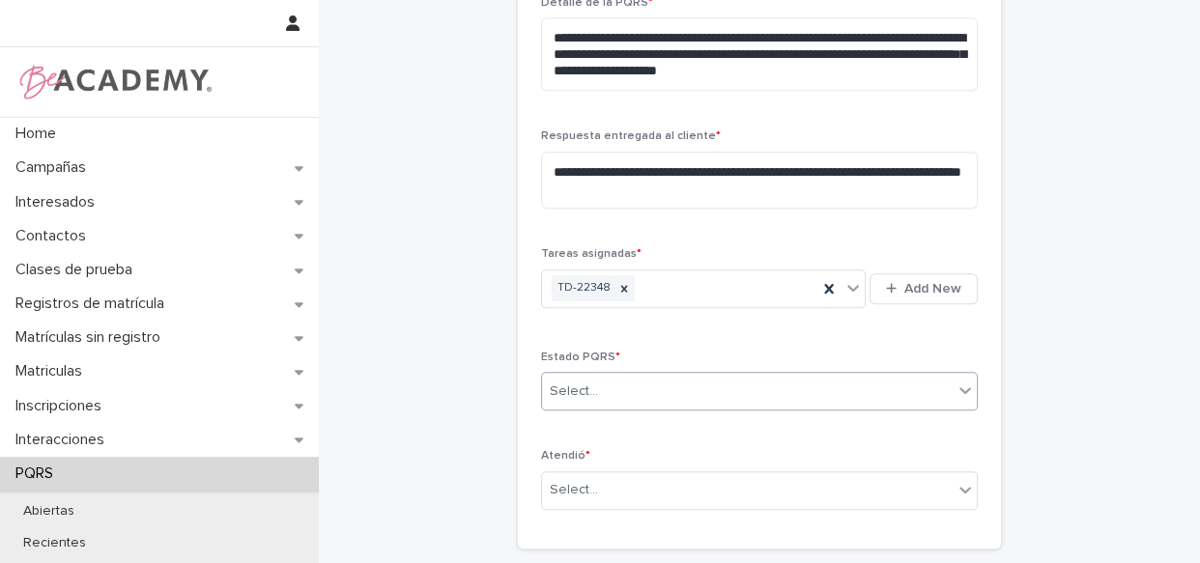
click at [624, 423] on div "Estado PQRS * option Abierta, selected. 0 results available. Select is focused …" at bounding box center [759, 388] width 437 height 75
click at [572, 508] on div "Atendió * Select..." at bounding box center [759, 486] width 437 height 75
click at [583, 488] on div "Select..." at bounding box center [574, 490] width 48 height 20
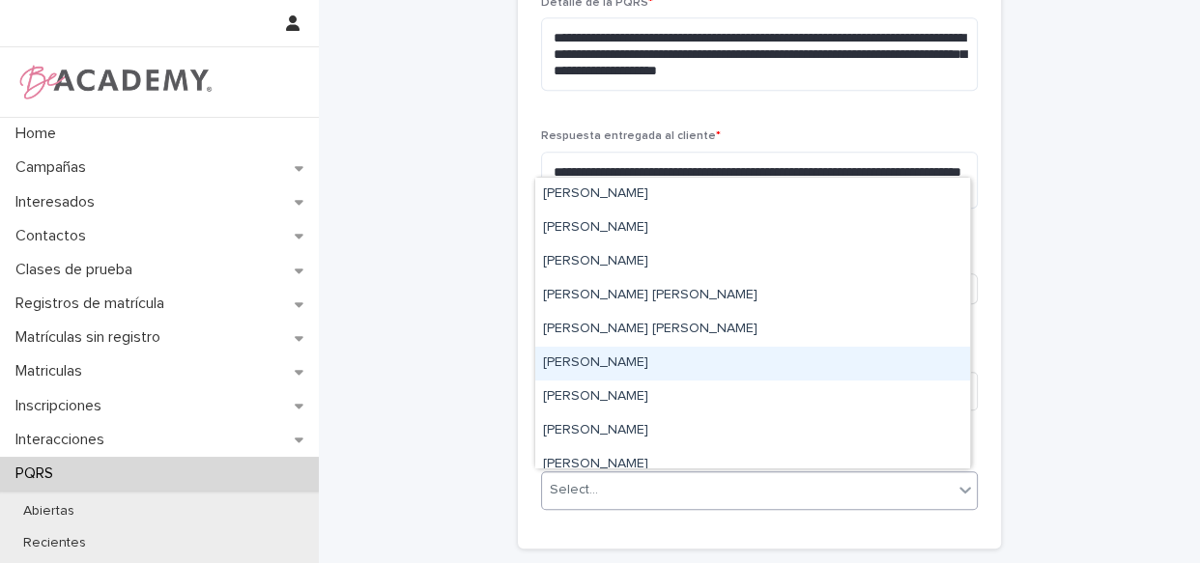
click at [590, 368] on div "Lizeth Gonzalez Mejia" at bounding box center [752, 364] width 435 height 34
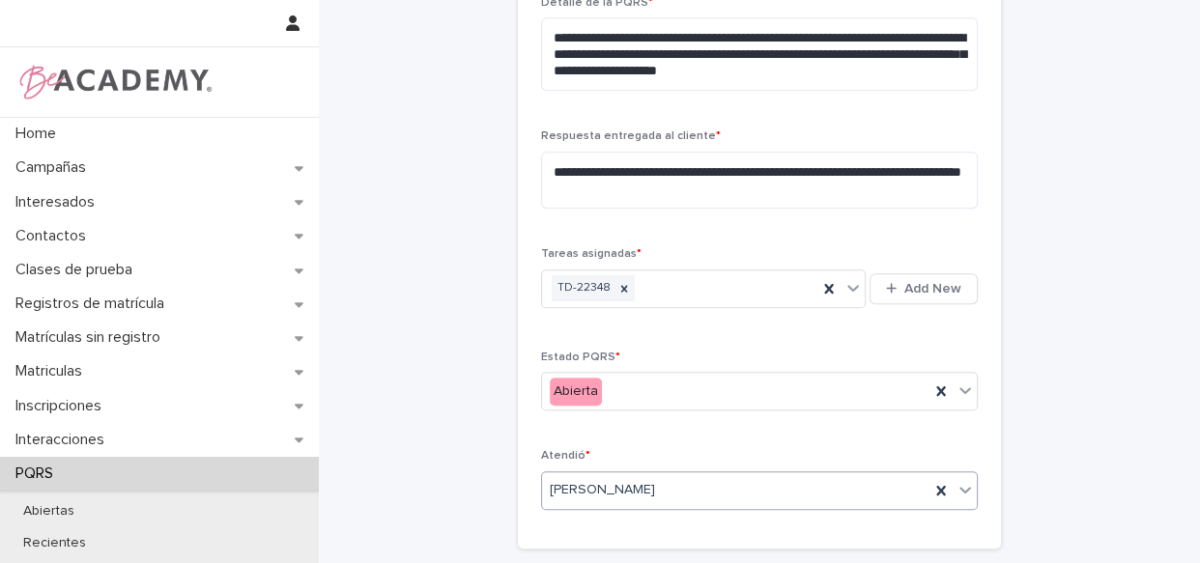
scroll to position [935, 0]
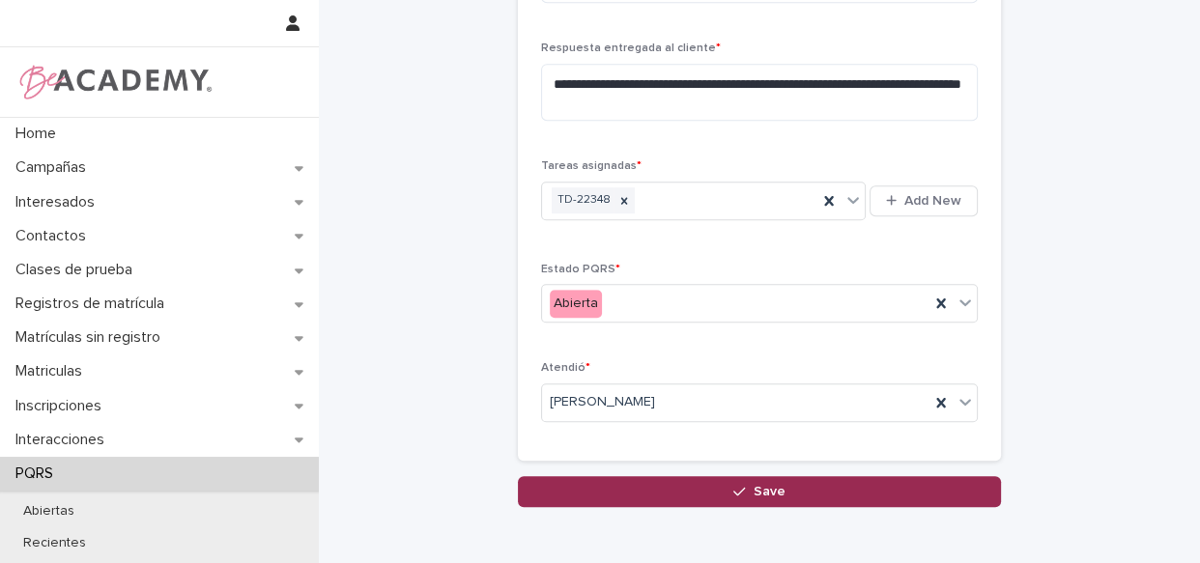
click at [755, 489] on span "Save" at bounding box center [769, 492] width 32 height 14
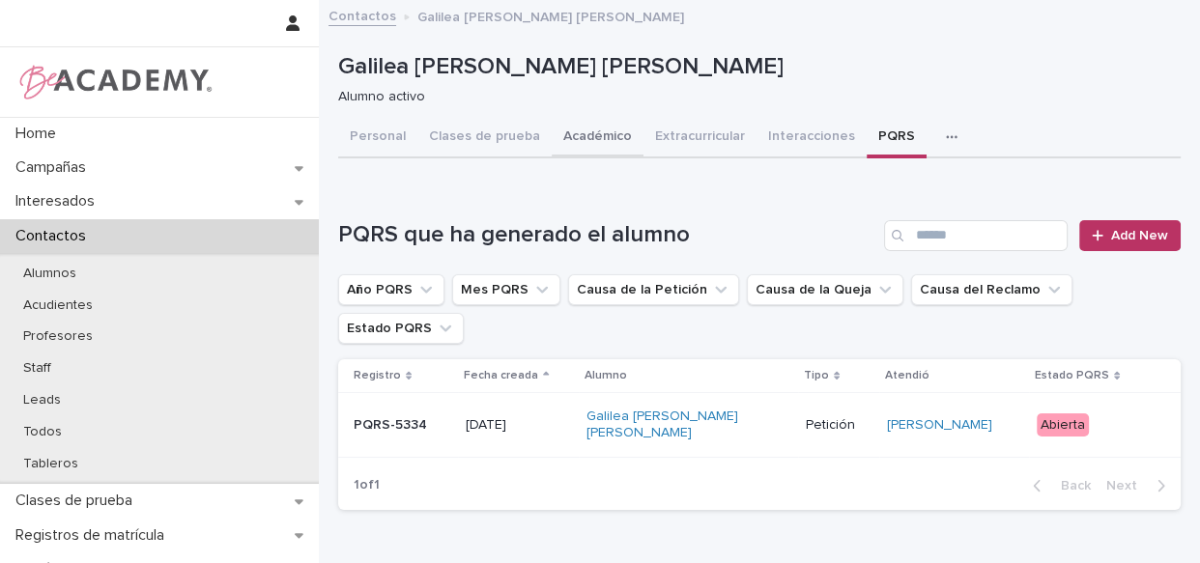
click at [585, 142] on button "Académico" at bounding box center [598, 138] width 92 height 41
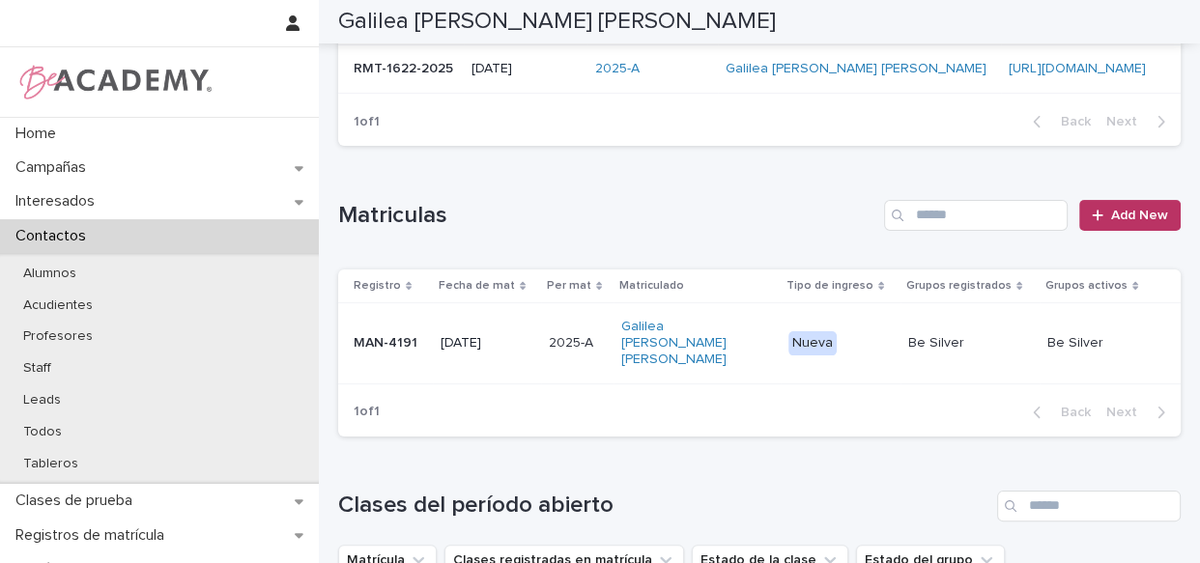
scroll to position [351, 0]
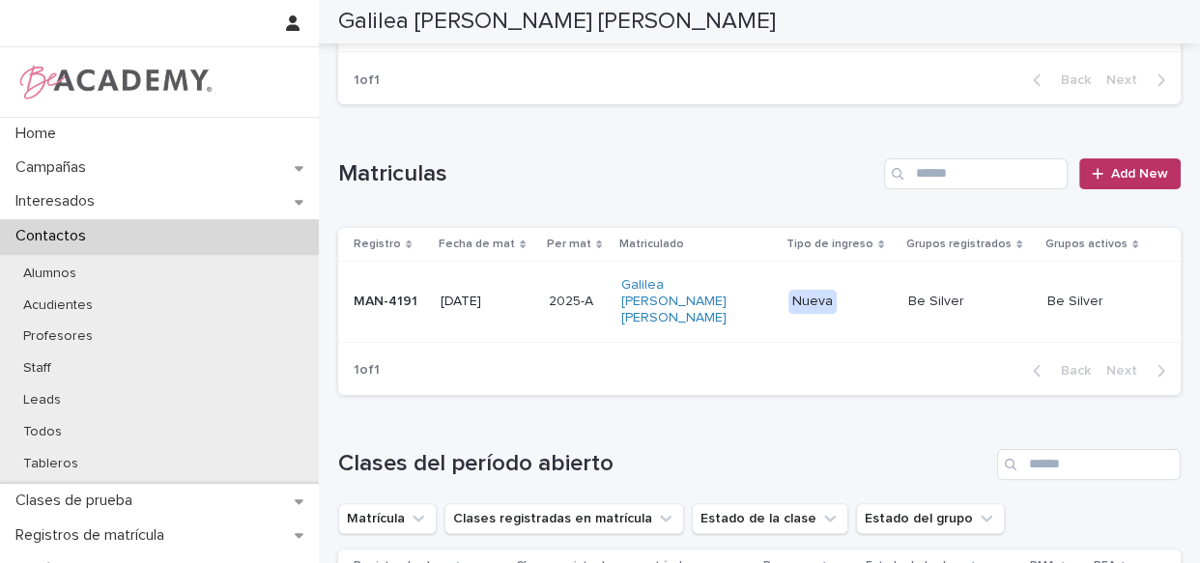
click at [770, 342] on td "Galilea Betancourt Lopez" at bounding box center [696, 302] width 167 height 80
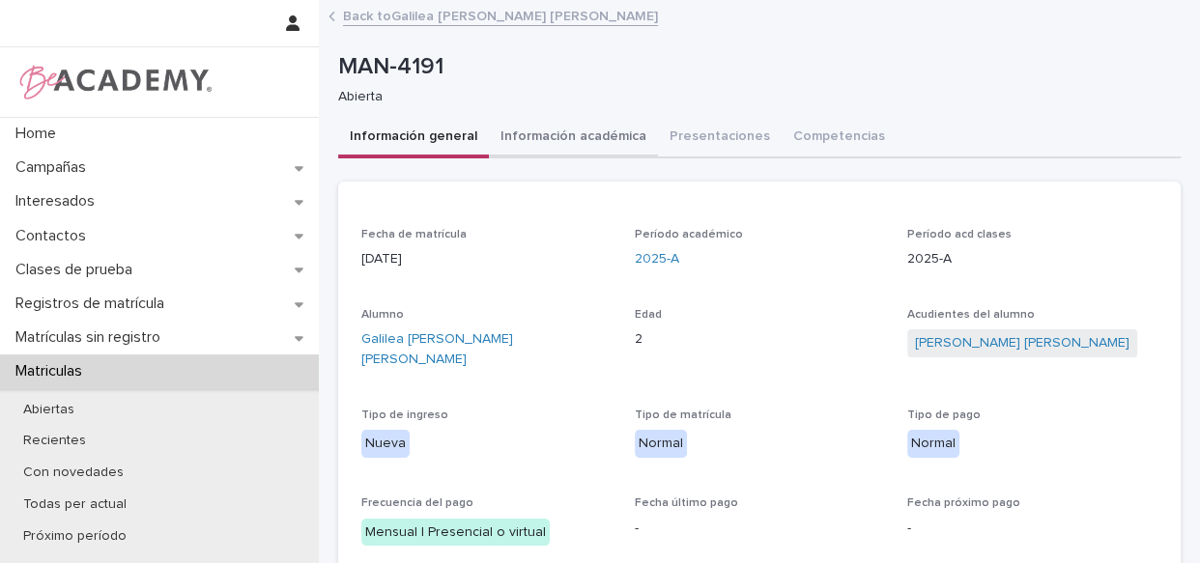
click at [544, 120] on button "Información académica" at bounding box center [573, 138] width 169 height 41
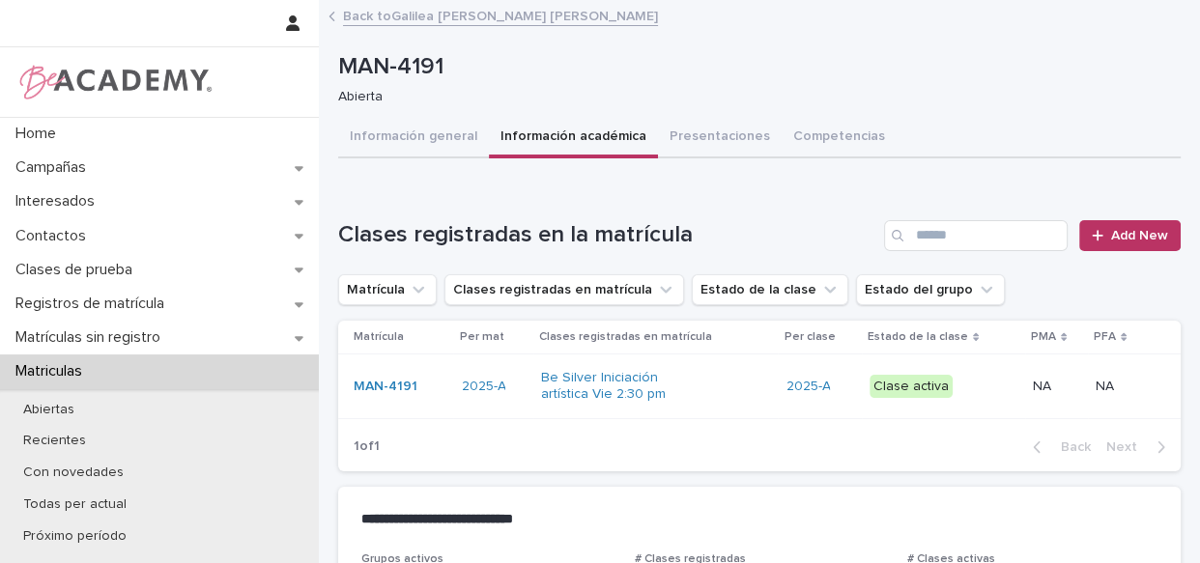
click at [745, 406] on div "Be Silver Iniciación artística Vie 2:30 pm" at bounding box center [656, 386] width 230 height 48
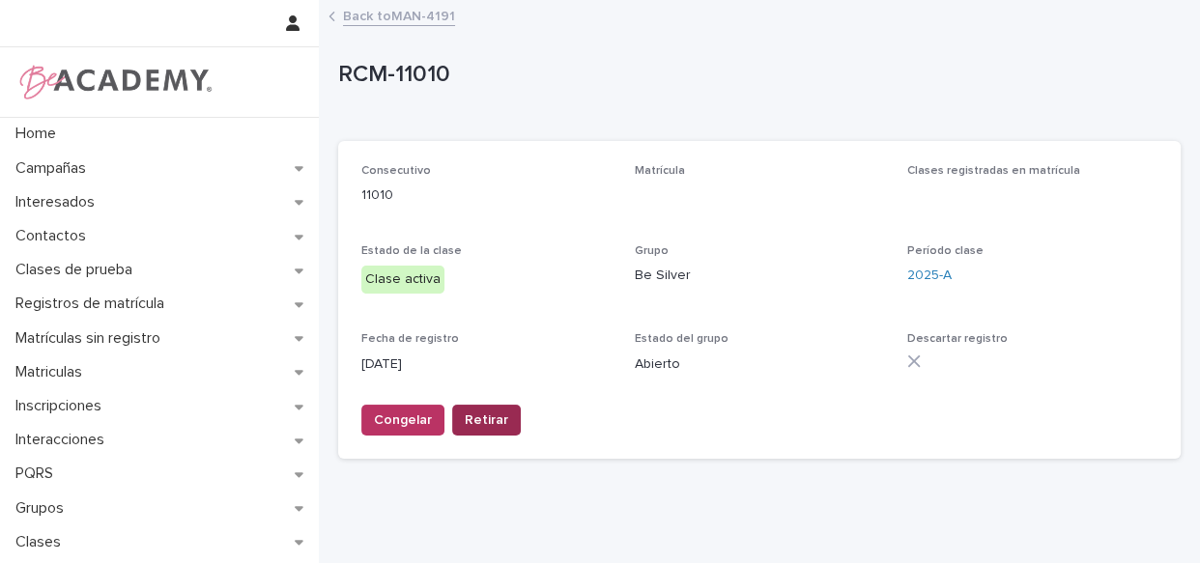
click at [486, 417] on span "Retirar" at bounding box center [486, 420] width 43 height 19
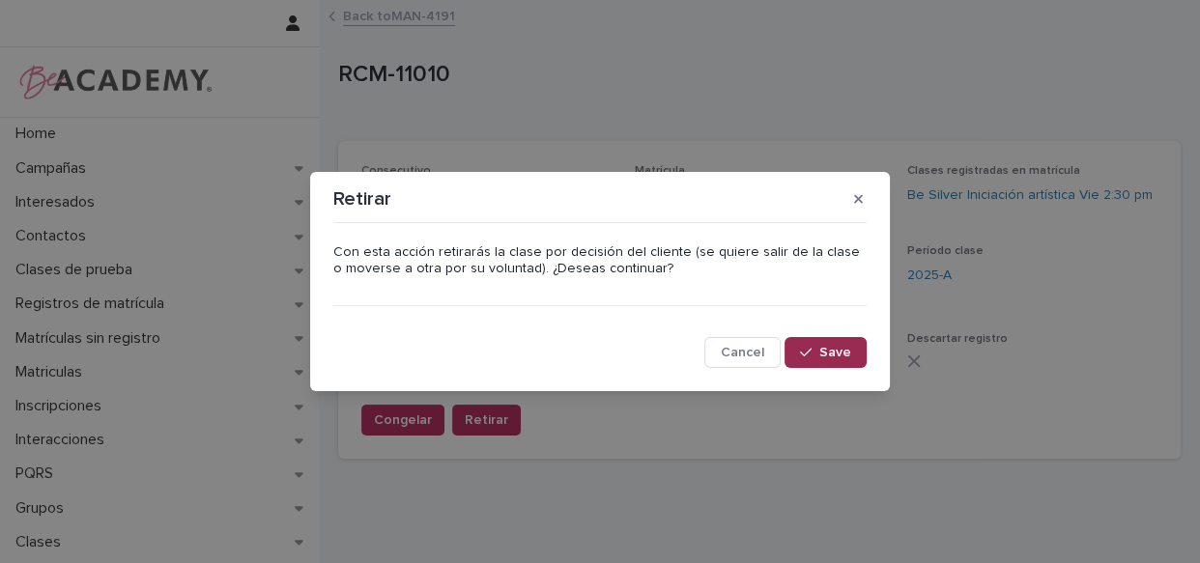
click at [809, 338] on button "Save" at bounding box center [825, 352] width 82 height 31
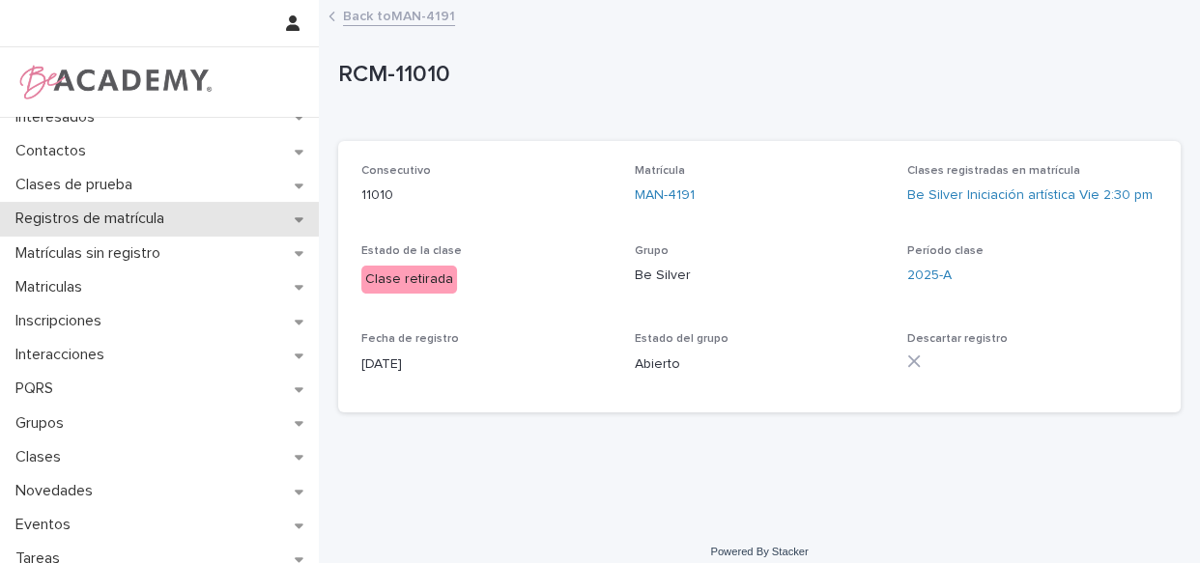
scroll to position [87, 0]
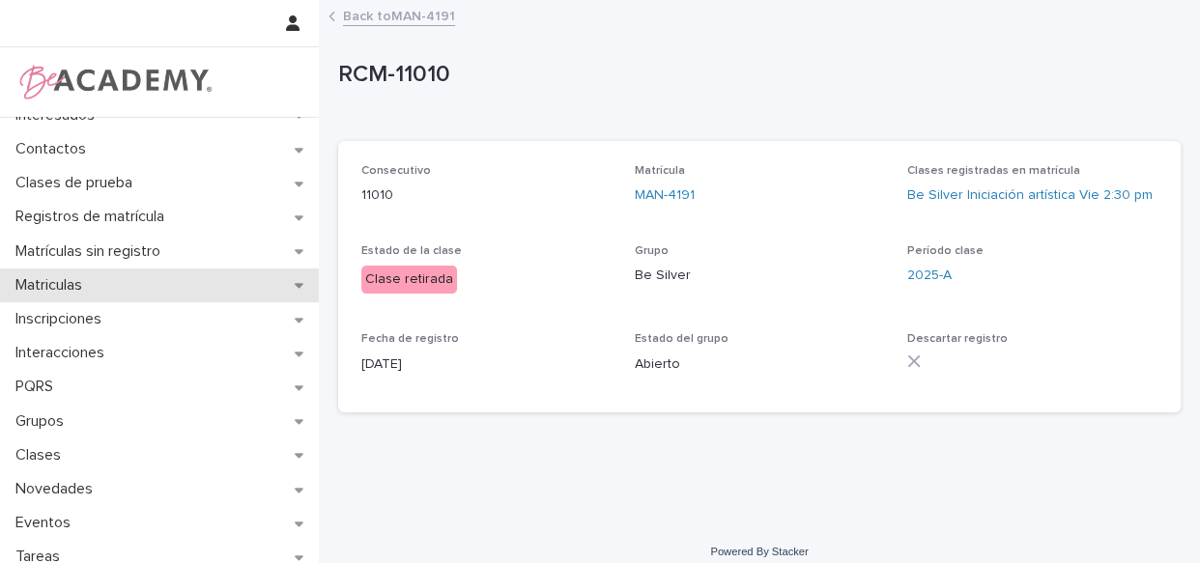
click at [83, 276] on p "Matriculas" at bounding box center [53, 285] width 90 height 18
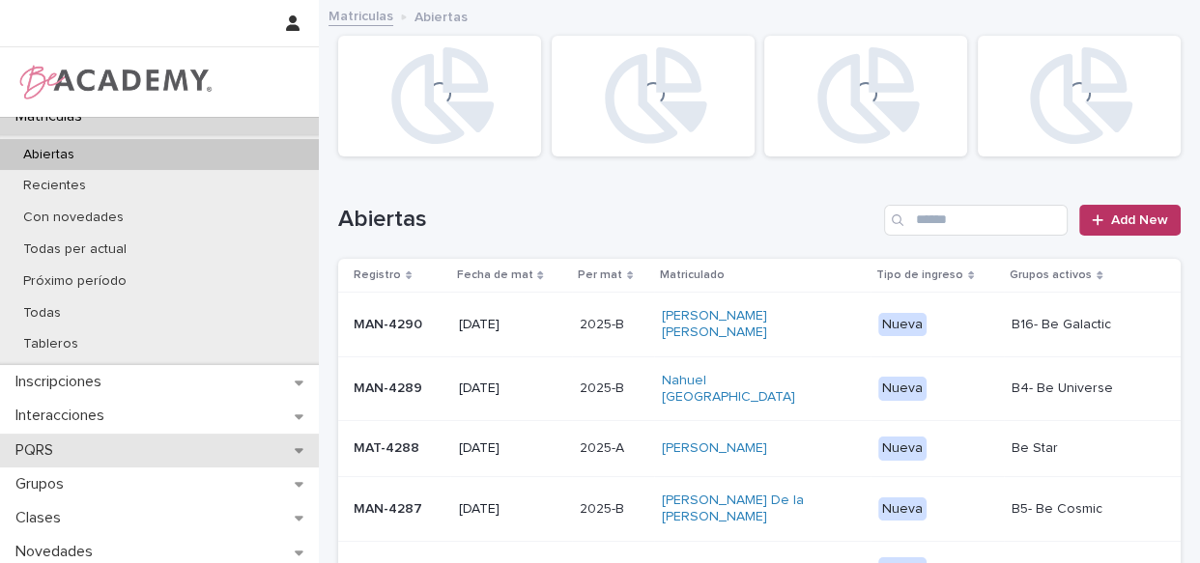
scroll to position [263, 0]
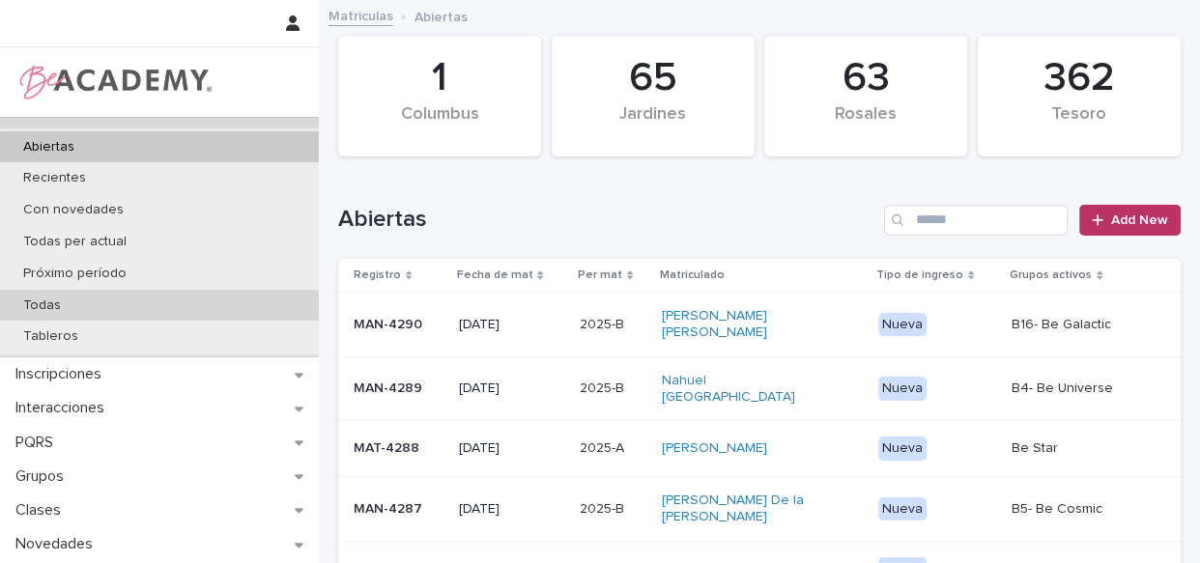
click at [54, 304] on p "Todas" at bounding box center [42, 306] width 69 height 16
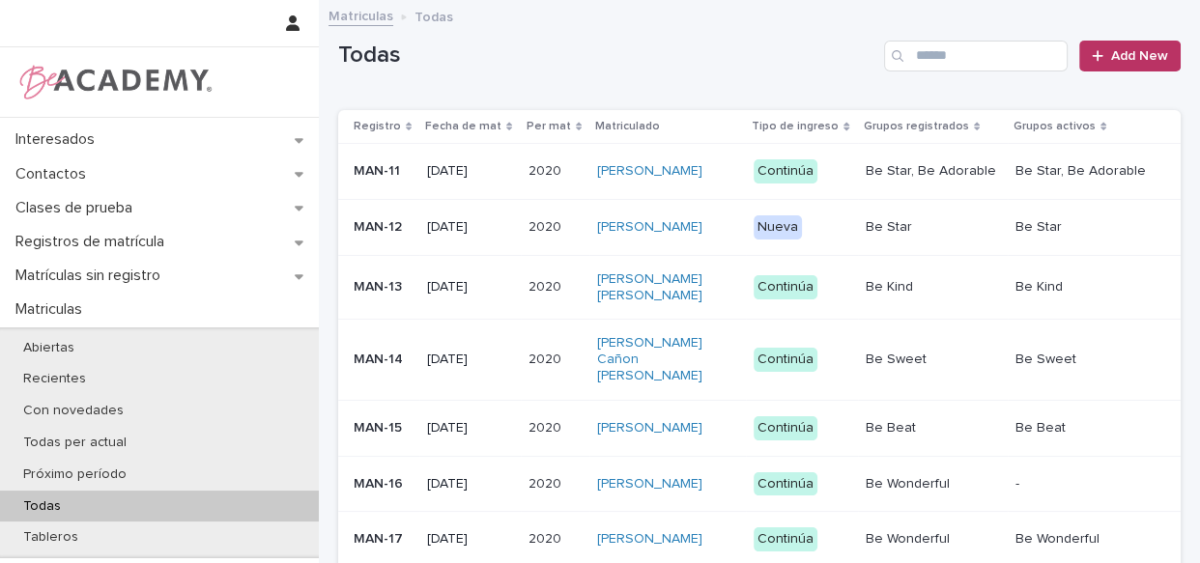
scroll to position [87, 0]
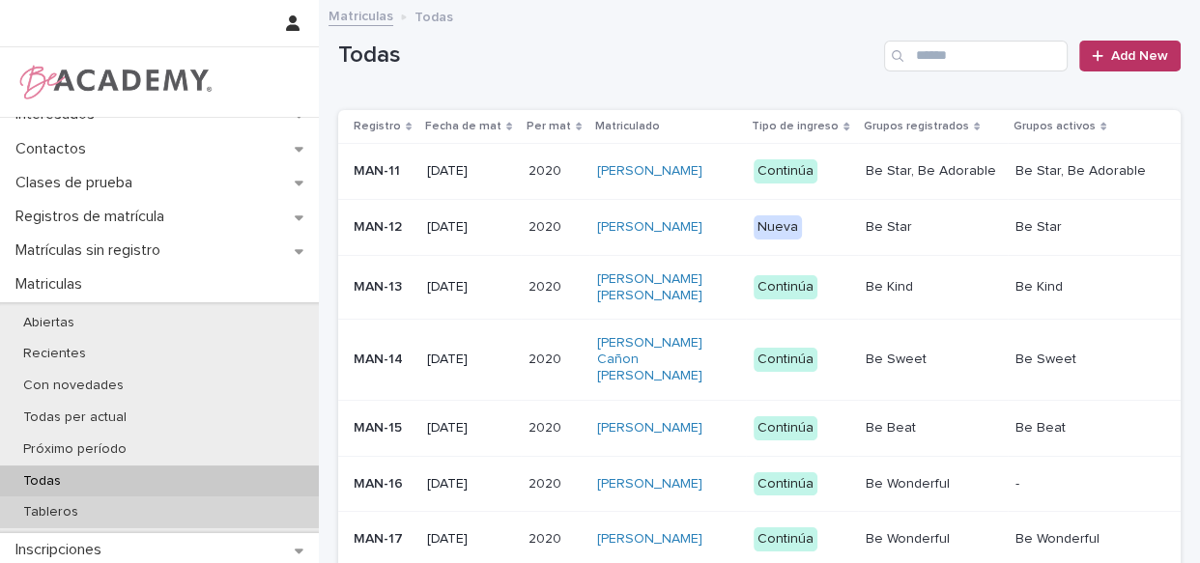
click at [95, 501] on div "Tableros" at bounding box center [159, 513] width 319 height 32
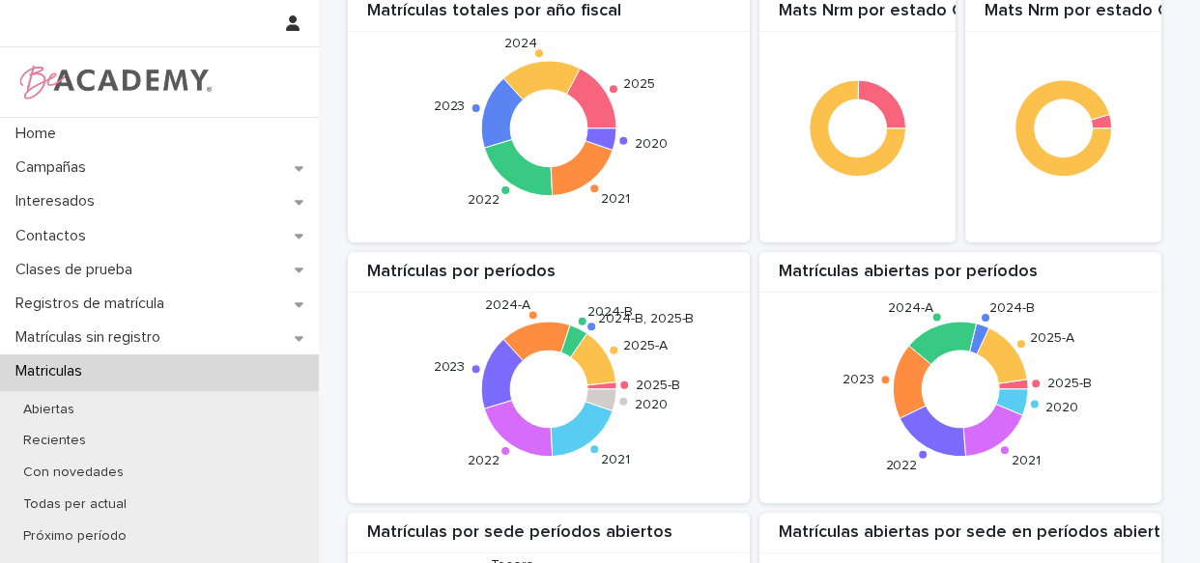
scroll to position [225, 0]
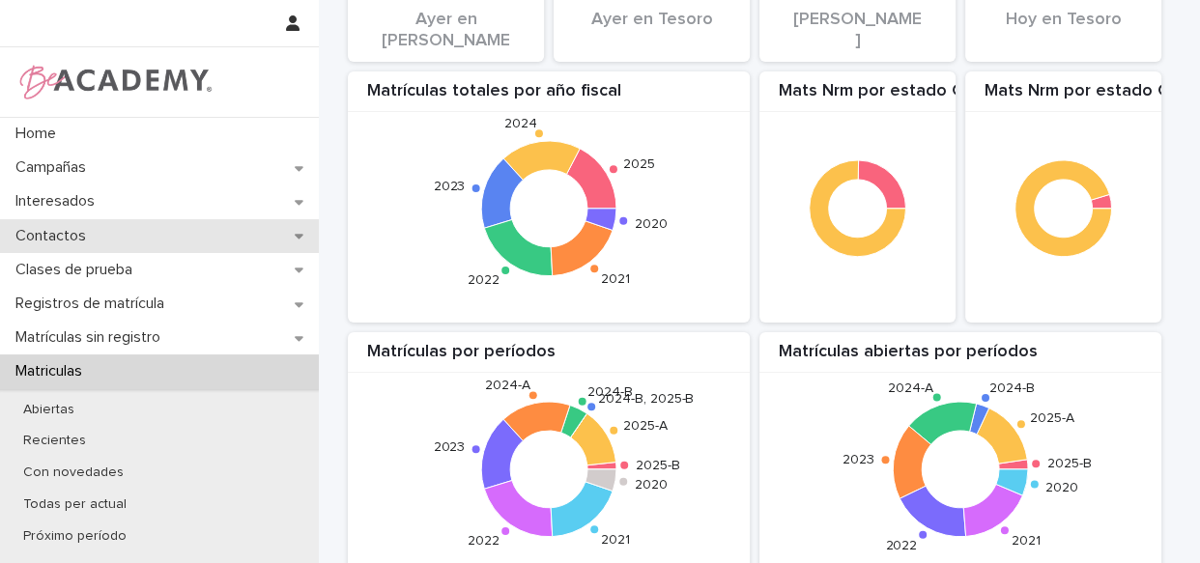
click at [87, 235] on p "Contactos" at bounding box center [55, 236] width 94 height 18
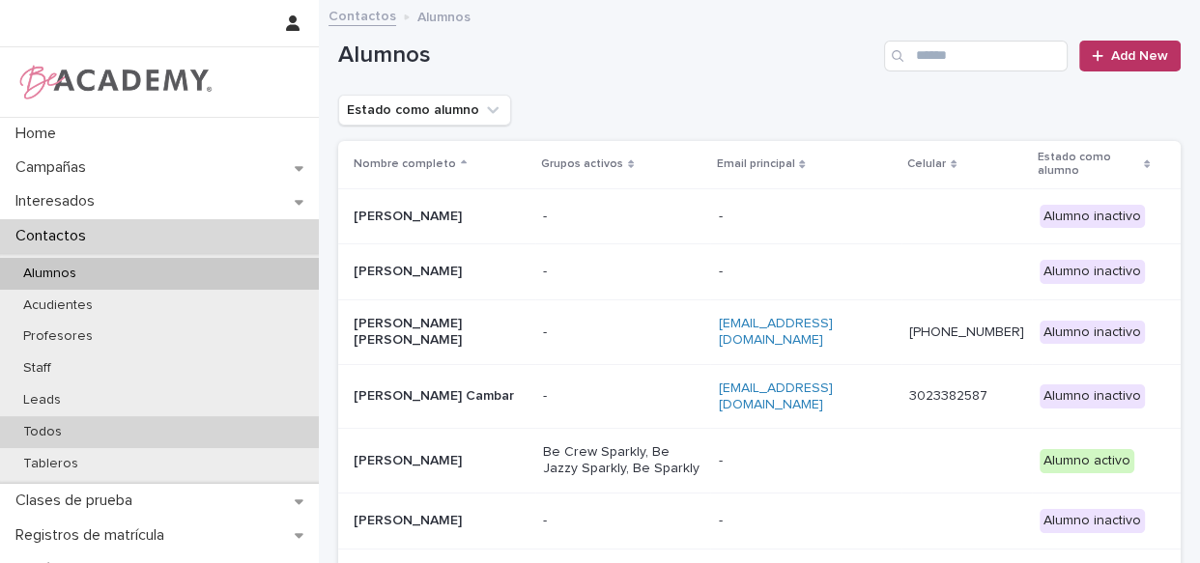
click at [47, 428] on p "Todos" at bounding box center [43, 432] width 70 height 16
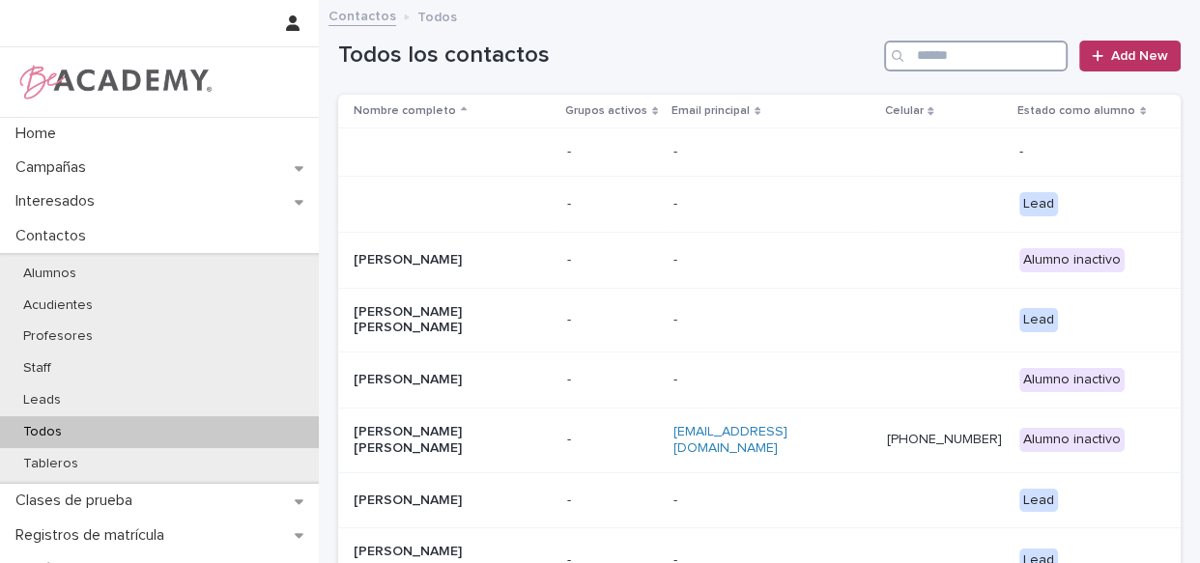
click at [908, 54] on input "Search" at bounding box center [976, 56] width 184 height 31
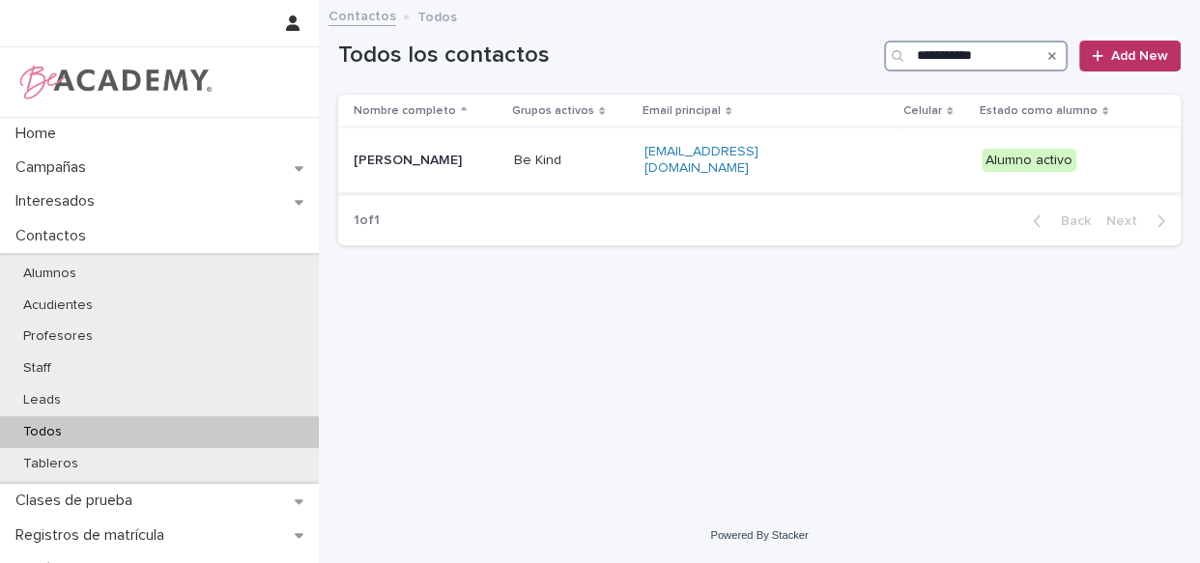
type input "**********"
click at [629, 169] on div "Be Kind" at bounding box center [571, 161] width 115 height 32
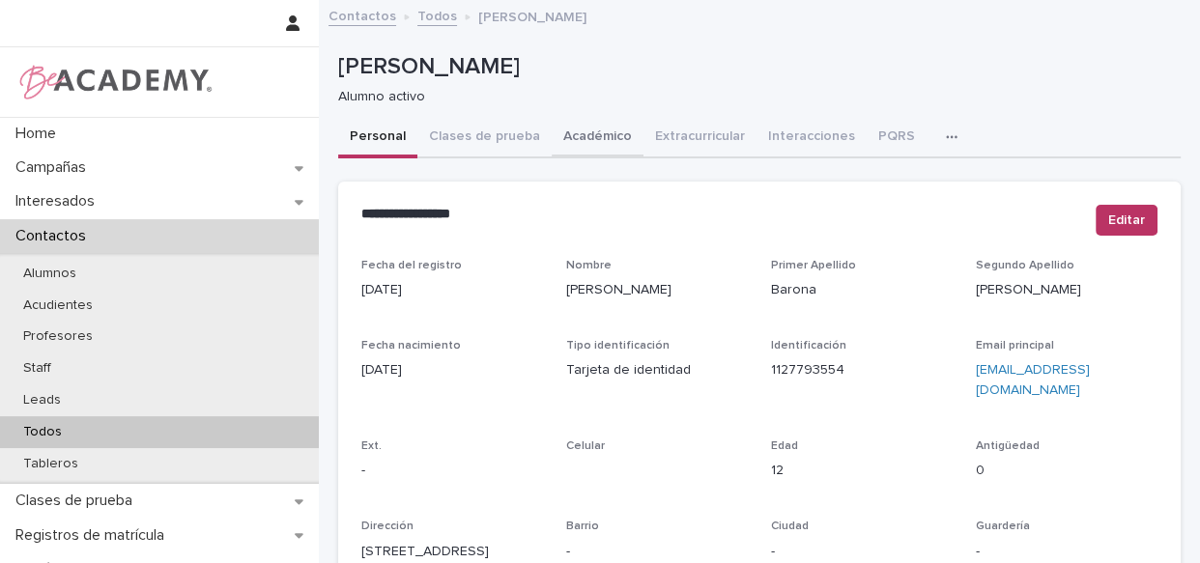
click at [610, 125] on button "Académico" at bounding box center [598, 138] width 92 height 41
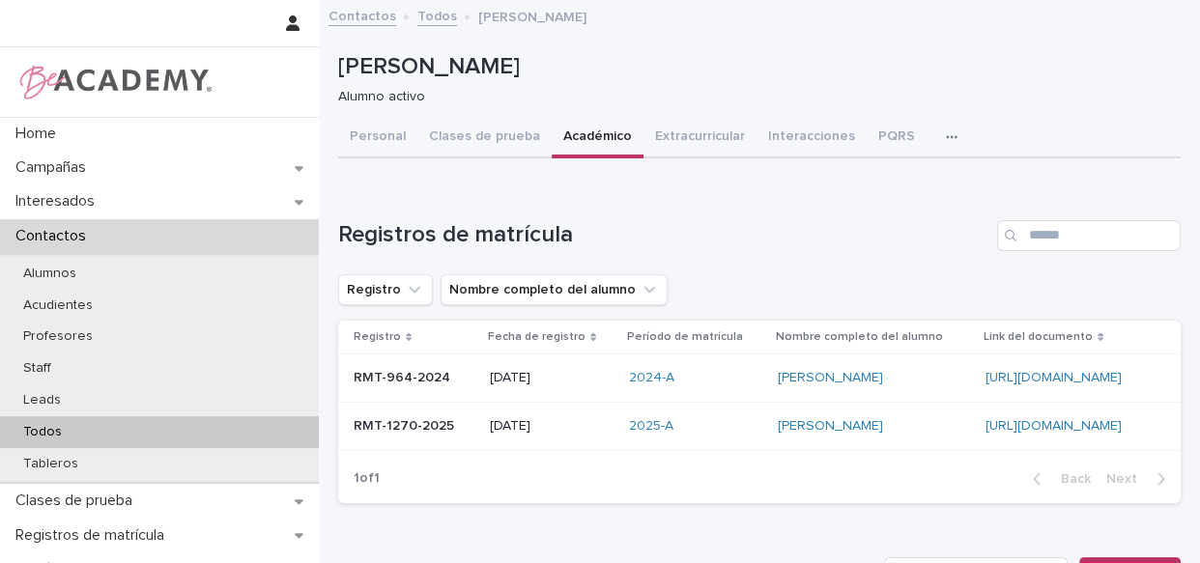
click at [434, 16] on link "Todos" at bounding box center [437, 15] width 40 height 22
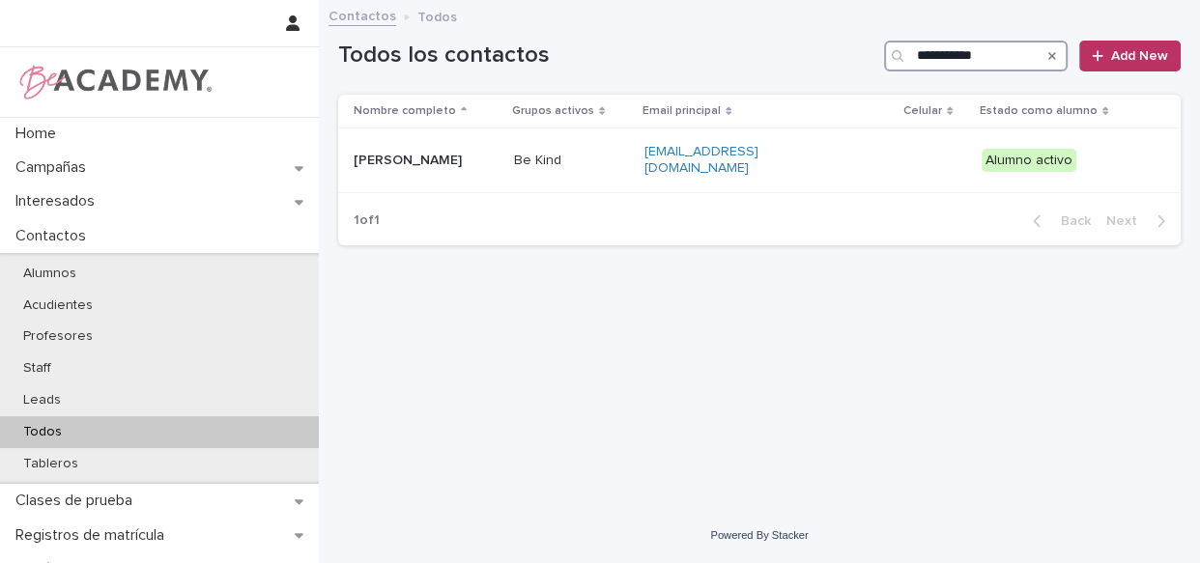
click at [1007, 56] on input "**********" at bounding box center [976, 56] width 184 height 31
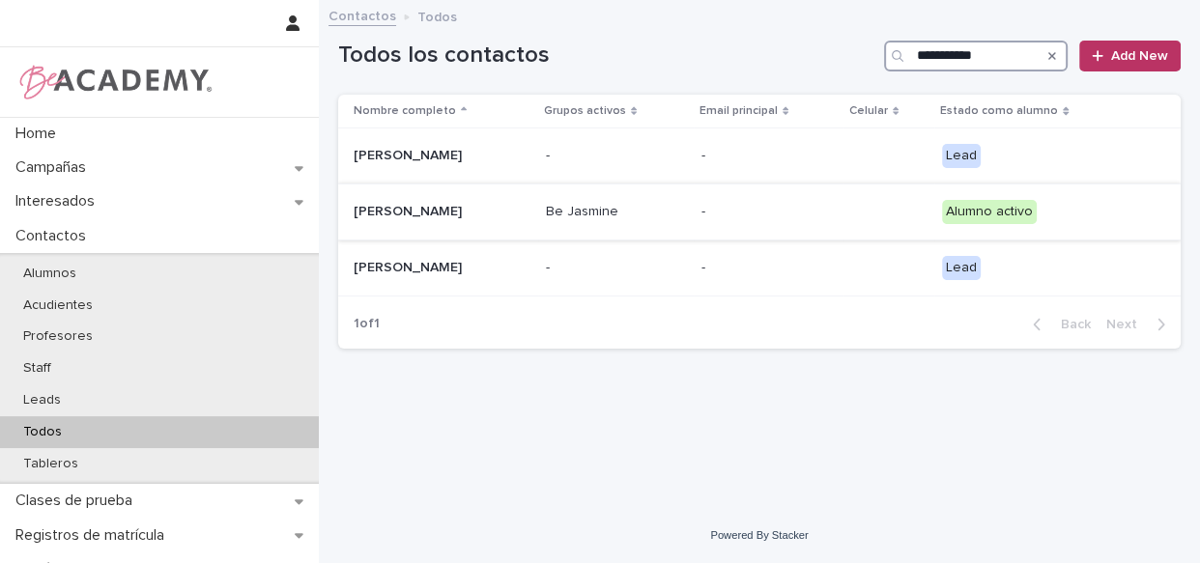
type input "**********"
click at [795, 221] on div "-" at bounding box center [768, 212] width 134 height 32
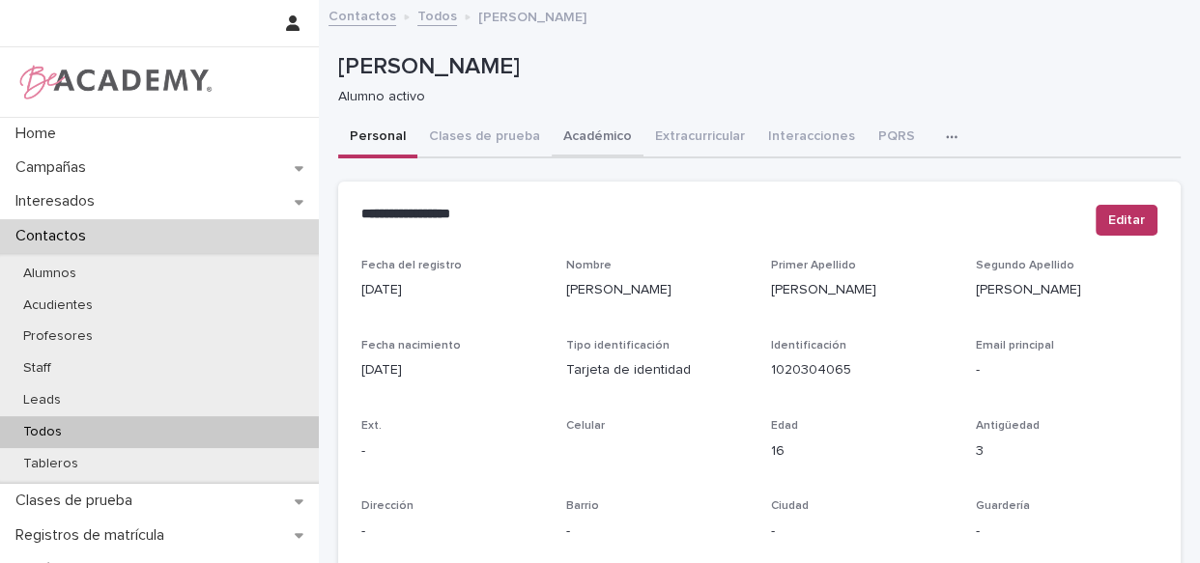
click at [588, 131] on button "Académico" at bounding box center [598, 138] width 92 height 41
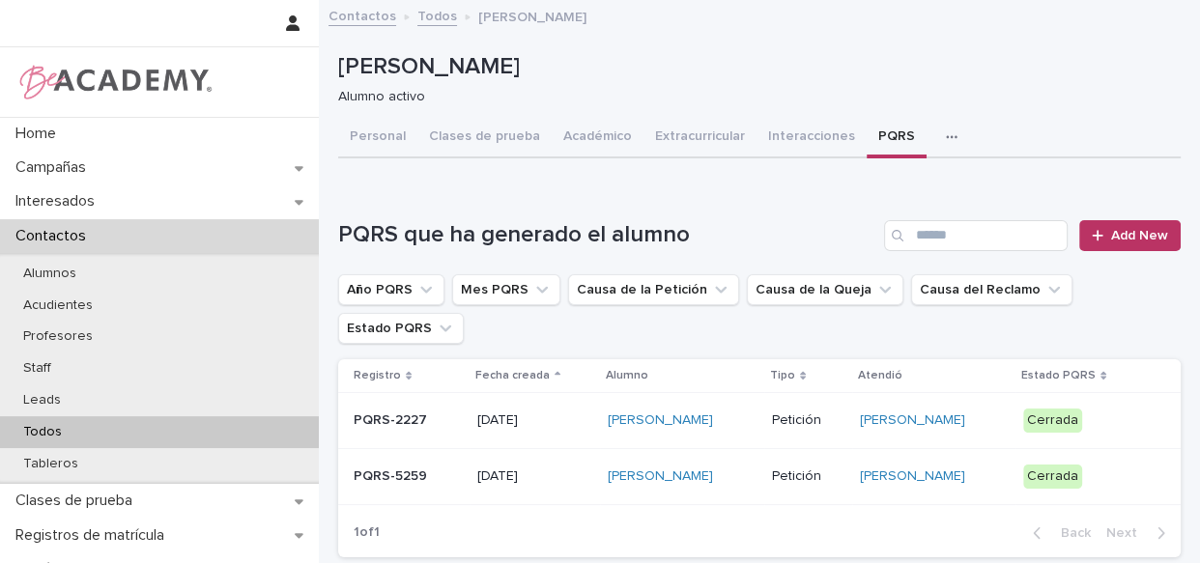
click at [880, 128] on button "PQRS" at bounding box center [896, 138] width 60 height 41
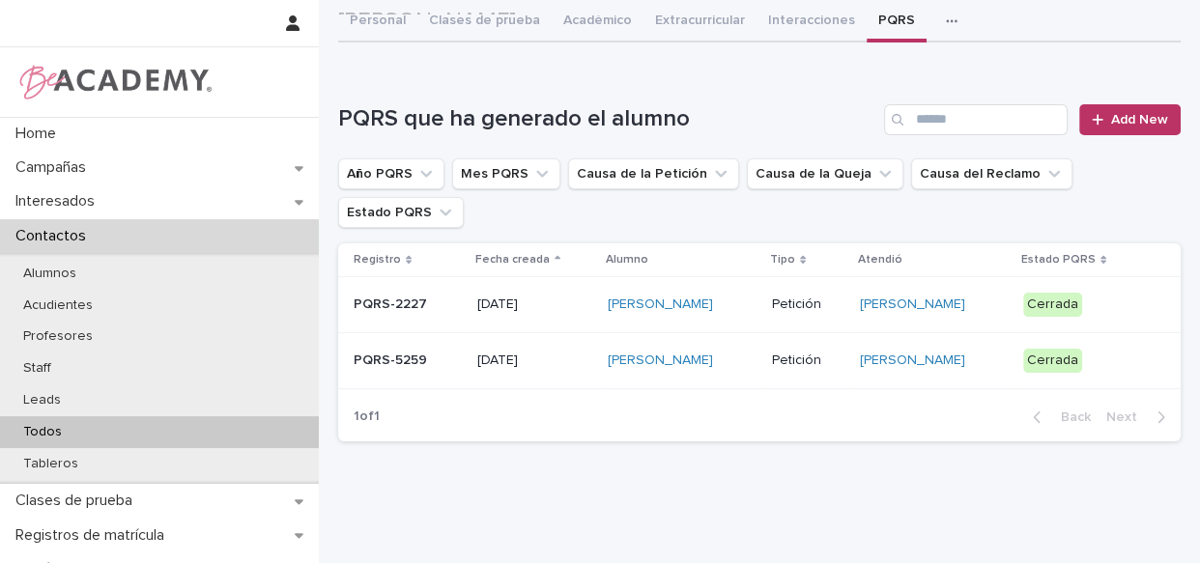
scroll to position [97, 0]
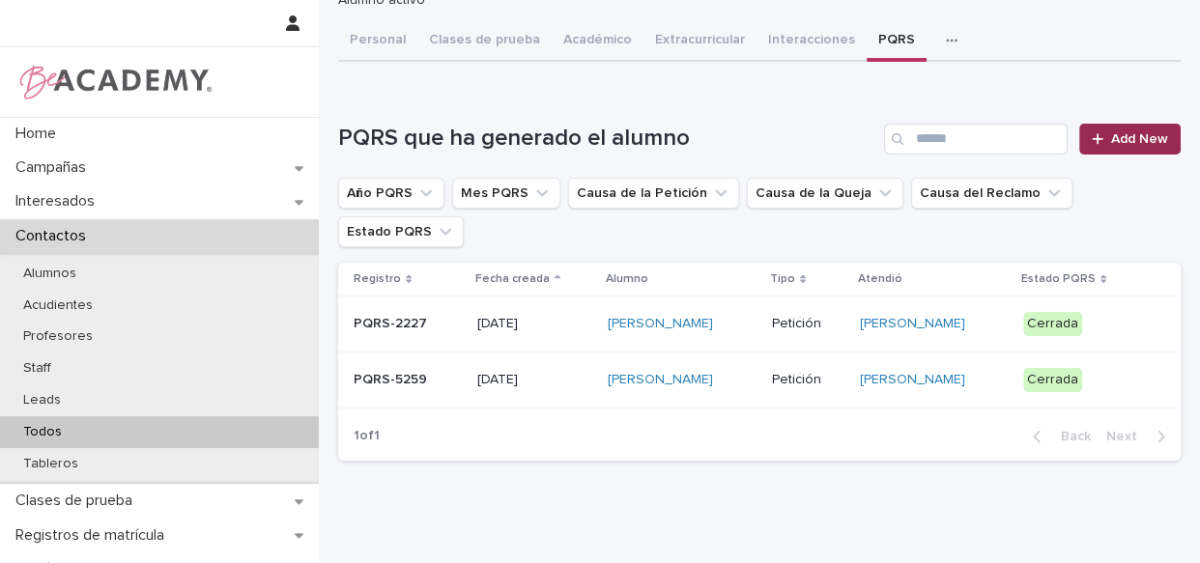
click at [1121, 137] on span "Add New" at bounding box center [1139, 139] width 57 height 14
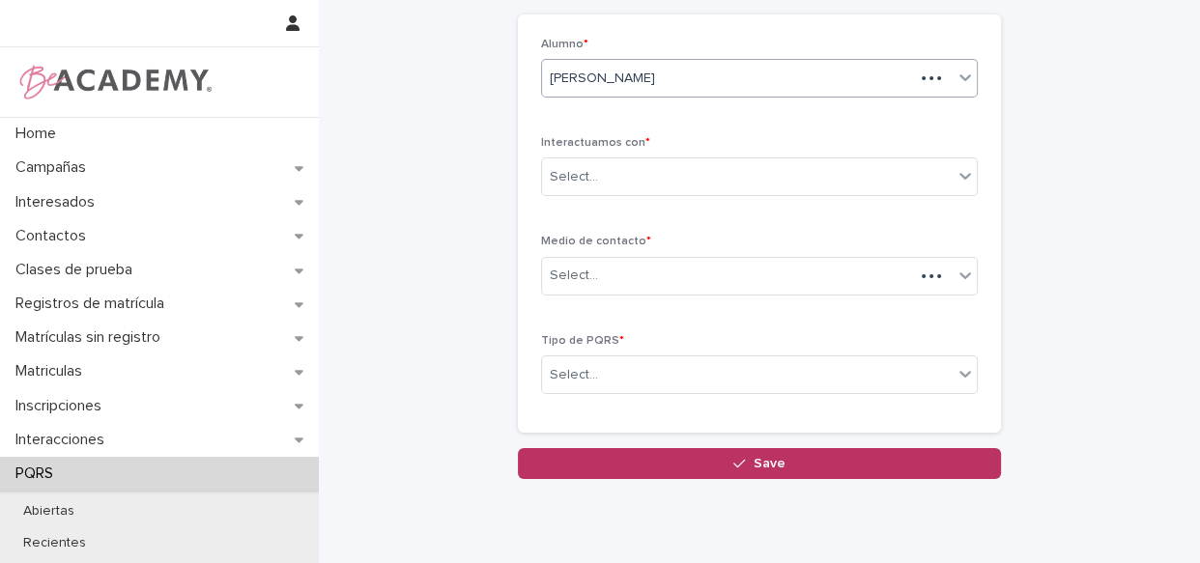
scroll to position [99, 0]
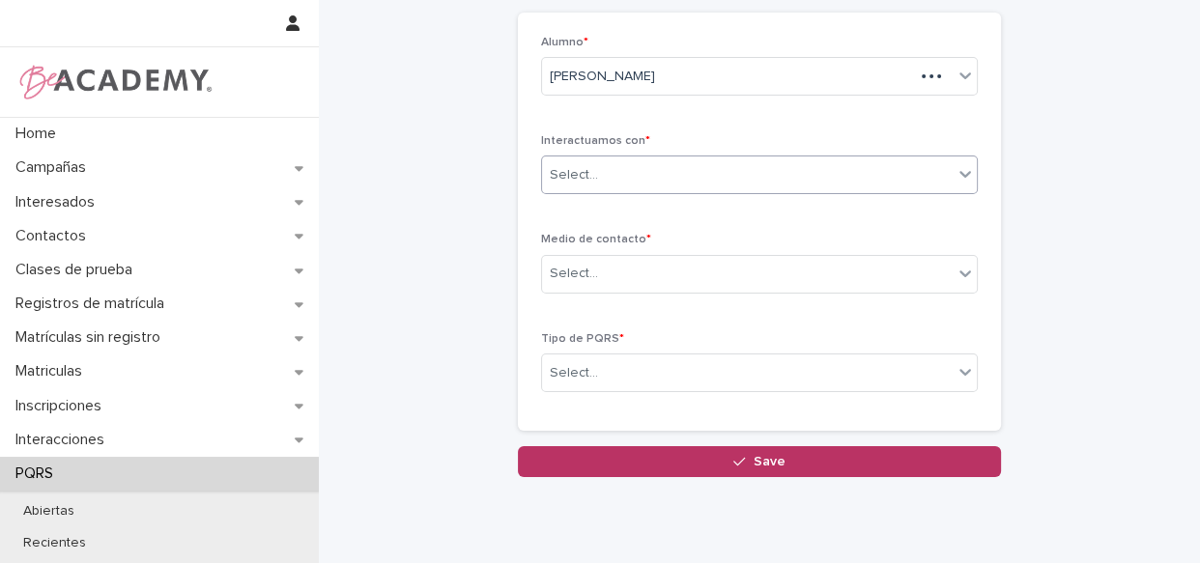
click at [714, 162] on div "Select..." at bounding box center [747, 175] width 411 height 32
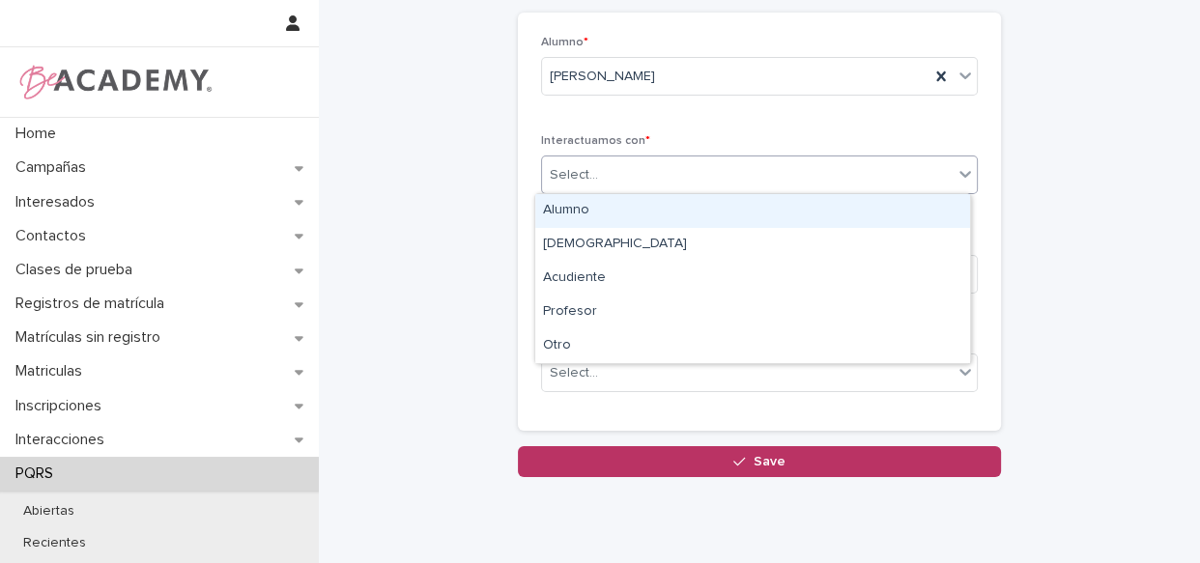
click at [580, 209] on div "Alumno" at bounding box center [752, 211] width 435 height 34
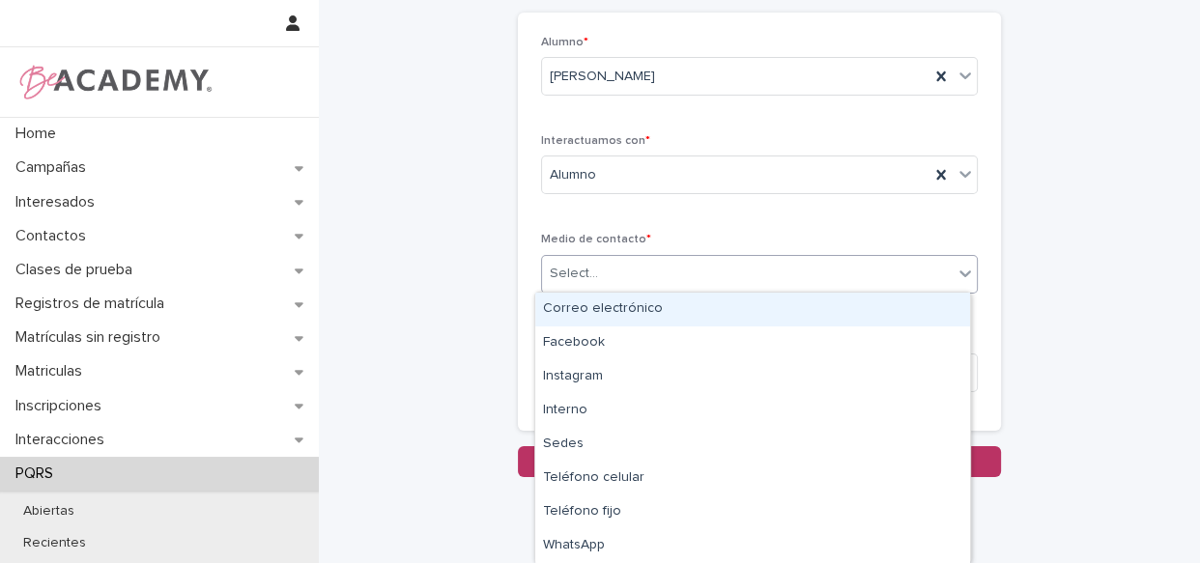
click at [653, 255] on div "Select..." at bounding box center [759, 274] width 437 height 39
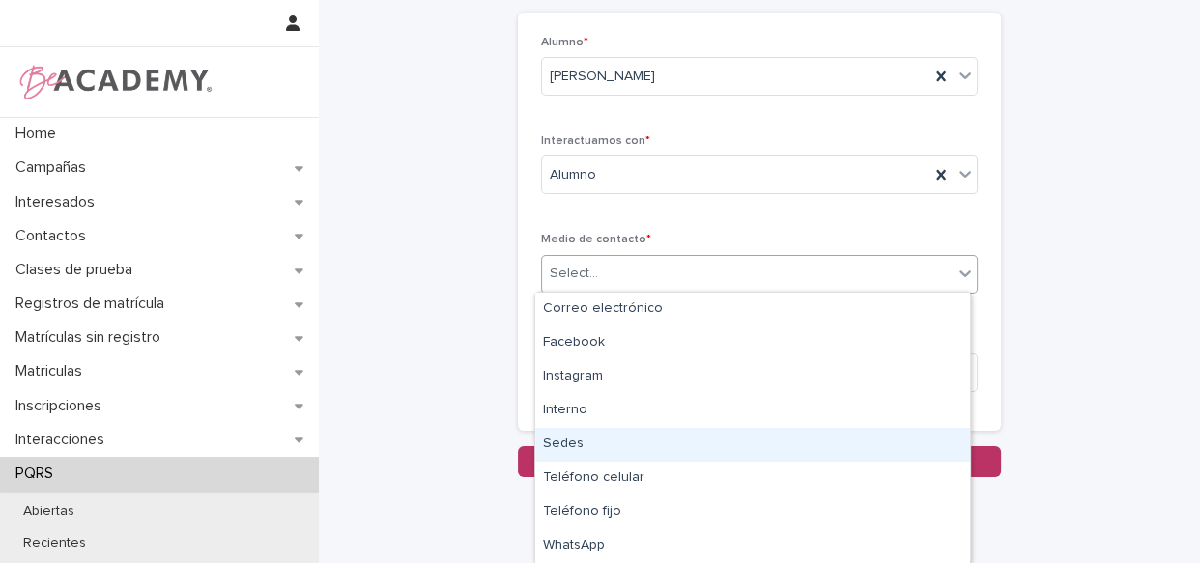
click at [682, 439] on div "Sedes" at bounding box center [752, 445] width 435 height 34
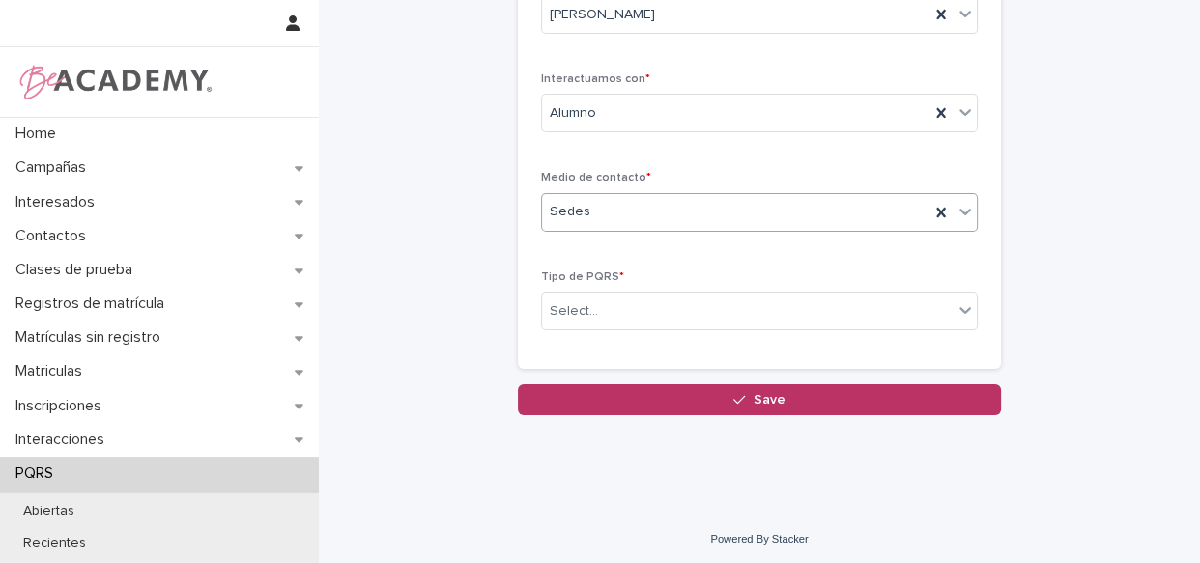
scroll to position [163, 0]
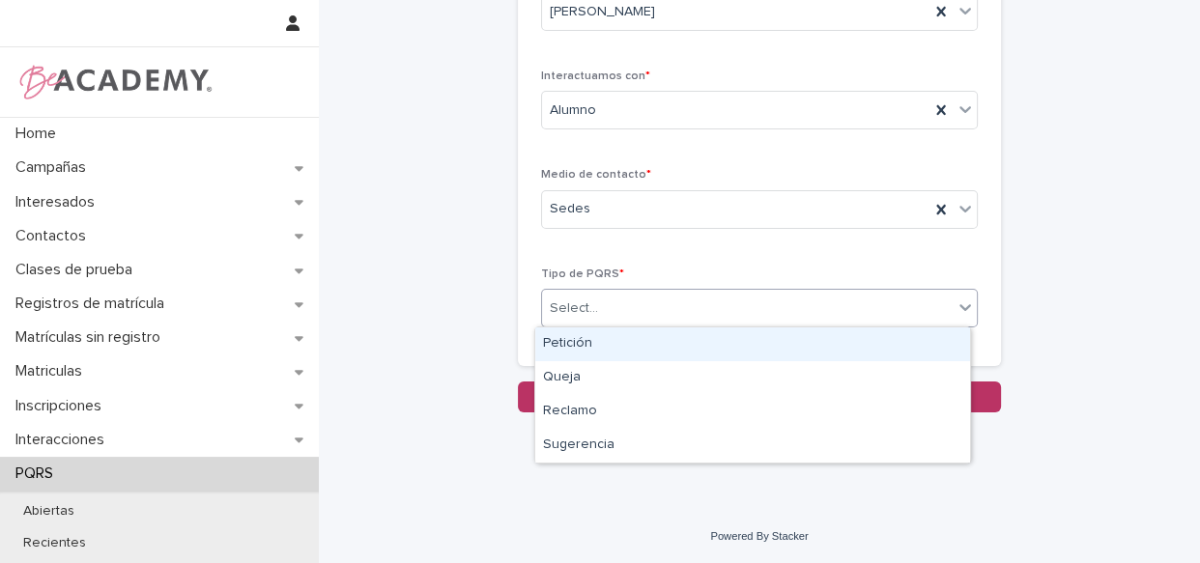
click at [724, 312] on div "Select..." at bounding box center [747, 309] width 411 height 32
click at [683, 344] on div "Petición" at bounding box center [752, 344] width 435 height 34
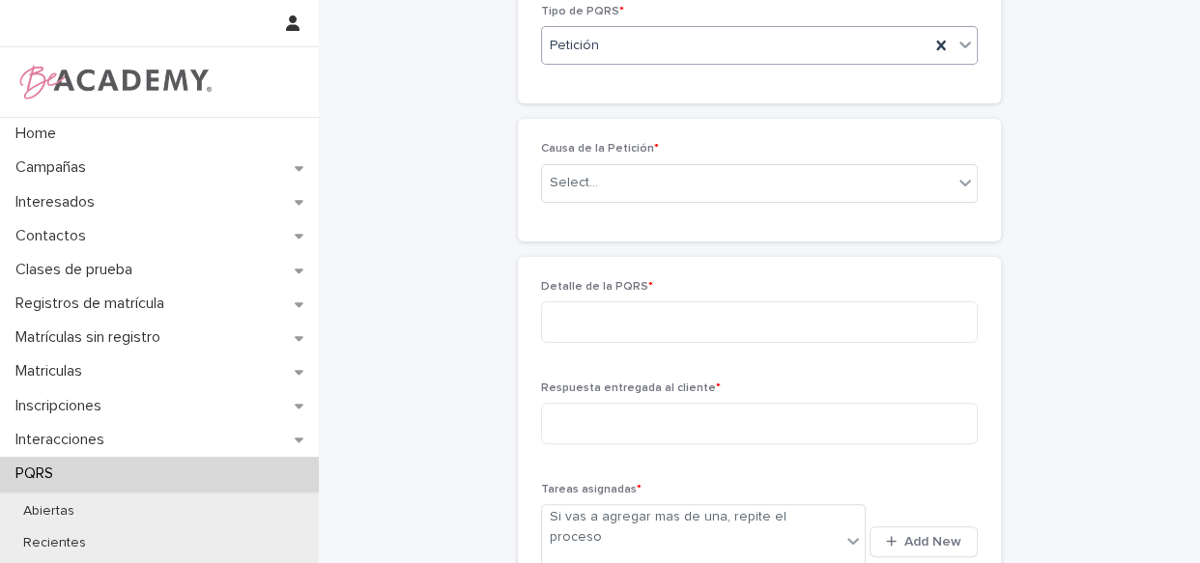
scroll to position [327, 0]
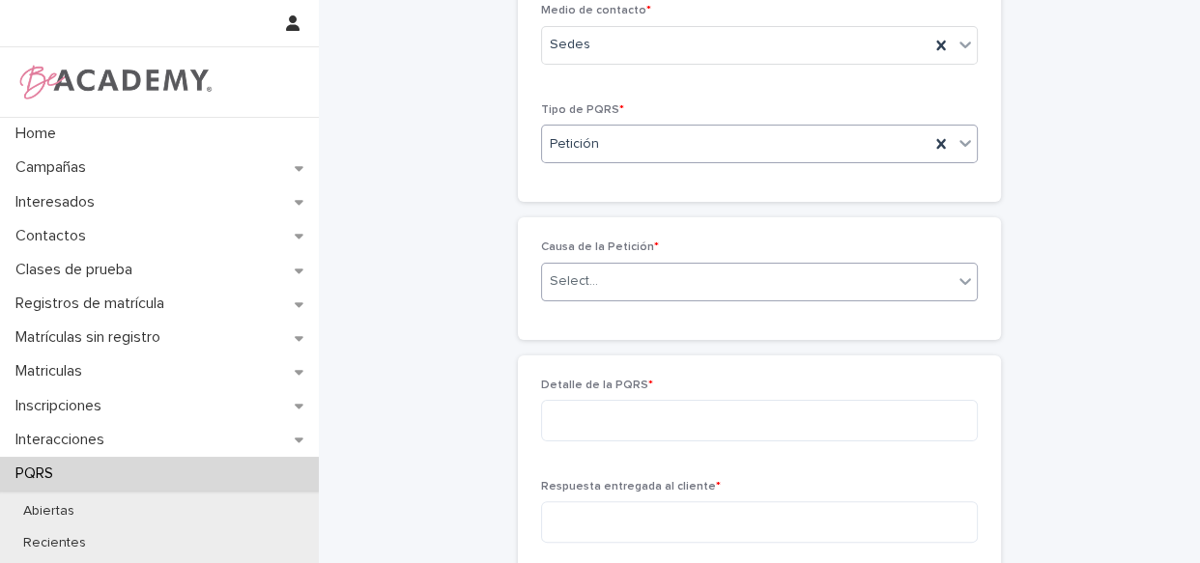
click at [620, 272] on div "Select..." at bounding box center [747, 282] width 411 height 32
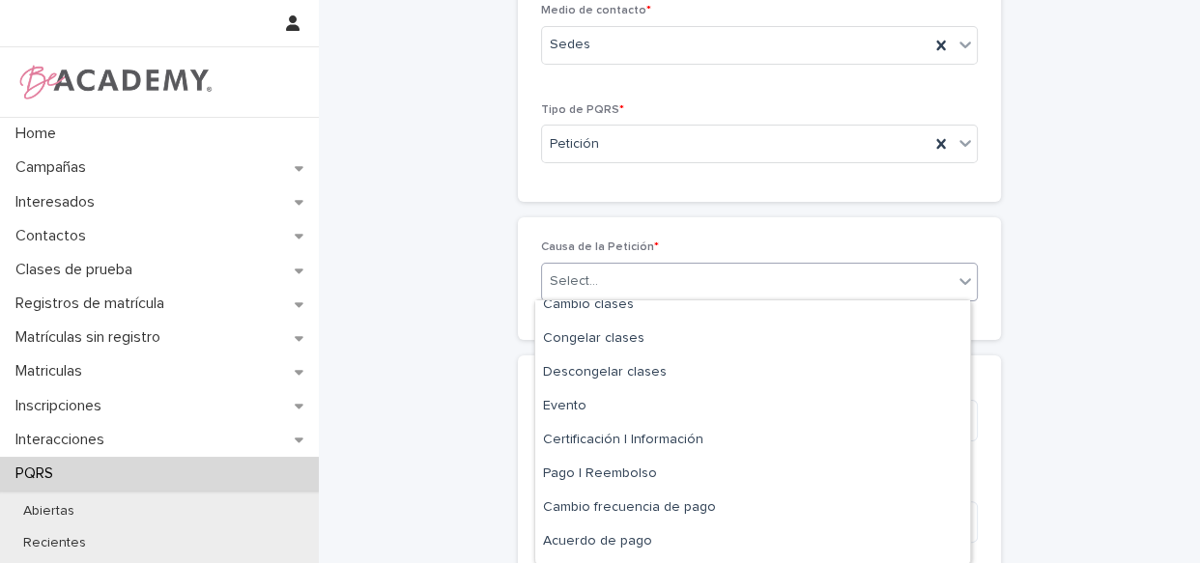
scroll to position [87, 0]
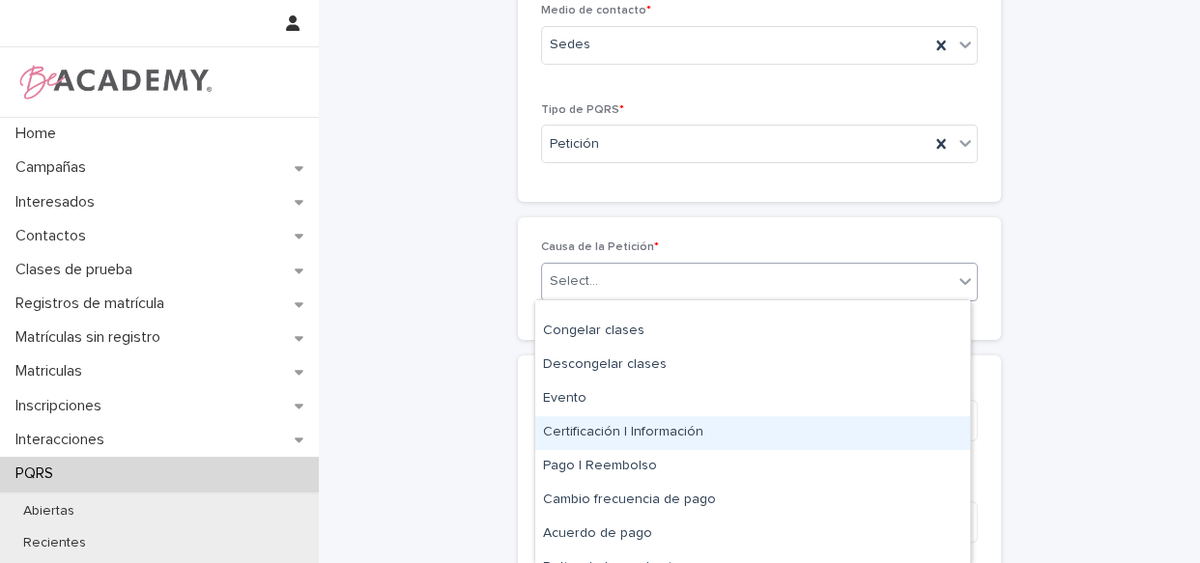
click at [693, 430] on div "Certificación | Información" at bounding box center [752, 433] width 435 height 34
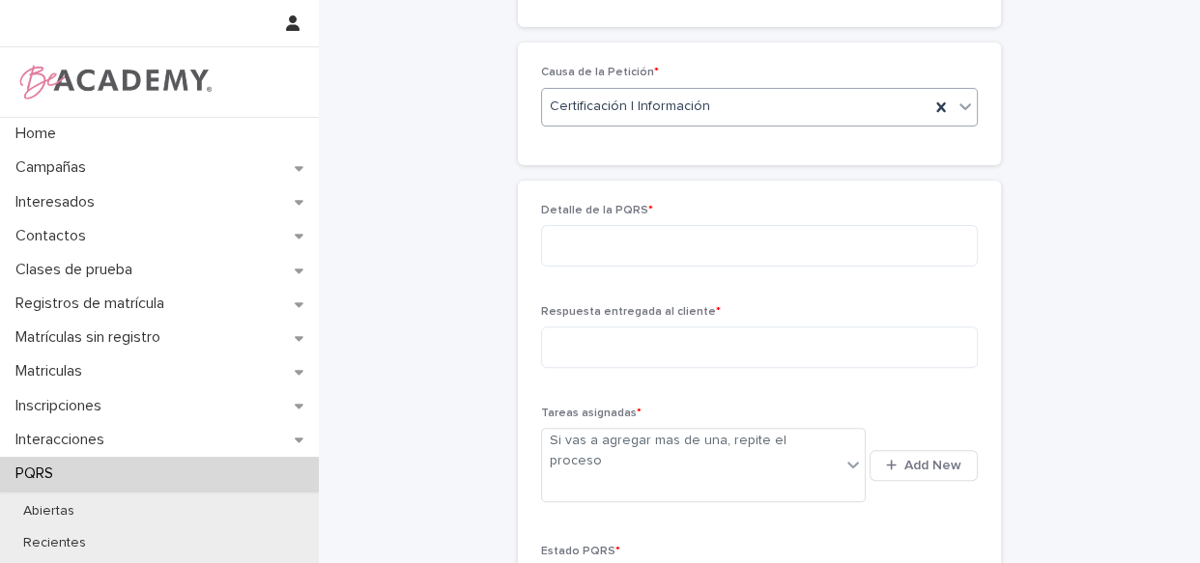
scroll to position [590, 0]
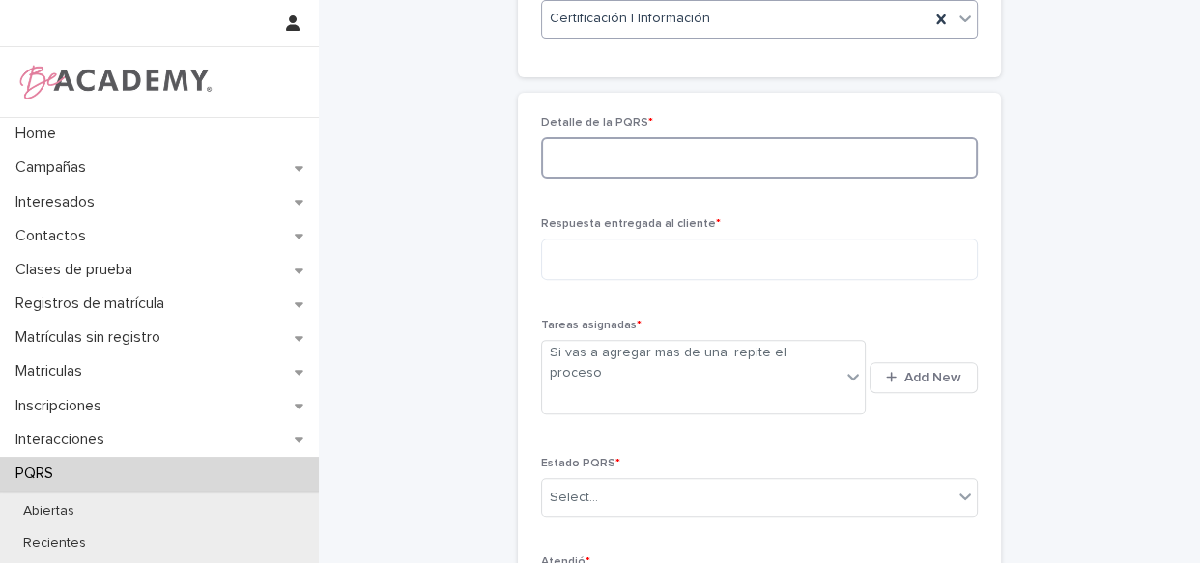
click at [591, 155] on textarea at bounding box center [759, 158] width 437 height 42
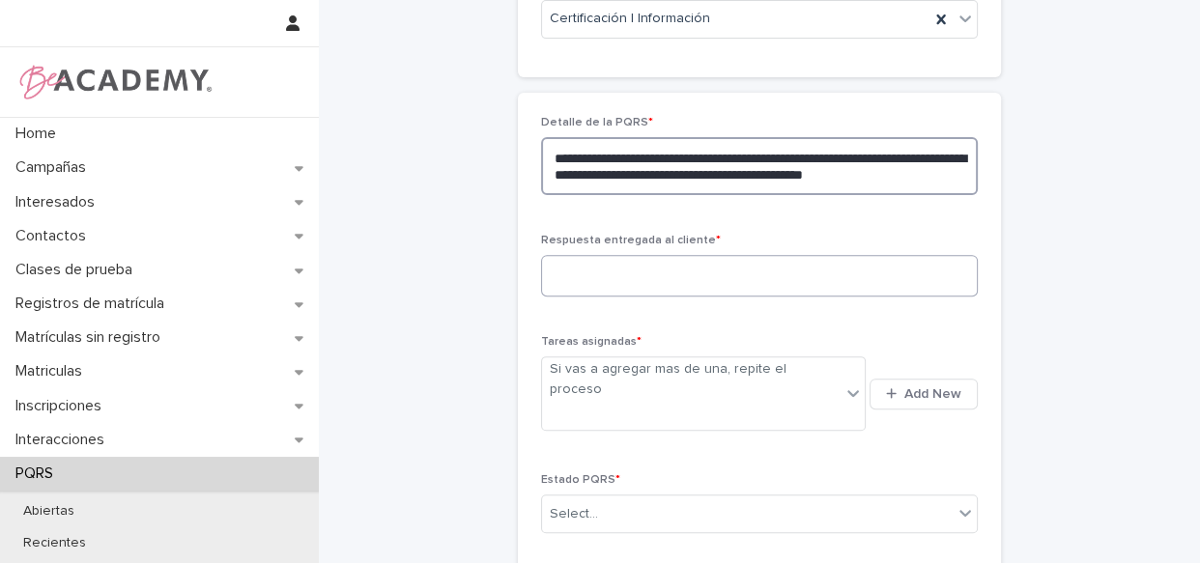
type textarea "**********"
click at [667, 280] on textarea at bounding box center [759, 276] width 437 height 42
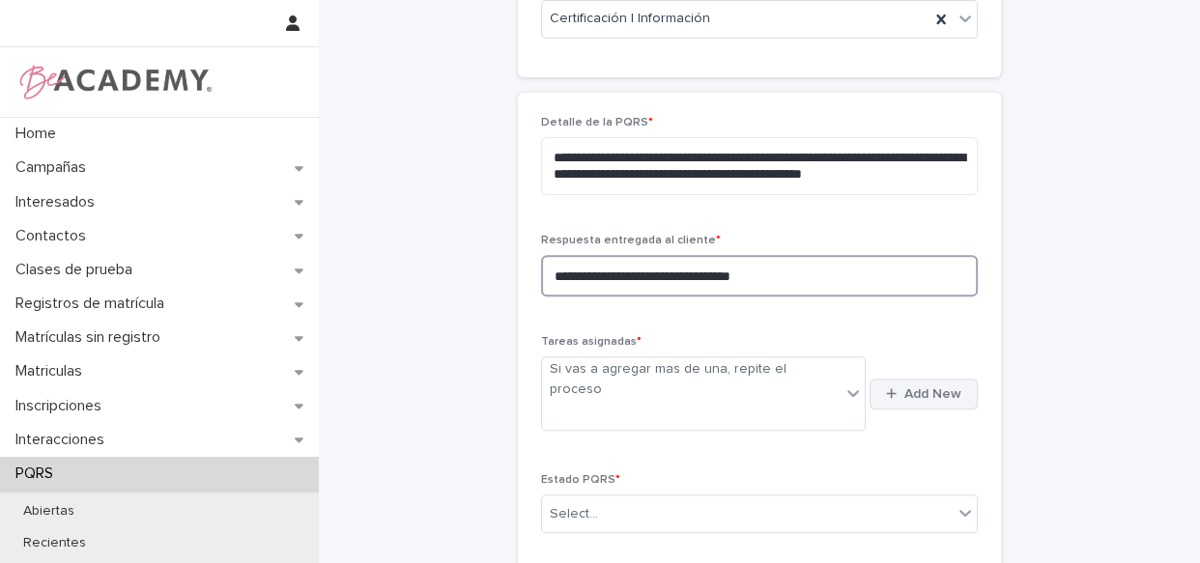
type textarea "**********"
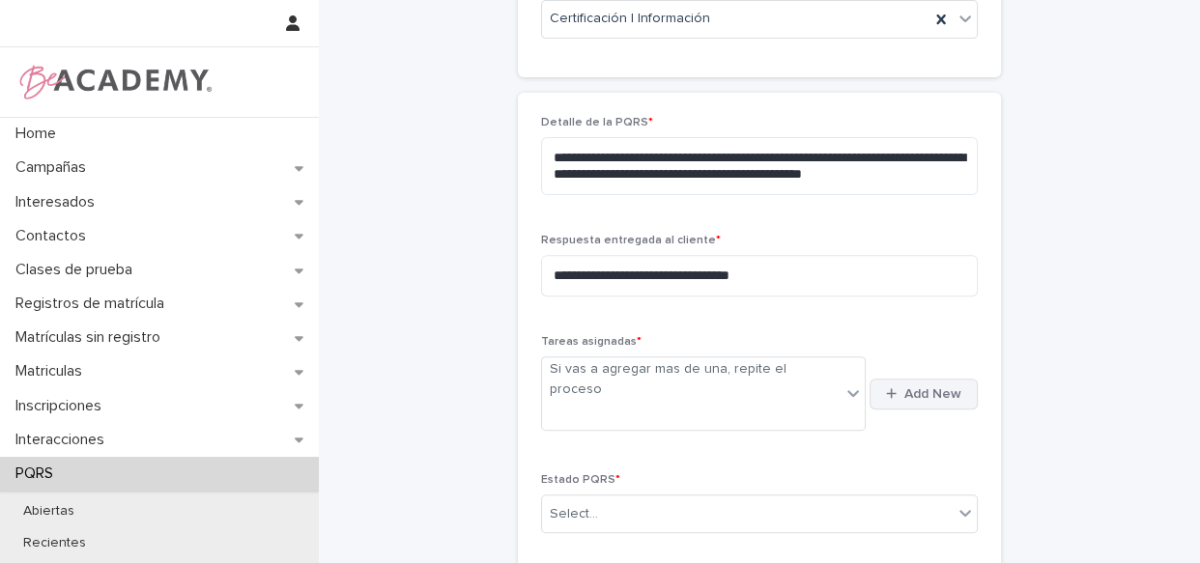
click at [907, 387] on span "Add New" at bounding box center [932, 394] width 57 height 14
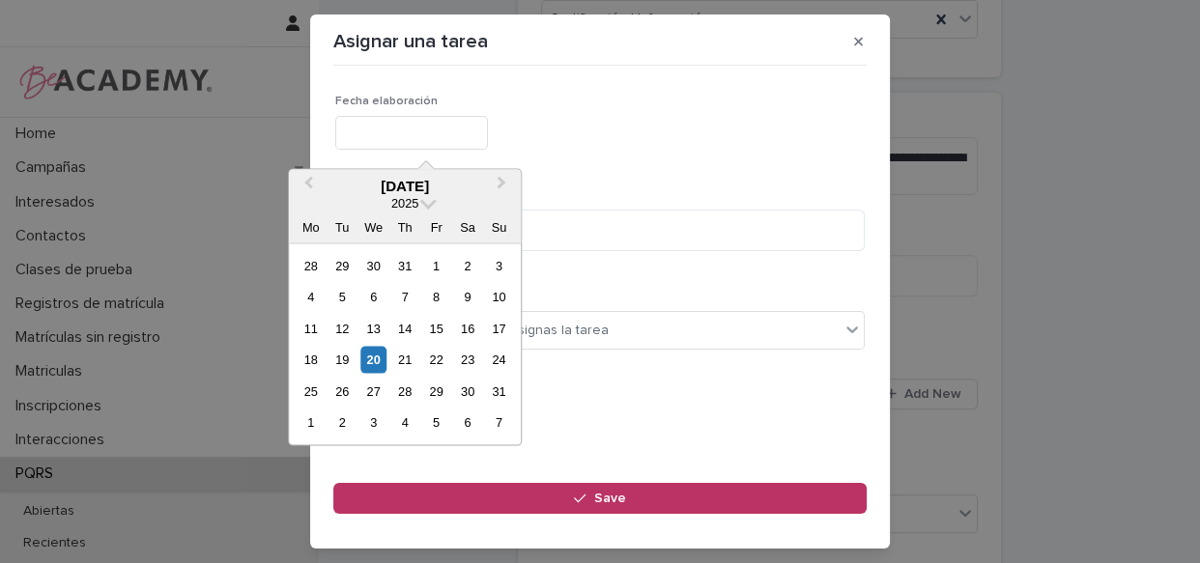
click at [414, 142] on input "text" at bounding box center [411, 133] width 153 height 34
click at [374, 366] on div "20" at bounding box center [373, 360] width 26 height 26
type input "**********"
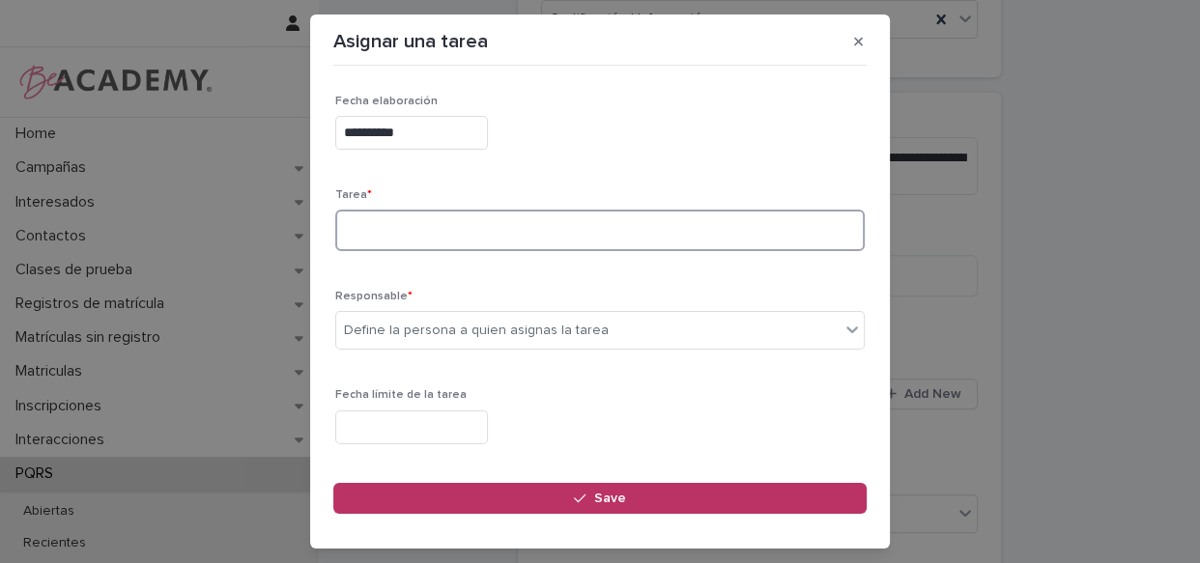
click at [435, 214] on textarea at bounding box center [599, 231] width 529 height 42
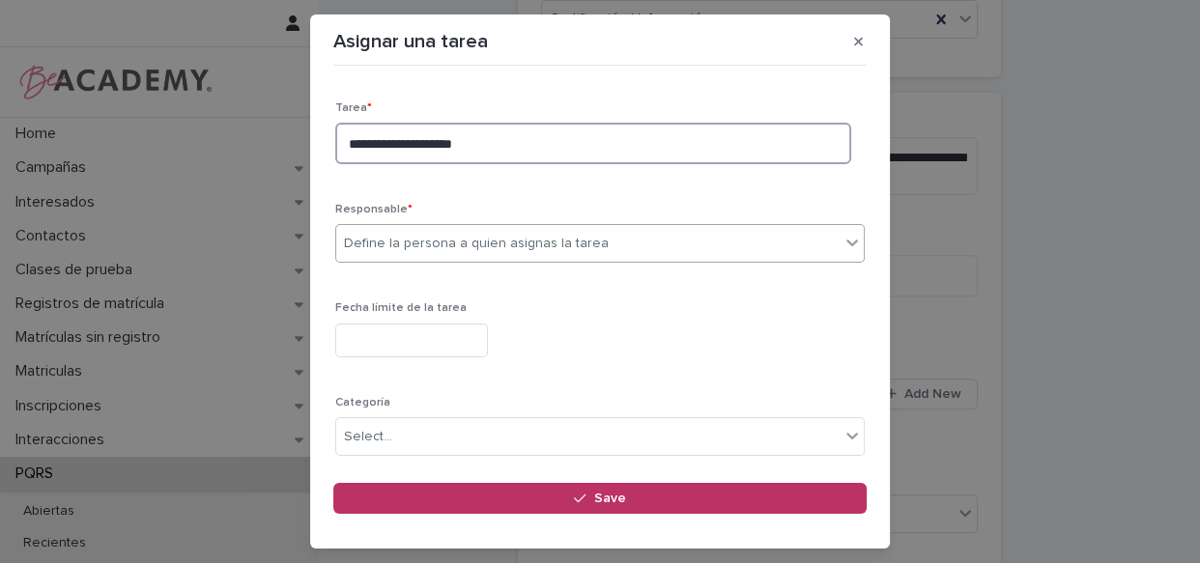
type textarea "**********"
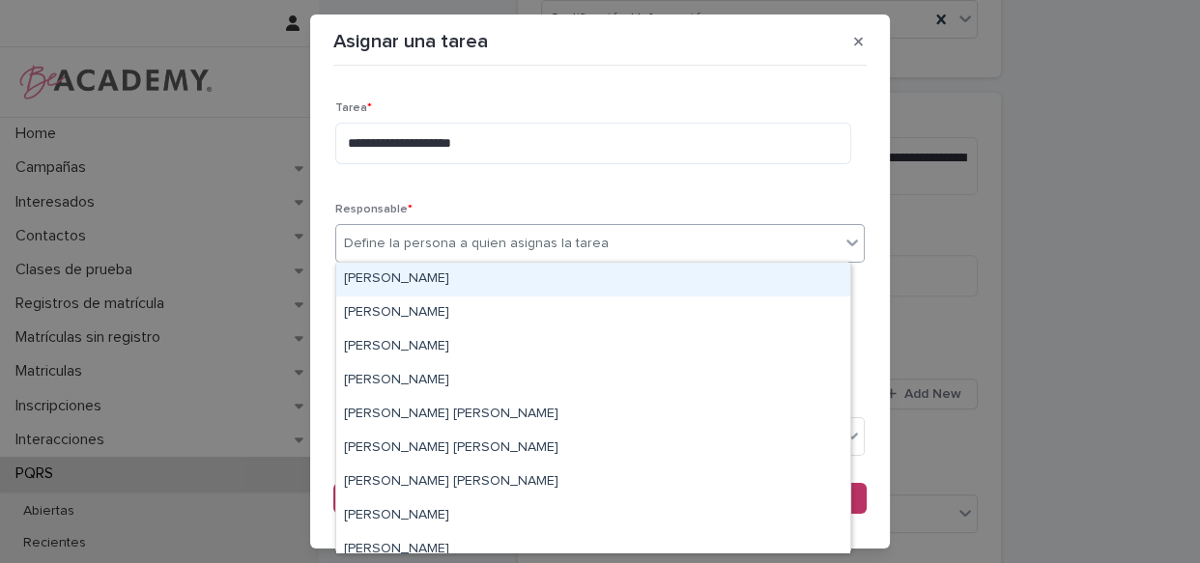
click at [580, 235] on div "Define la persona a quien asignas la tarea" at bounding box center [476, 244] width 265 height 20
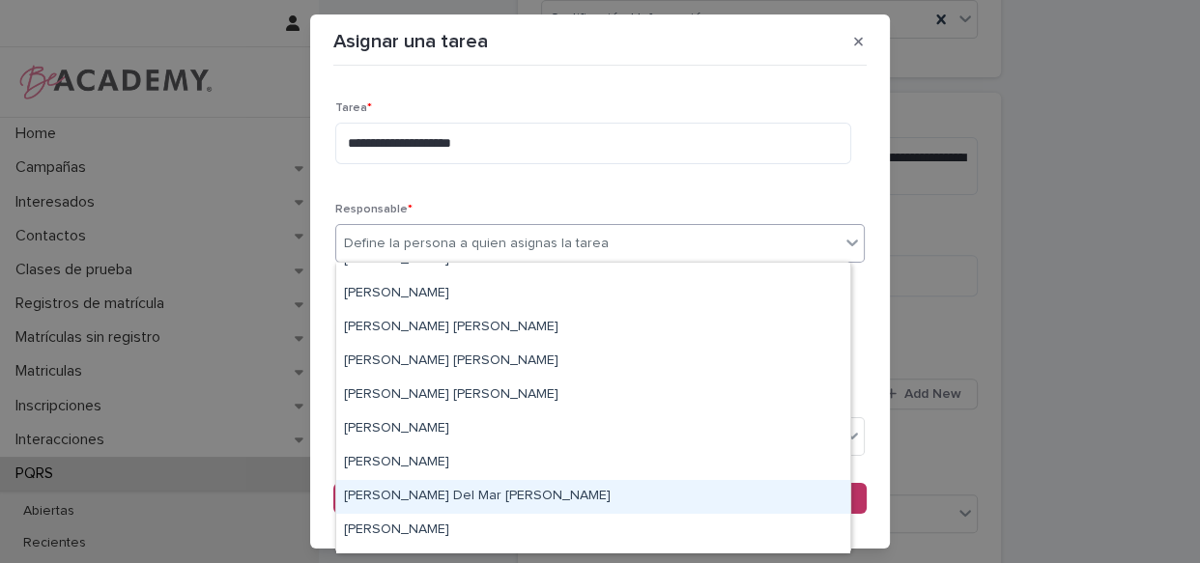
scroll to position [175, 0]
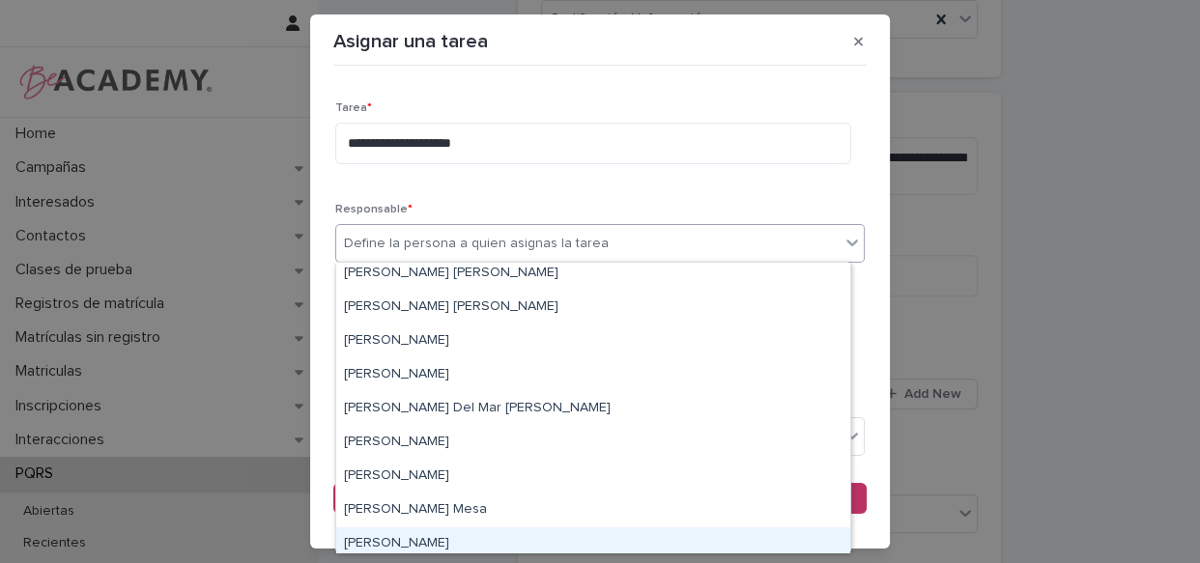
click at [456, 535] on div "Sara Velez Henao" at bounding box center [593, 544] width 514 height 34
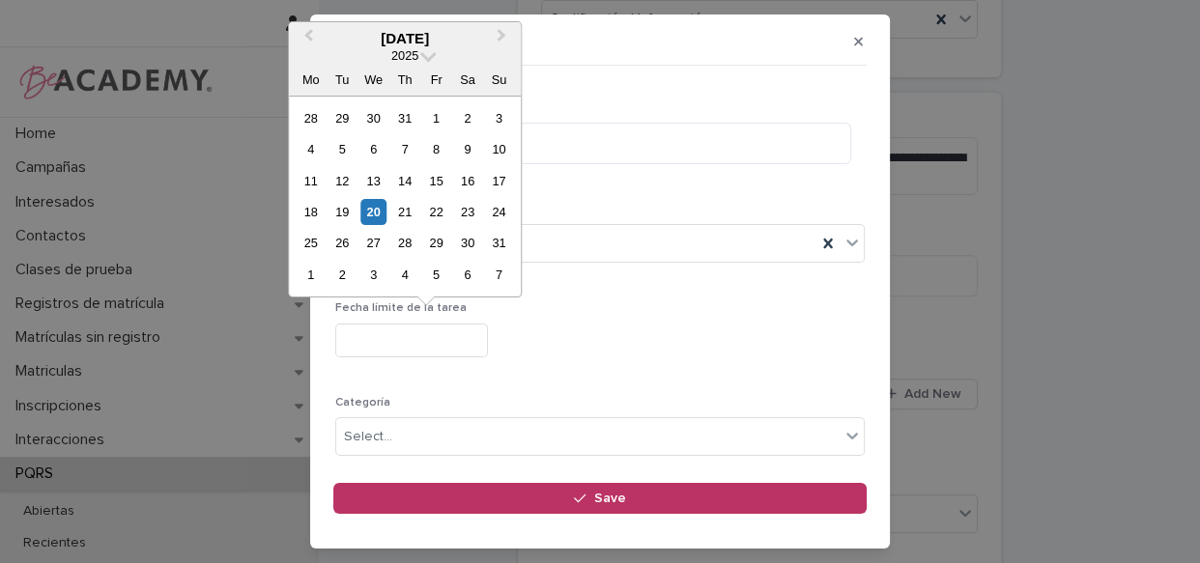
drag, startPoint x: 408, startPoint y: 344, endPoint x: 433, endPoint y: 282, distance: 66.7
click at [407, 344] on input "text" at bounding box center [411, 341] width 153 height 34
click at [428, 207] on div "22" at bounding box center [436, 212] width 26 height 26
type input "**********"
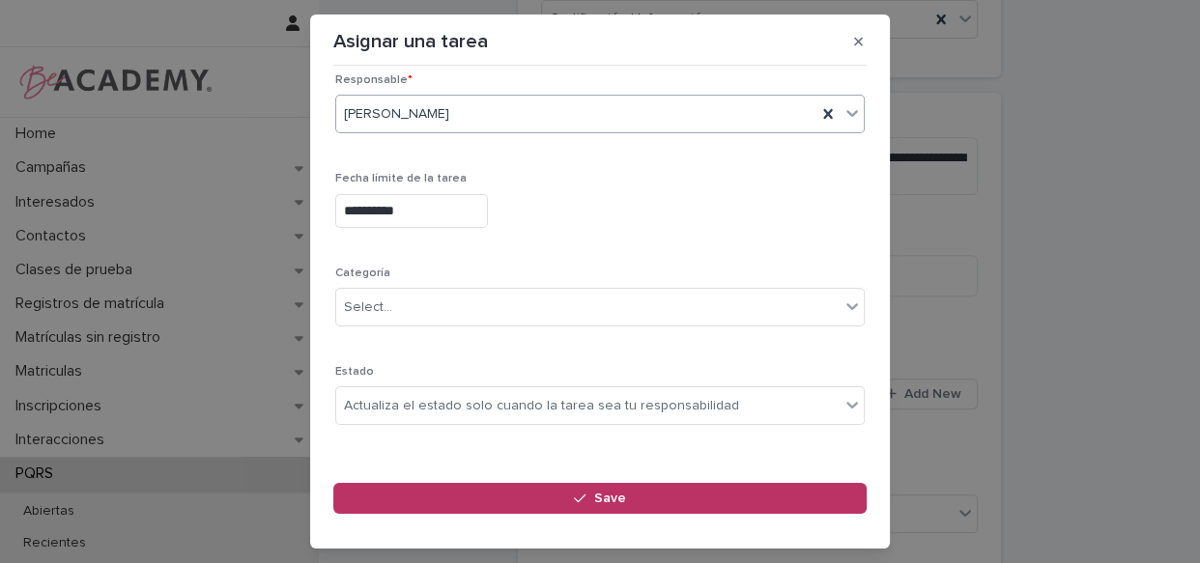
scroll to position [241, 0]
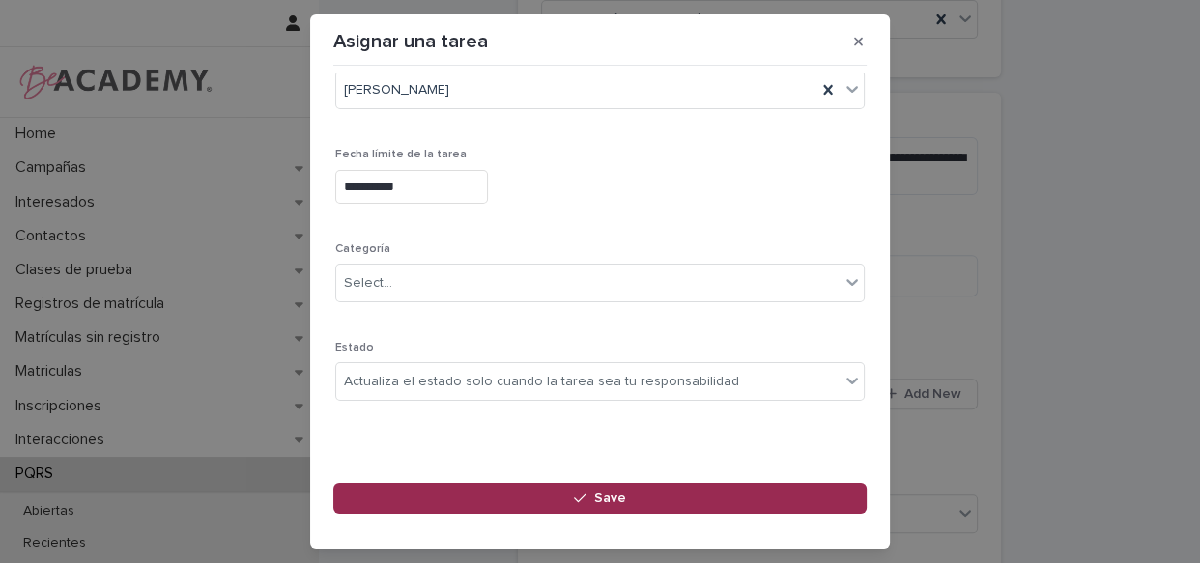
click at [580, 506] on button "Save" at bounding box center [599, 498] width 533 height 31
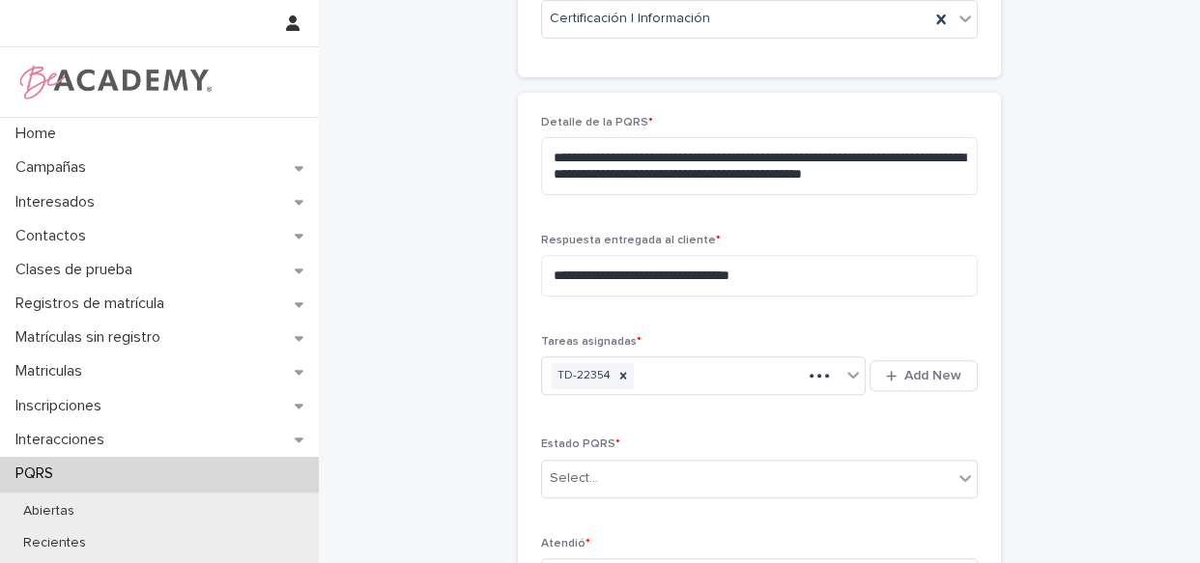
scroll to position [854, 0]
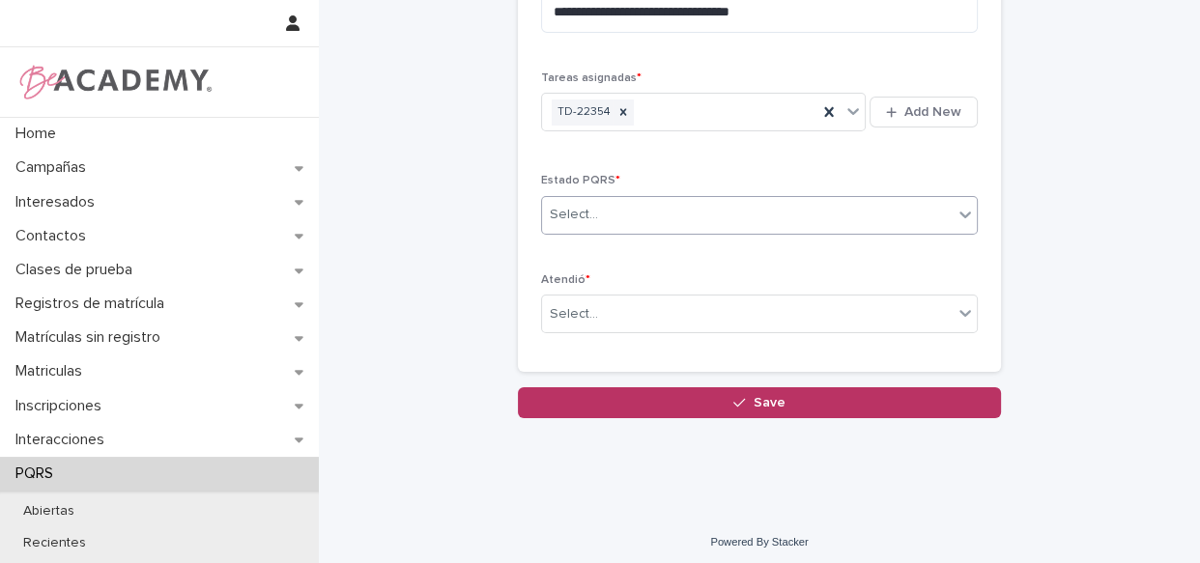
click at [722, 216] on div "Select..." at bounding box center [747, 215] width 411 height 32
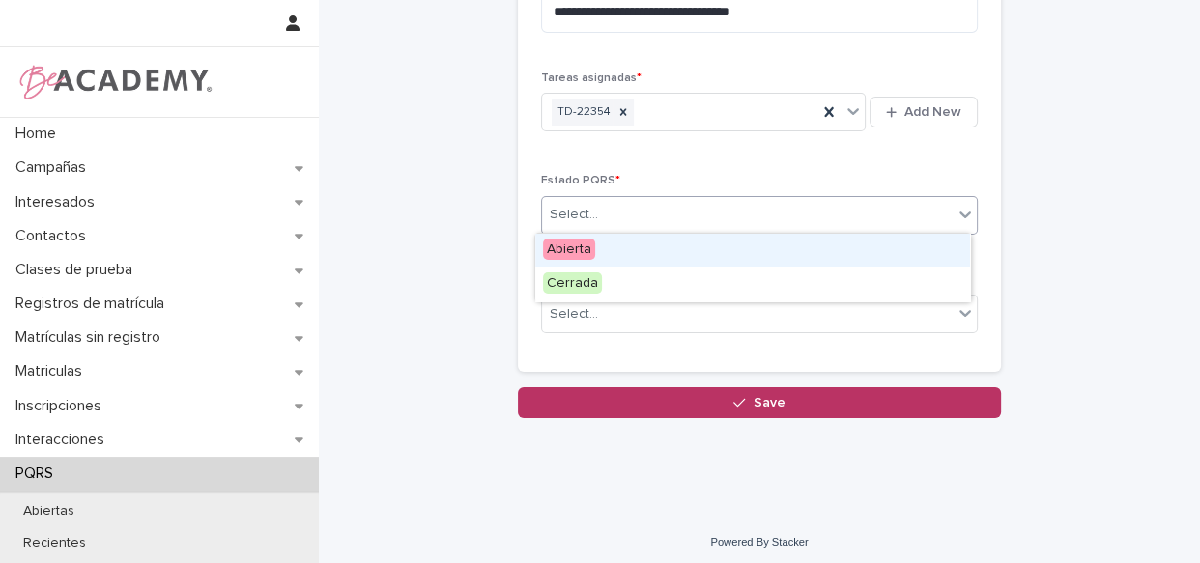
click at [689, 249] on div "Abierta" at bounding box center [752, 251] width 435 height 34
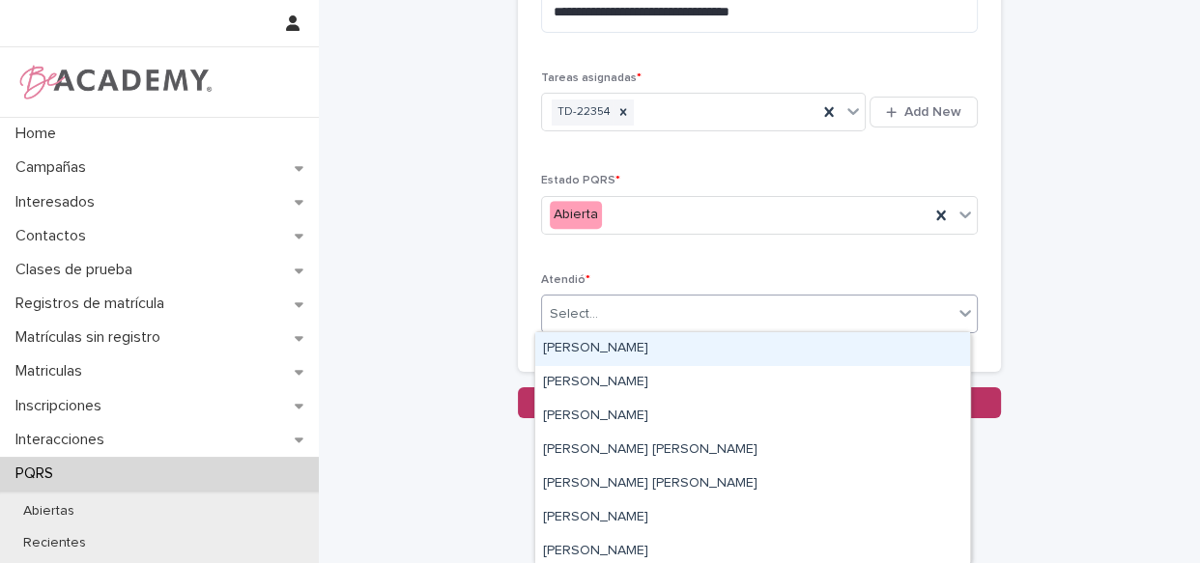
click at [657, 318] on div "Select..." at bounding box center [747, 314] width 411 height 32
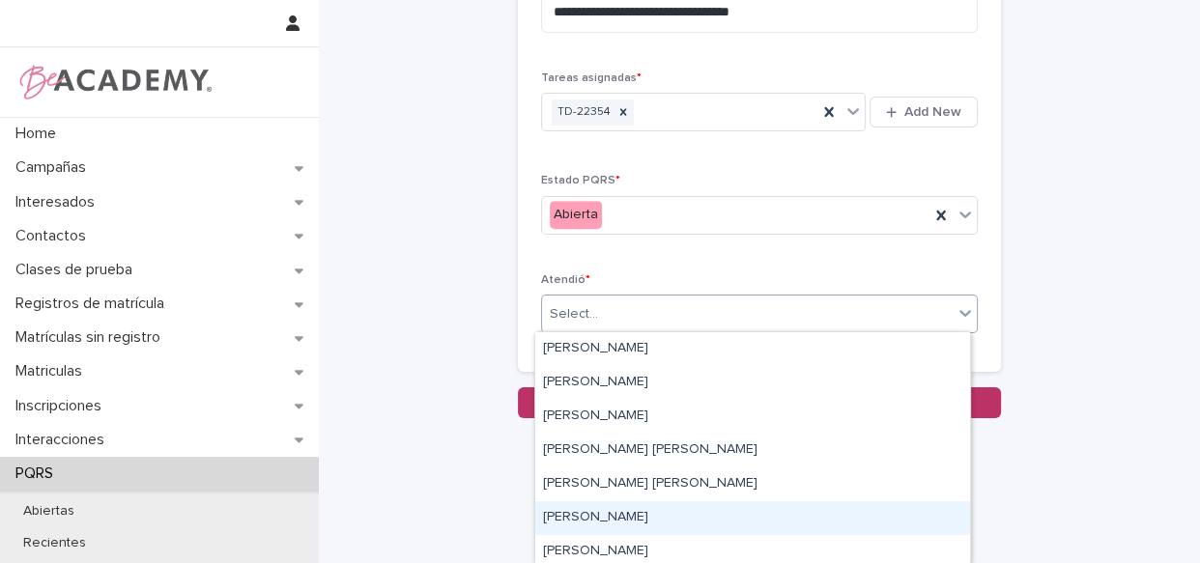
click at [654, 511] on div "Lizeth Gonzalez Mejia" at bounding box center [752, 518] width 435 height 34
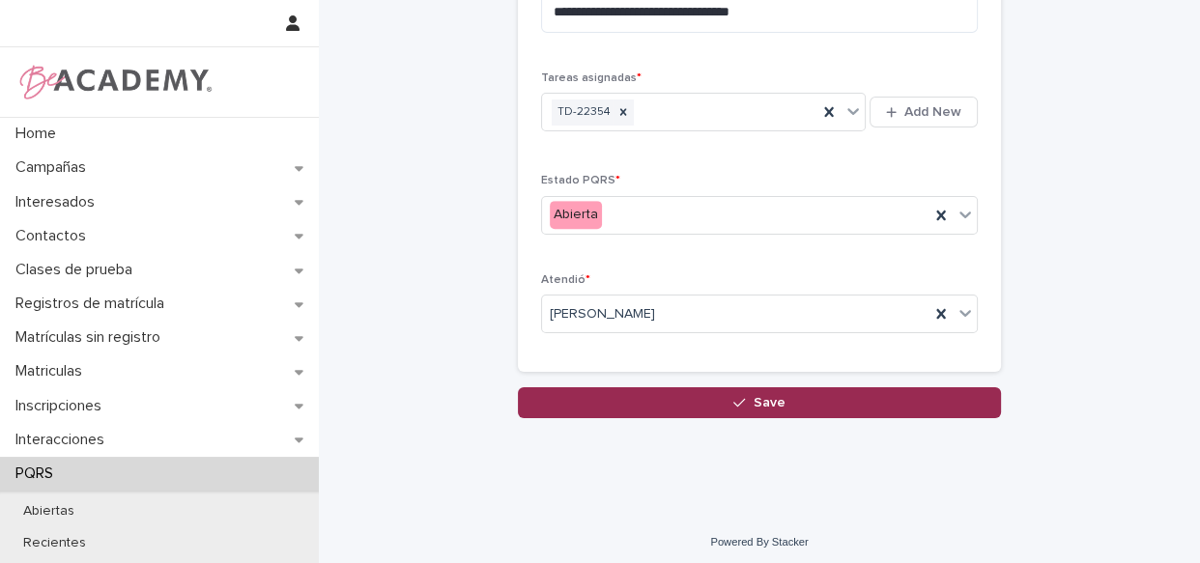
click at [726, 392] on button "Save" at bounding box center [759, 402] width 483 height 31
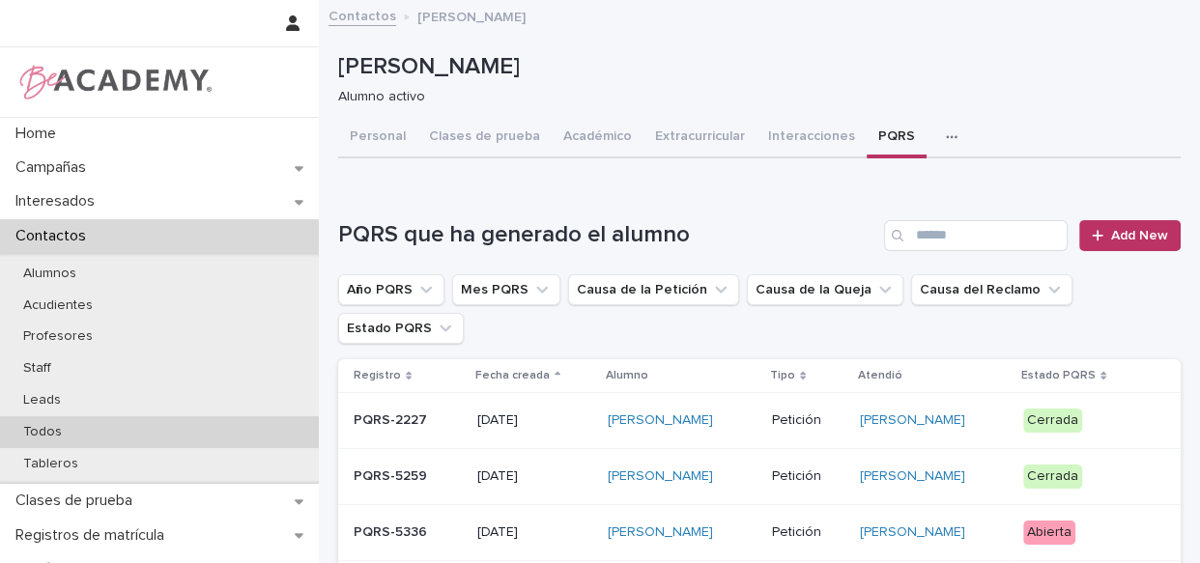
click at [48, 434] on p "Todos" at bounding box center [43, 432] width 70 height 16
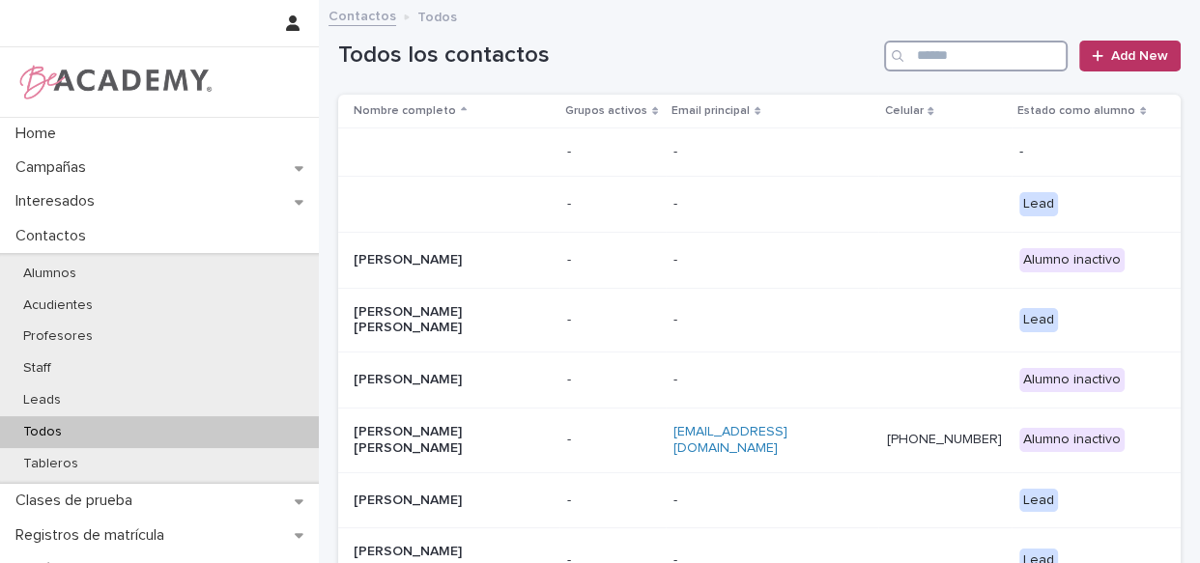
click at [950, 41] on input "Search" at bounding box center [976, 56] width 184 height 31
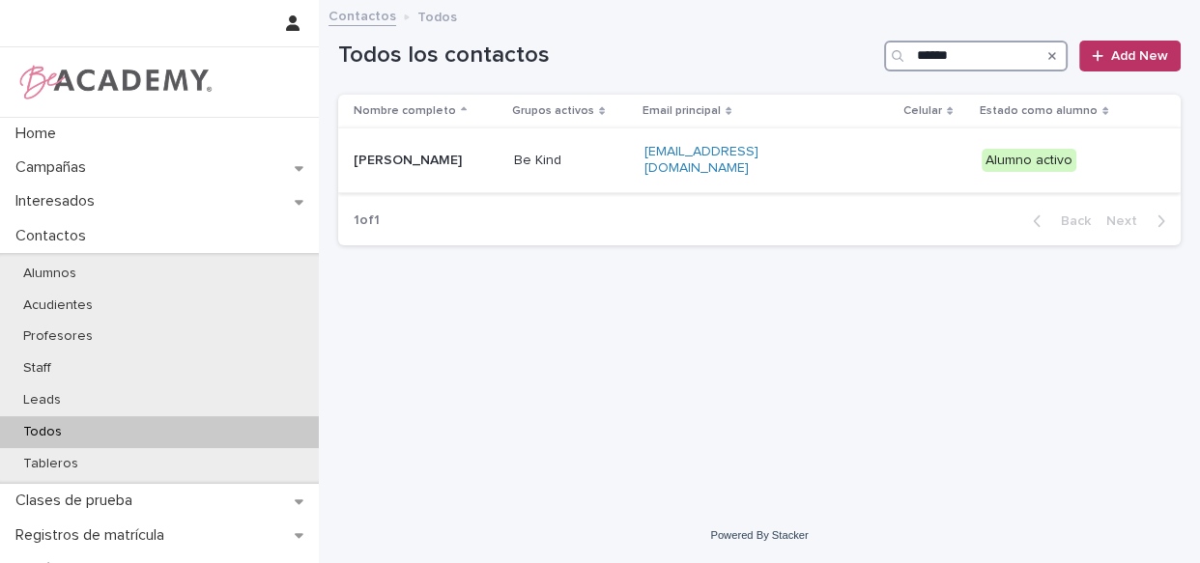
type input "******"
click at [637, 174] on td "Be Kind" at bounding box center [571, 160] width 130 height 65
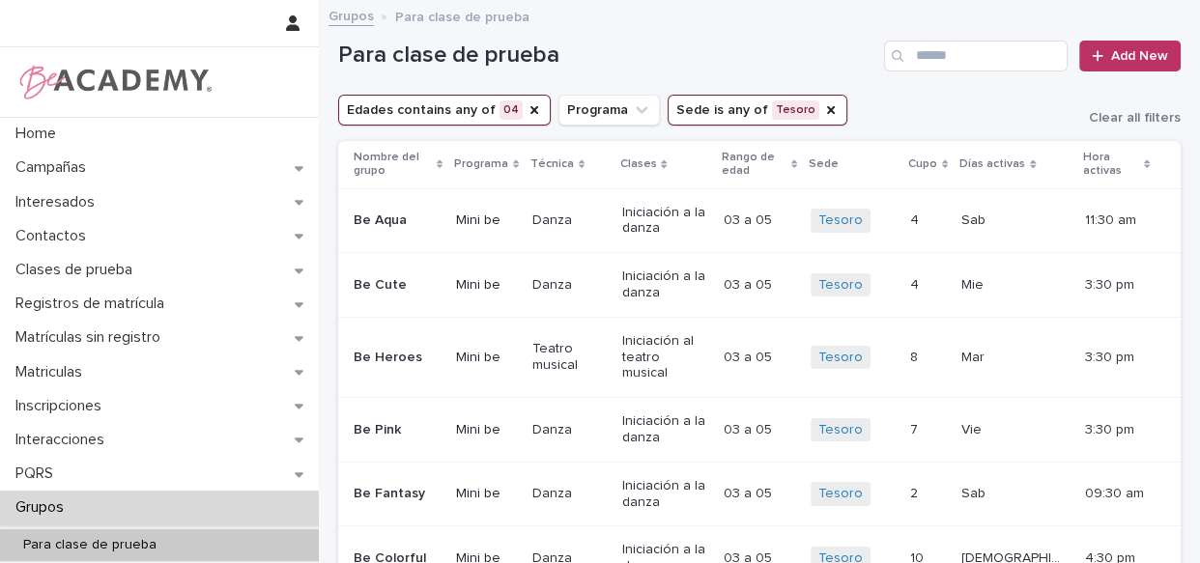
scroll to position [101, 0]
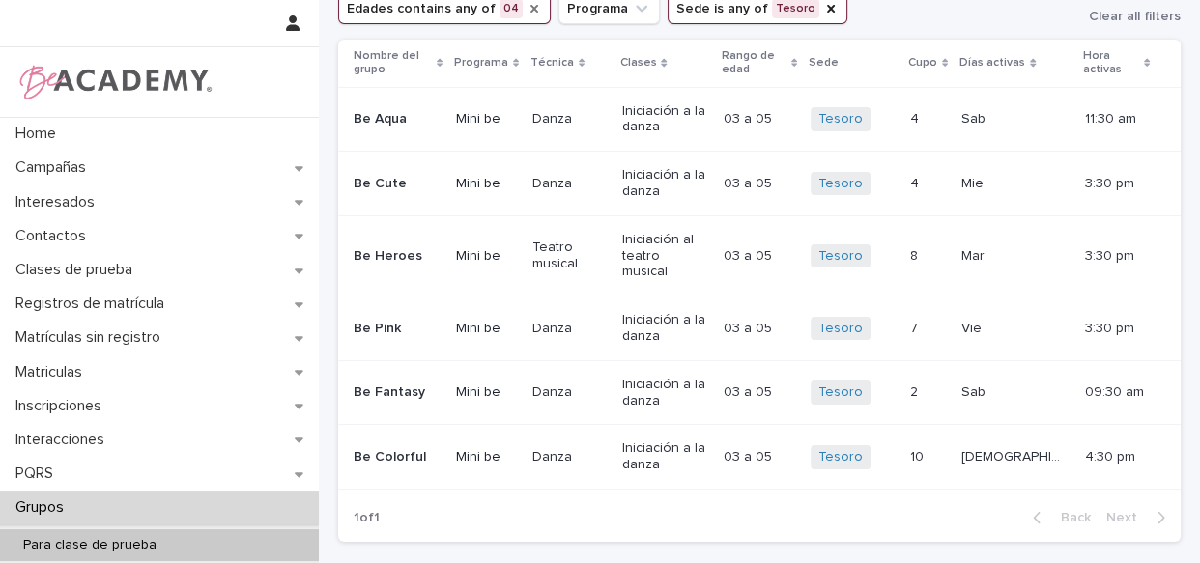
click at [530, 10] on icon "Edades" at bounding box center [534, 9] width 8 height 8
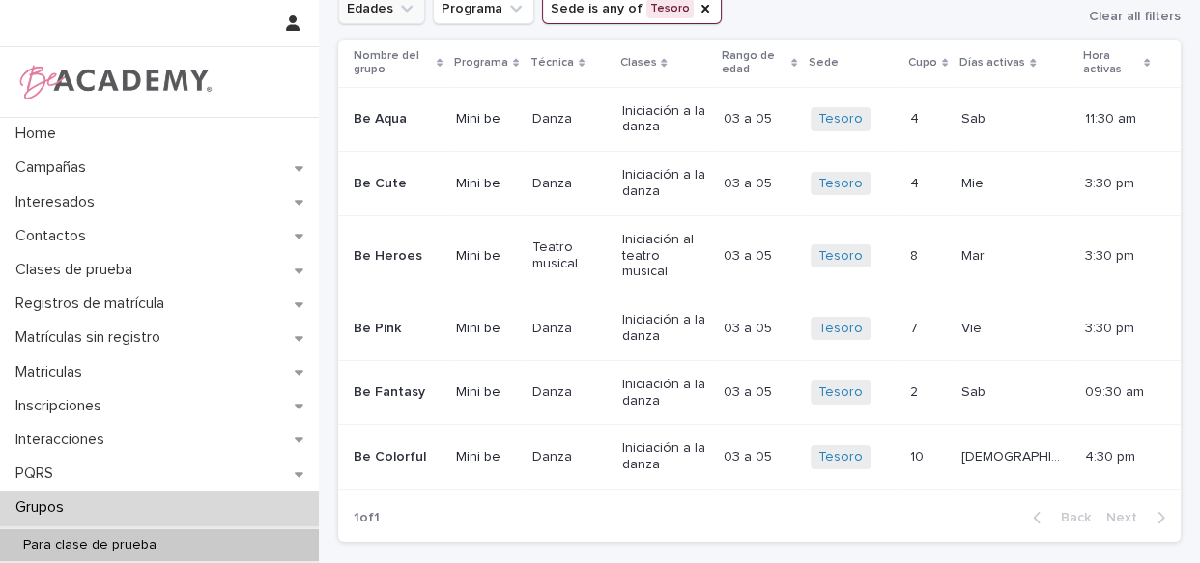
click at [373, 7] on button "Edades" at bounding box center [381, 8] width 87 height 31
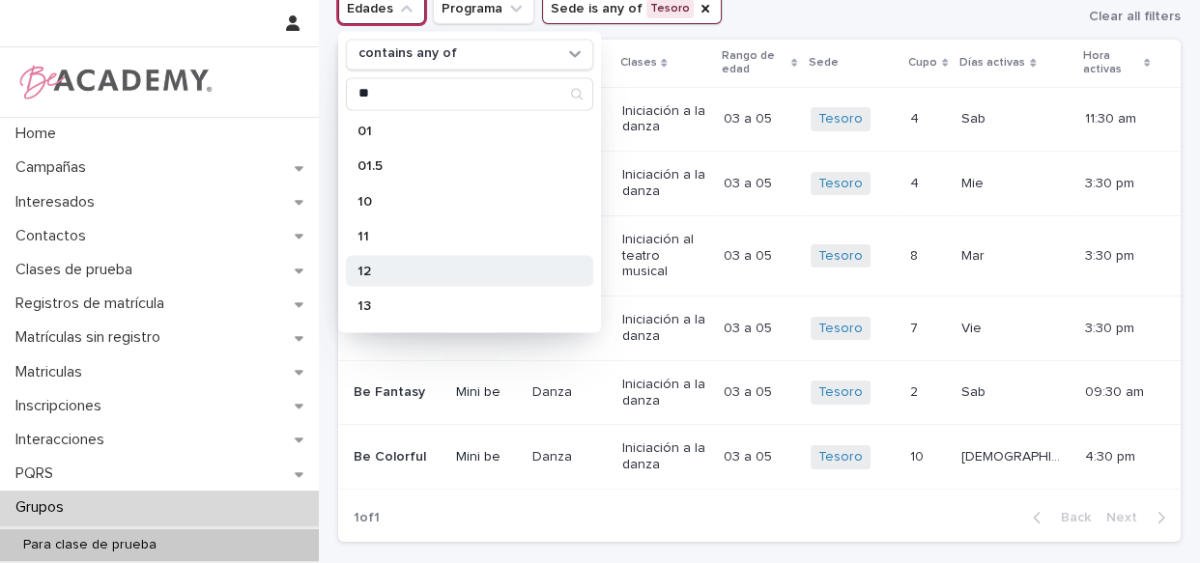
type input "**"
click at [397, 264] on p "12" at bounding box center [459, 271] width 205 height 14
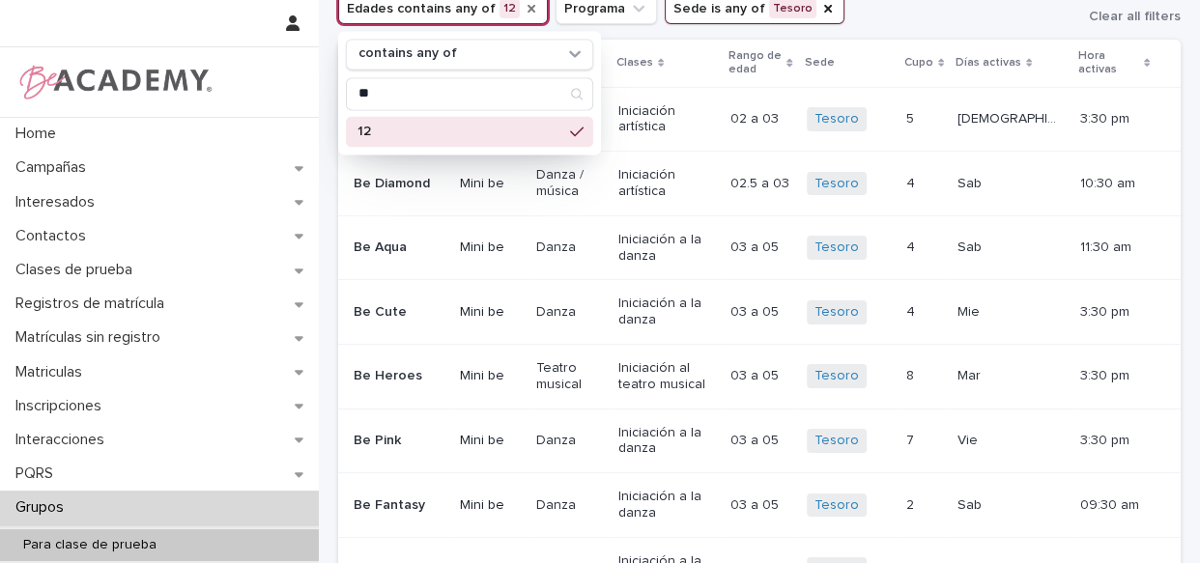
click at [977, 19] on div "Edades contains any of 12 contains any of ** 12 Programa Sede is any of Tesoro …" at bounding box center [759, 8] width 842 height 31
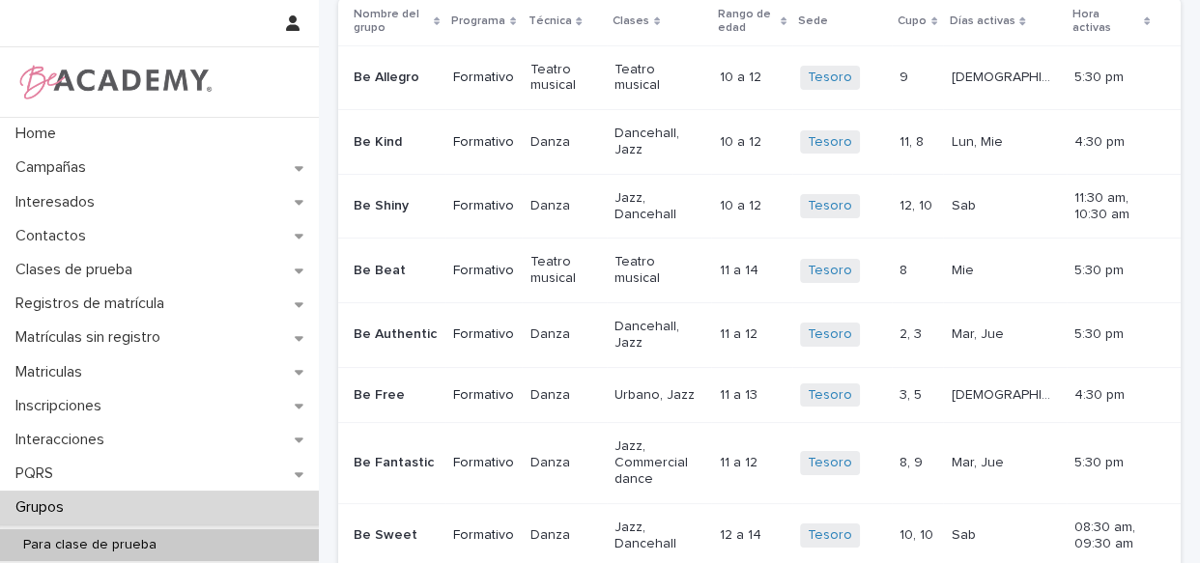
scroll to position [147, 0]
